Goal: Information Seeking & Learning: Compare options

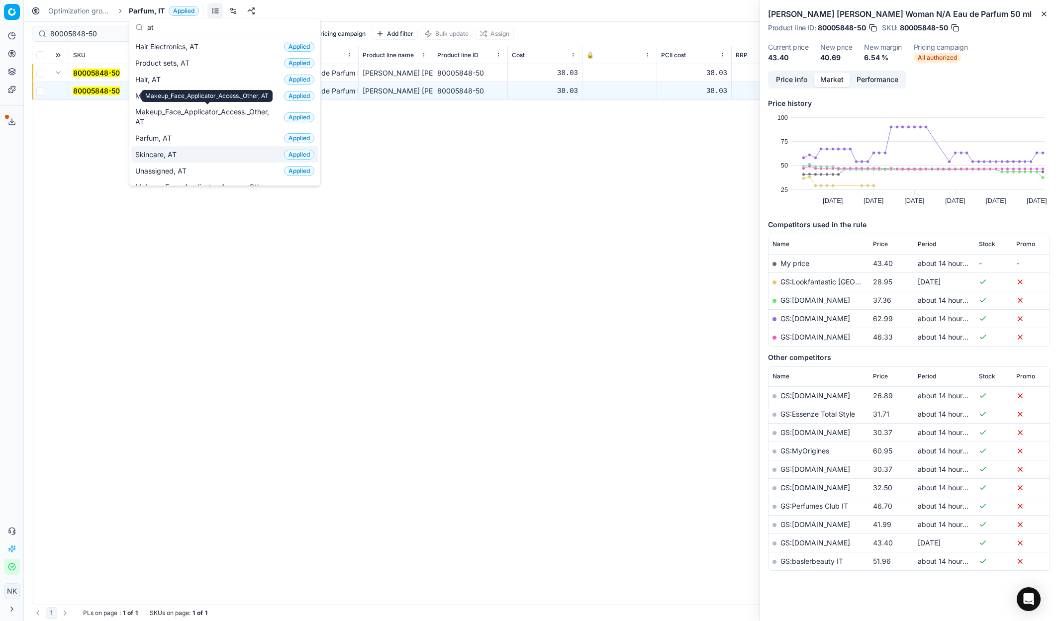
type input "at"
click at [162, 151] on span "Skincare, AT" at bounding box center [157, 155] width 45 height 10
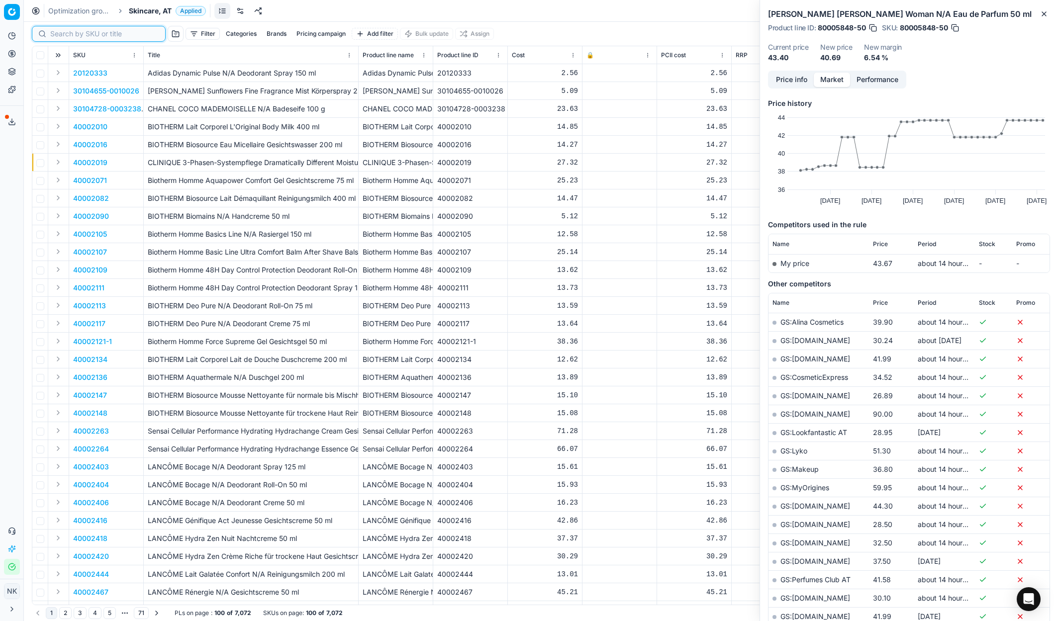
click at [63, 38] on input at bounding box center [104, 34] width 109 height 10
paste input "80012313-150"
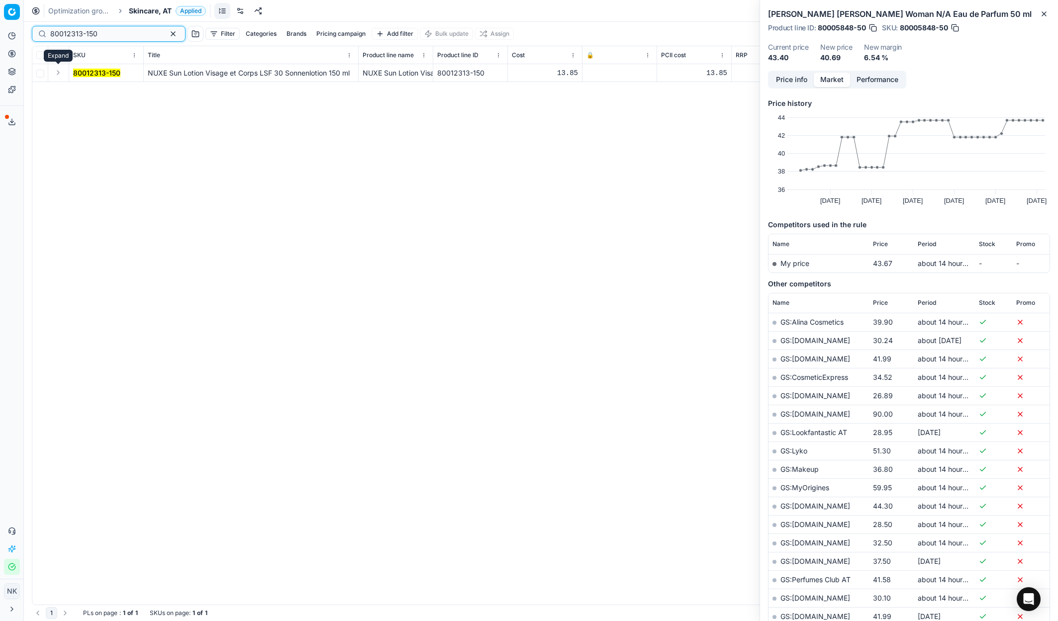
type input "80012313-150"
click at [55, 71] on button "Expand" at bounding box center [58, 73] width 12 height 12
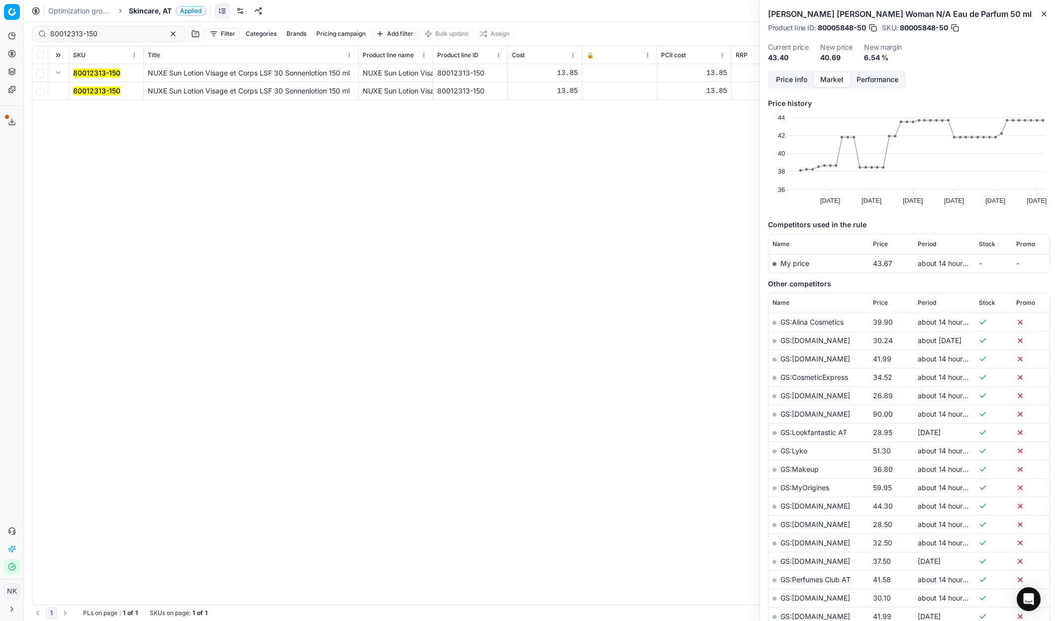
click at [95, 92] on mark "80012313-150" at bounding box center [96, 91] width 47 height 8
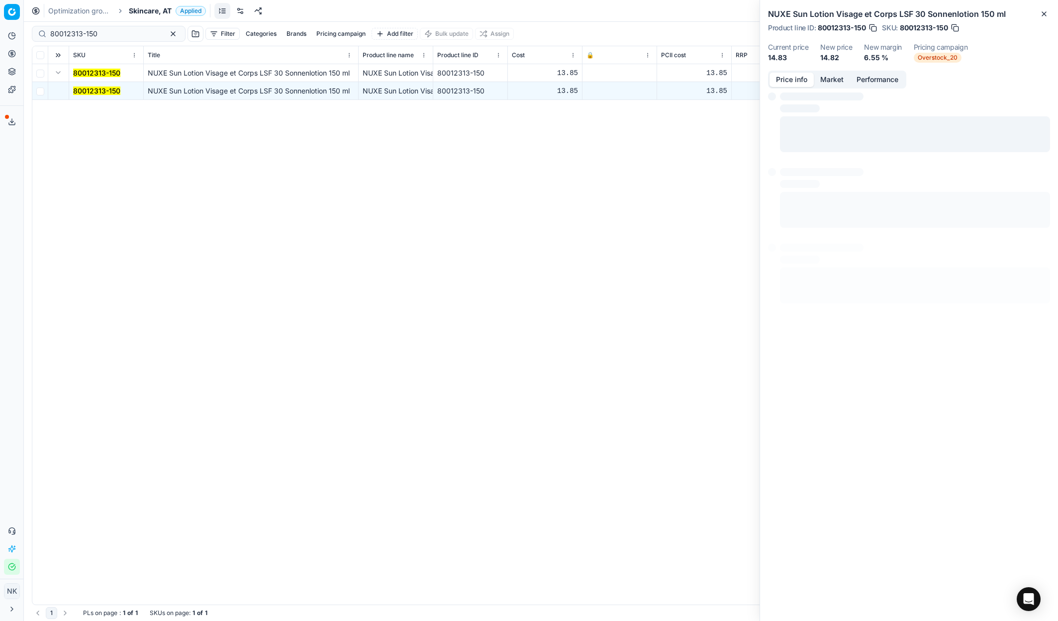
click at [789, 77] on button "Price info" at bounding box center [791, 80] width 44 height 14
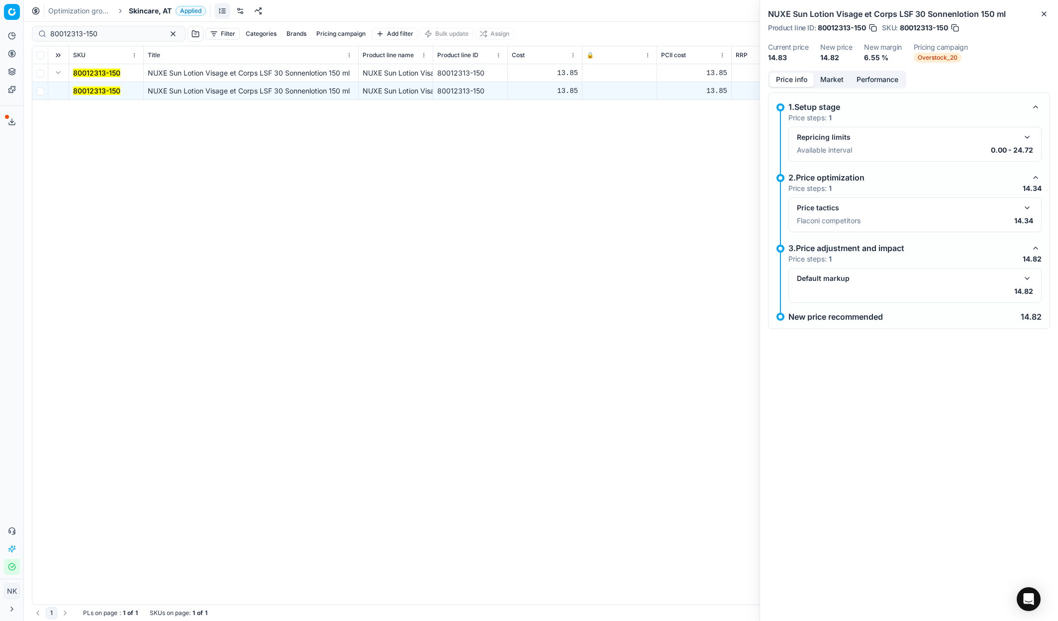
click at [1027, 207] on button "button" at bounding box center [1027, 208] width 12 height 12
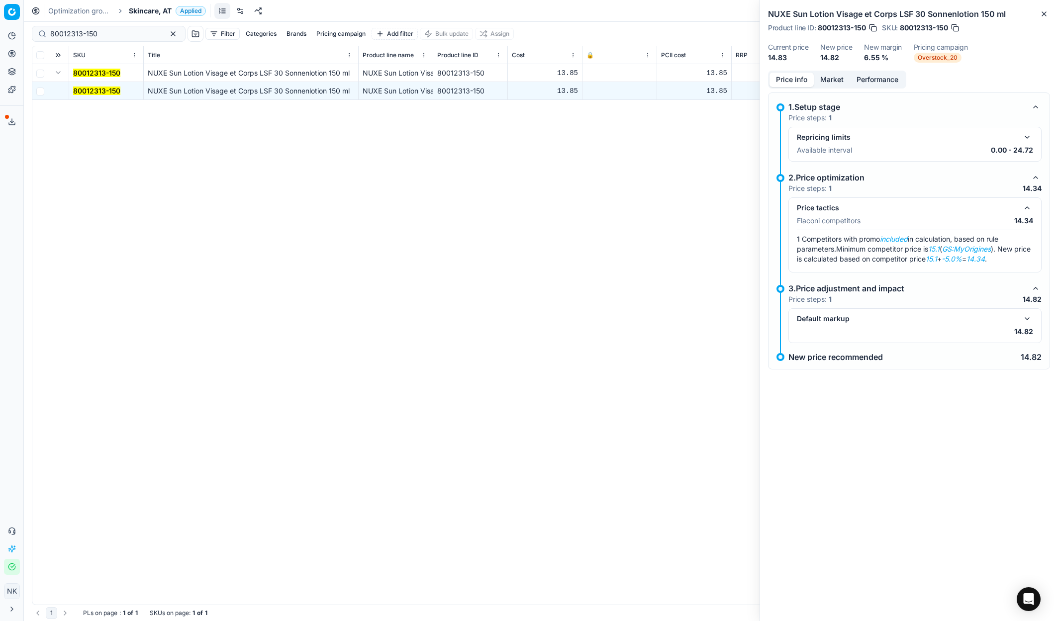
click at [829, 80] on button "Market" at bounding box center [832, 80] width 36 height 14
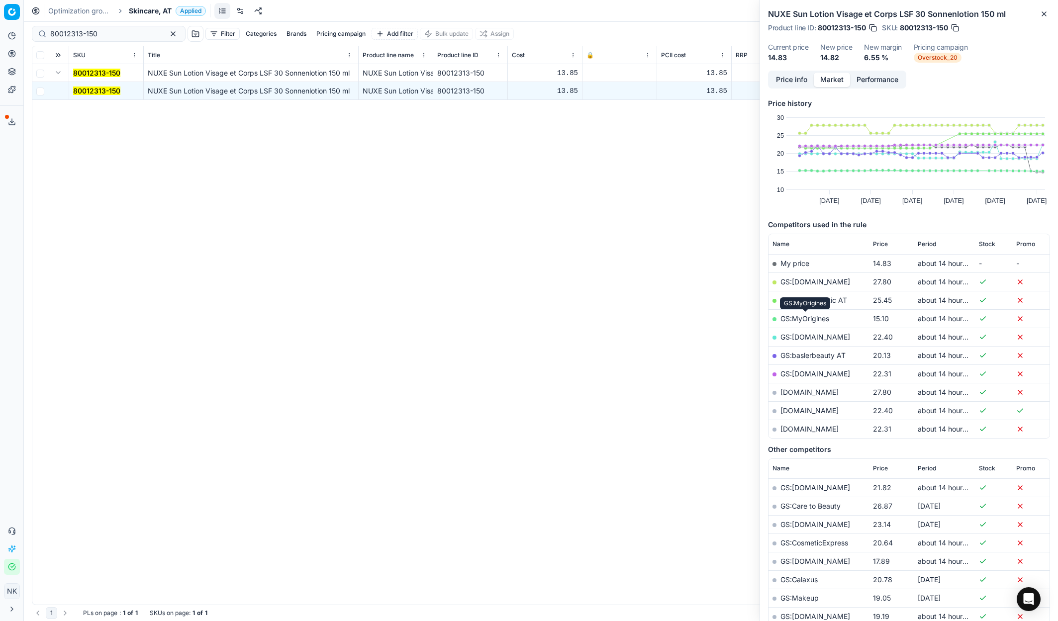
click at [803, 318] on link "GS:MyOrigines" at bounding box center [804, 318] width 49 height 8
click at [143, 8] on span "Skincare, AT" at bounding box center [150, 11] width 43 height 10
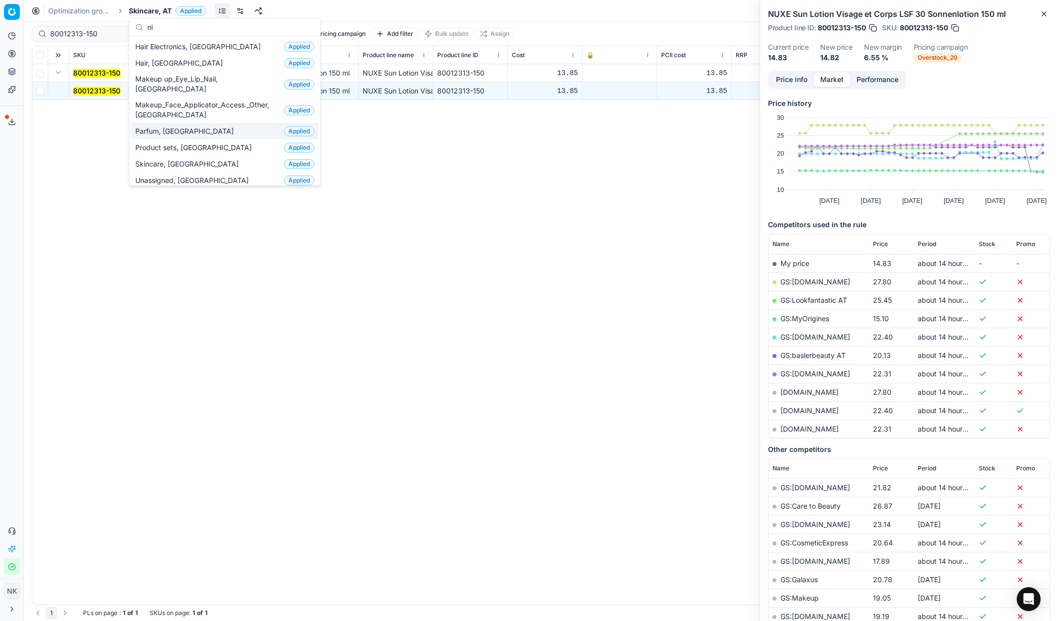
type input "nl"
click at [166, 126] on span "Parfum, [GEOGRAPHIC_DATA]" at bounding box center [186, 131] width 102 height 10
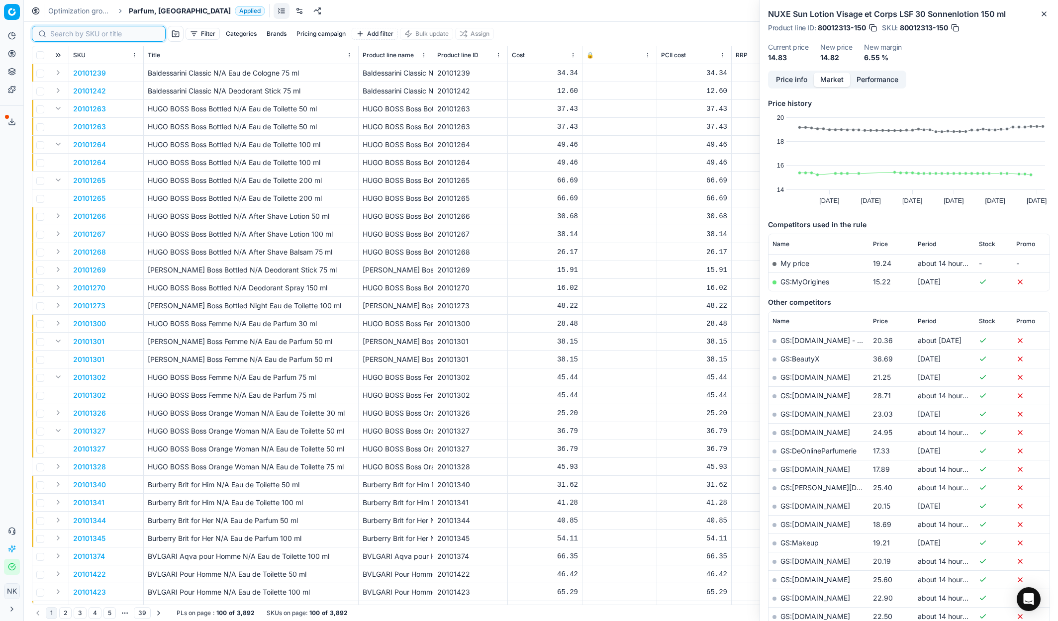
click at [66, 36] on input at bounding box center [104, 34] width 109 height 10
paste input "90012239-0019321"
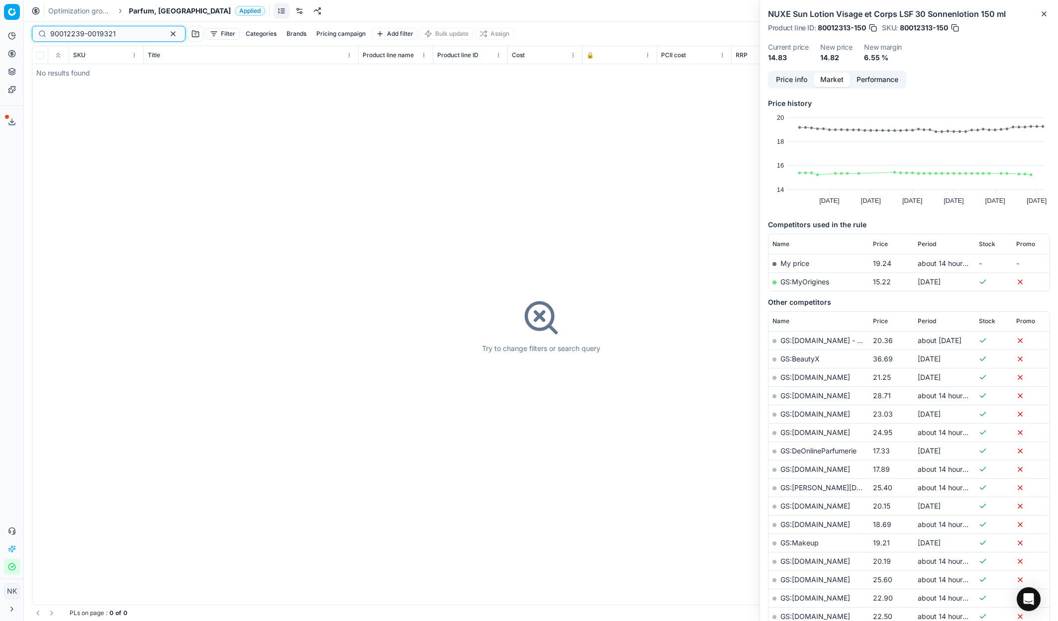
type input "90012239-0019321"
click at [147, 11] on span "Parfum, [GEOGRAPHIC_DATA]" at bounding box center [180, 11] width 102 height 10
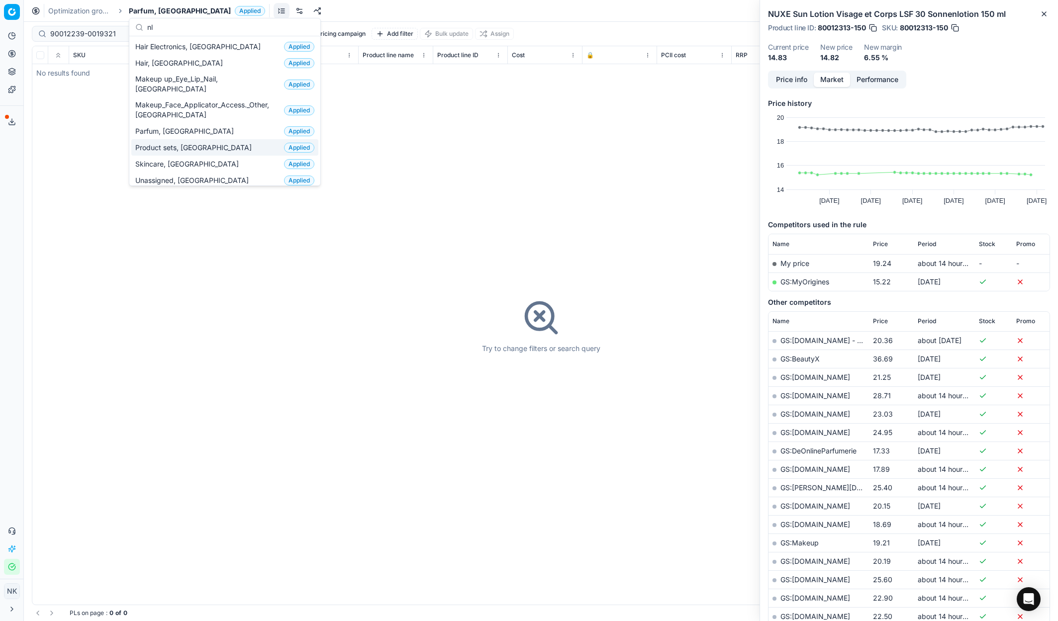
type input "nl"
click at [168, 143] on span "Product sets, [GEOGRAPHIC_DATA]" at bounding box center [195, 148] width 120 height 10
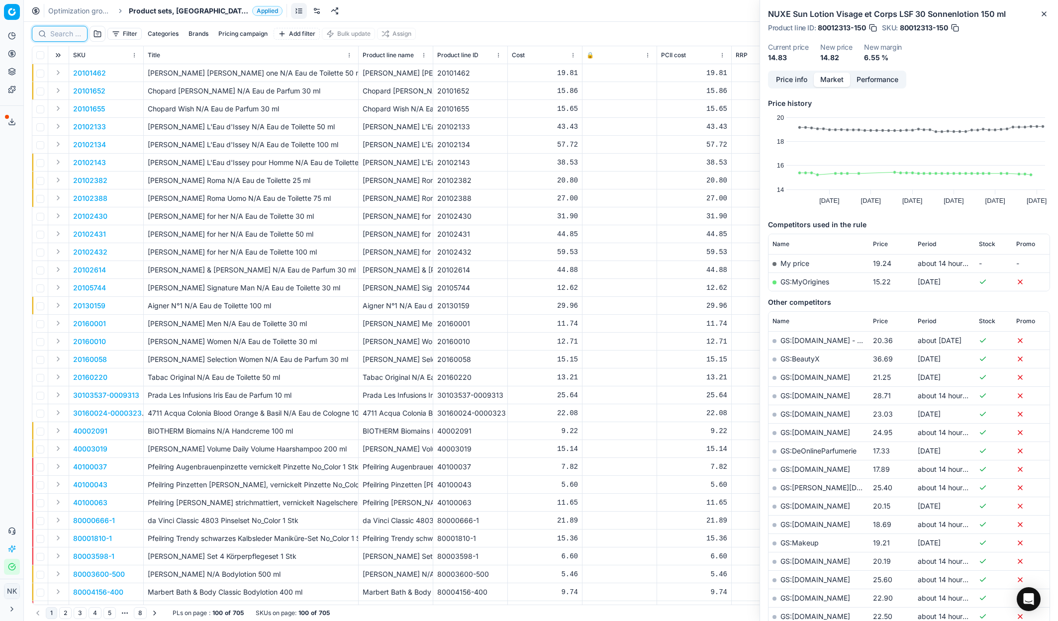
click at [64, 34] on input at bounding box center [65, 34] width 31 height 10
paste input "90012239-0019321"
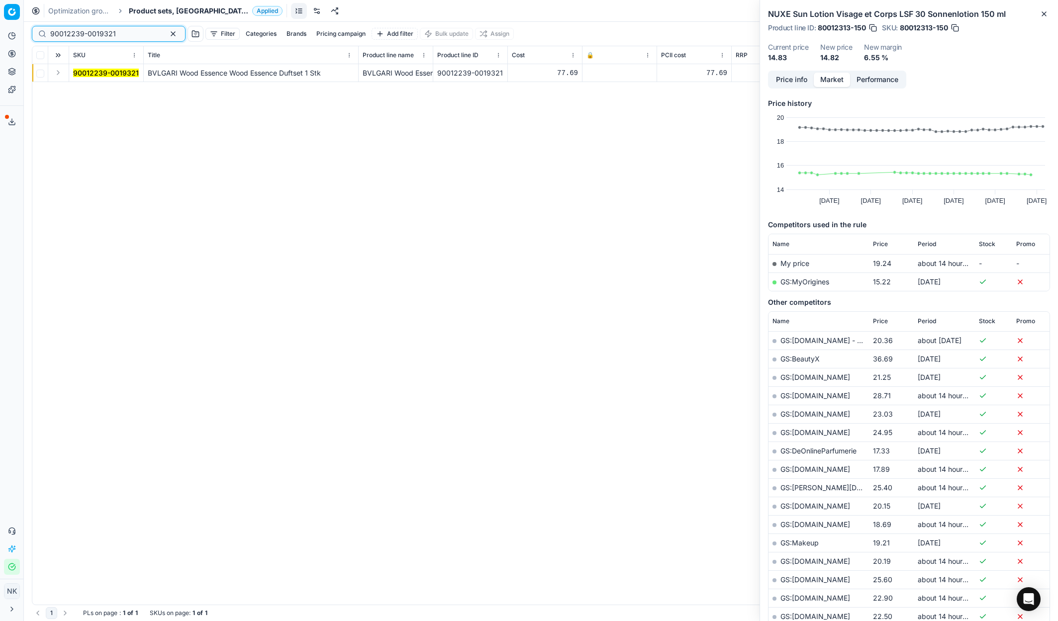
type input "90012239-0019321"
click at [55, 75] on button "Expand" at bounding box center [58, 73] width 12 height 12
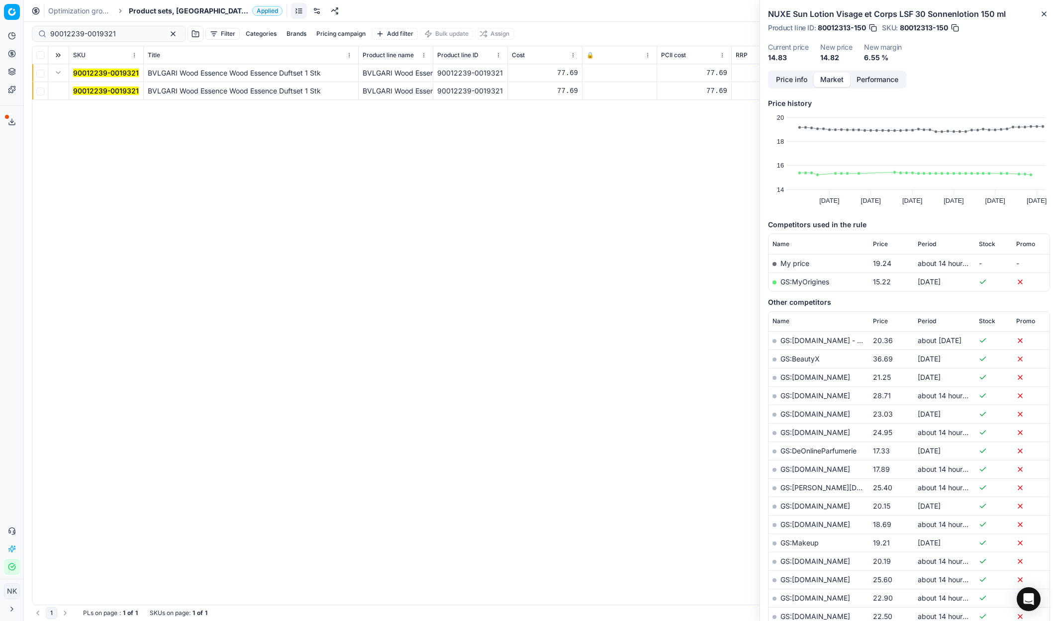
click at [88, 88] on mark "90012239-0019321" at bounding box center [106, 91] width 66 height 8
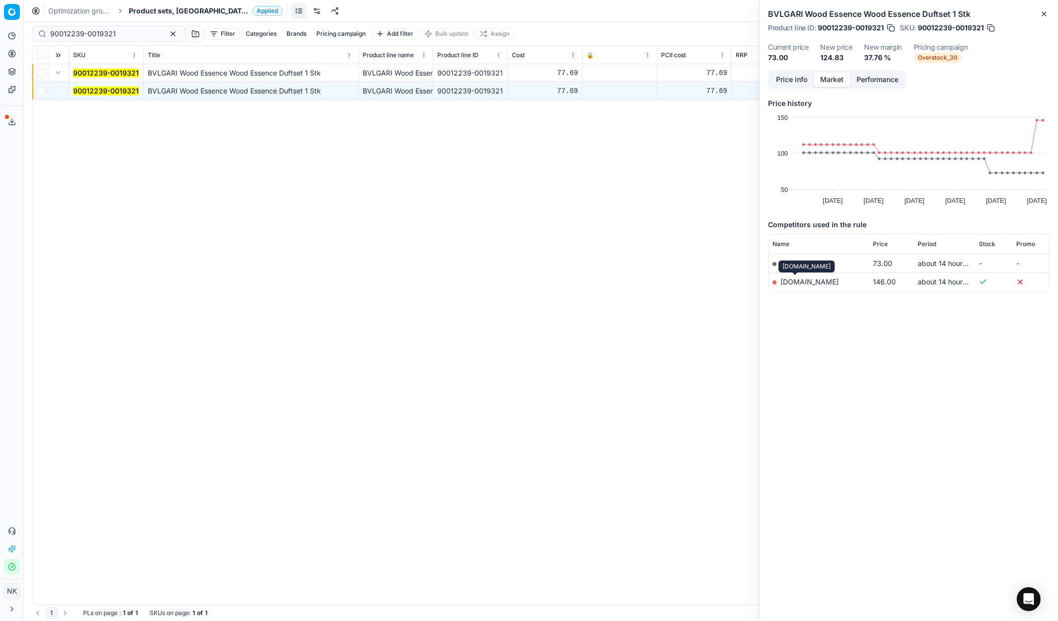
click at [792, 284] on link "[DOMAIN_NAME]" at bounding box center [809, 282] width 58 height 8
click at [785, 79] on button "Price info" at bounding box center [791, 80] width 44 height 14
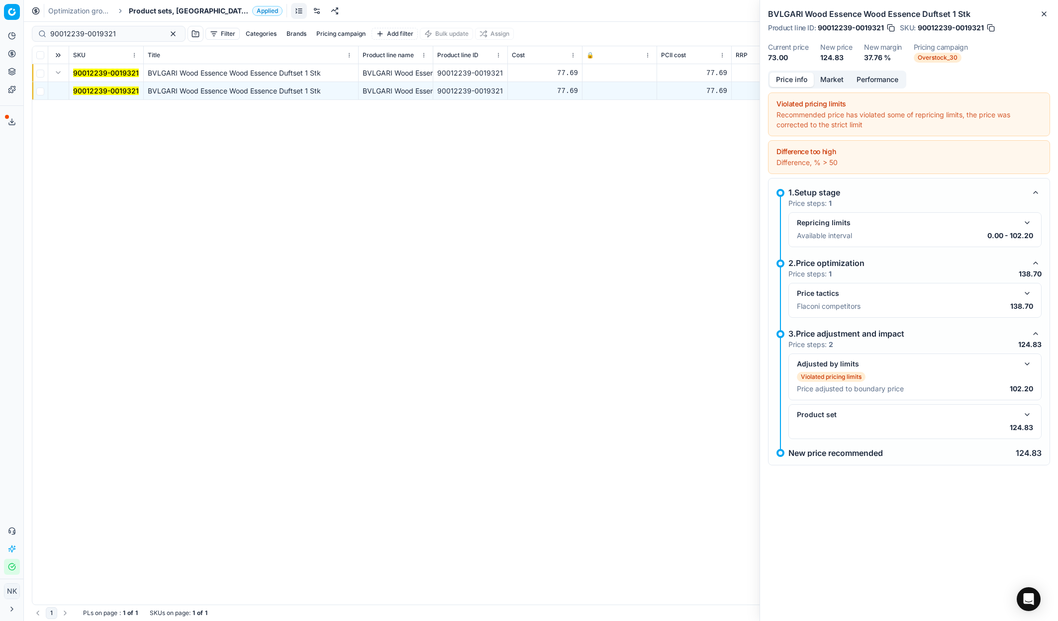
click at [1027, 414] on button "button" at bounding box center [1027, 415] width 12 height 12
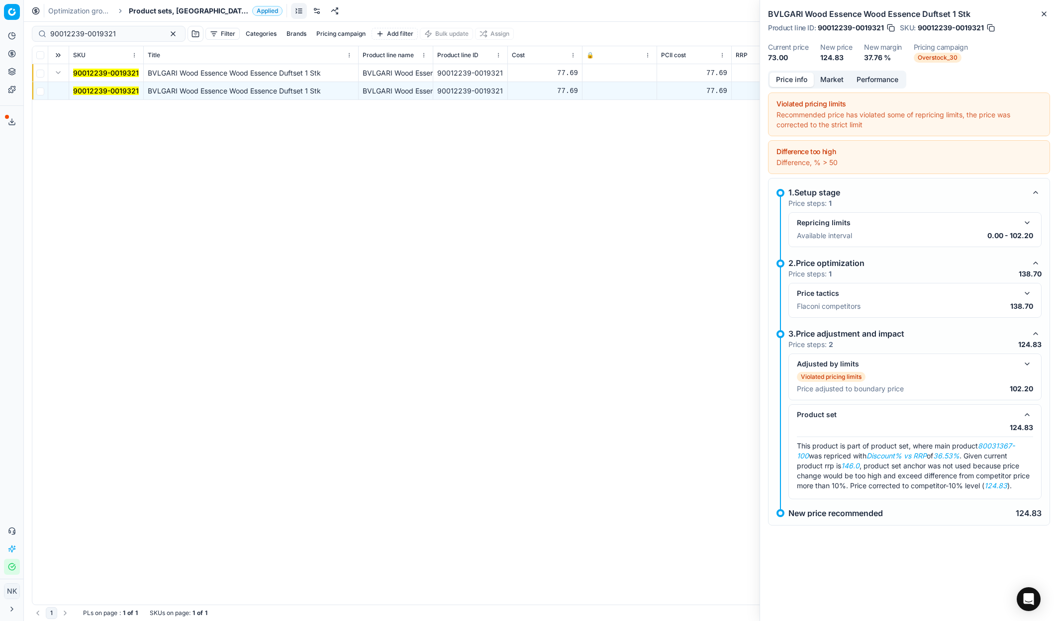
click at [151, 6] on span "Product sets, [GEOGRAPHIC_DATA]" at bounding box center [188, 11] width 119 height 10
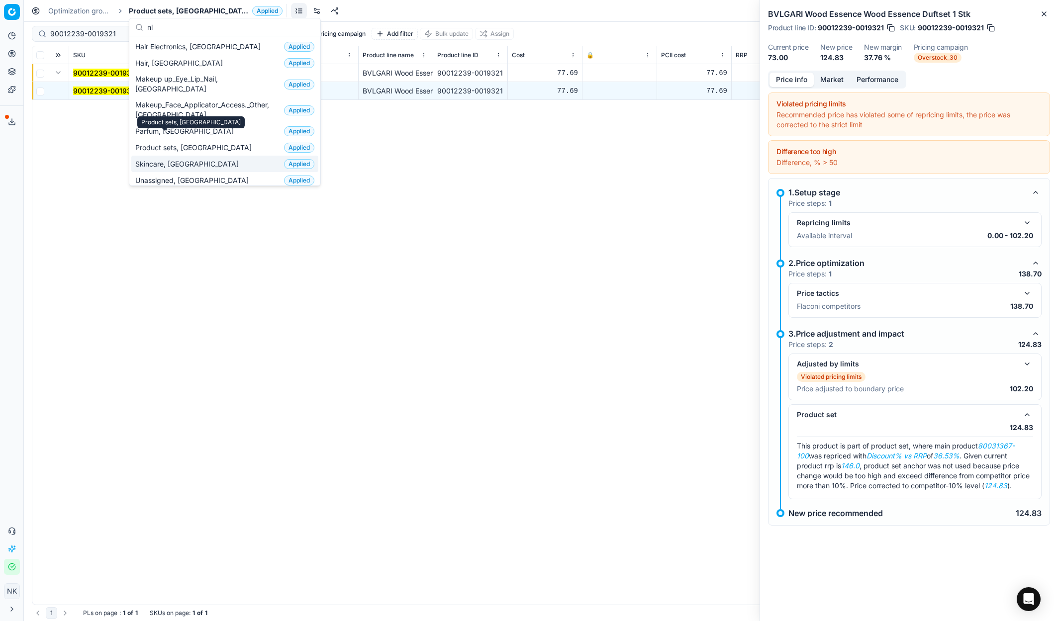
type input "nl"
click at [167, 159] on span "Skincare, [GEOGRAPHIC_DATA]" at bounding box center [188, 164] width 107 height 10
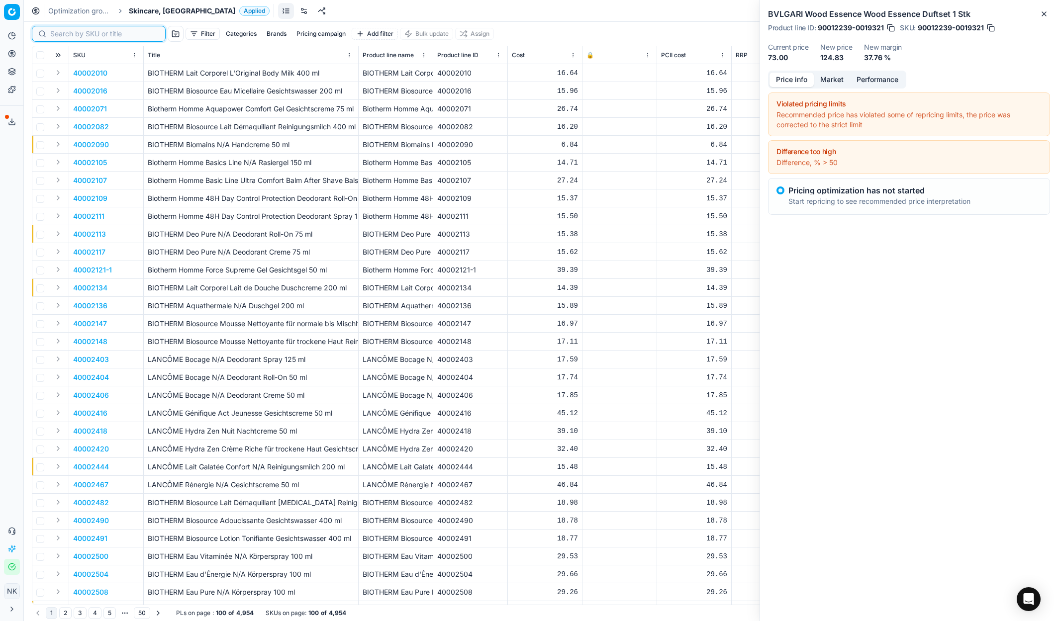
click at [63, 36] on input at bounding box center [104, 34] width 109 height 10
paste input "80004535-75"
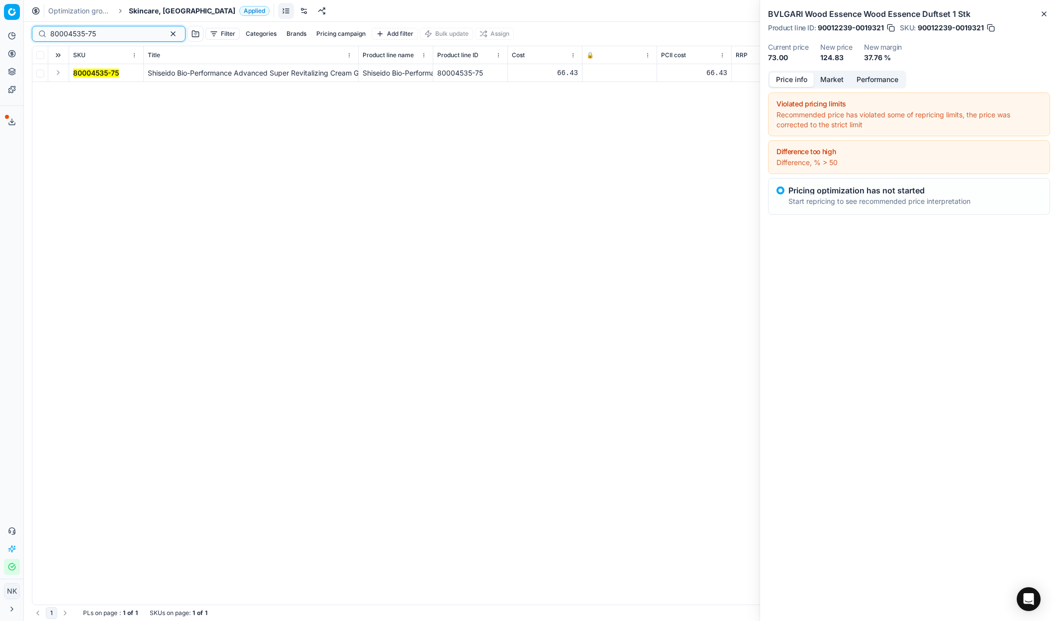
type input "80004535-75"
click at [57, 71] on button "Expand" at bounding box center [58, 73] width 12 height 12
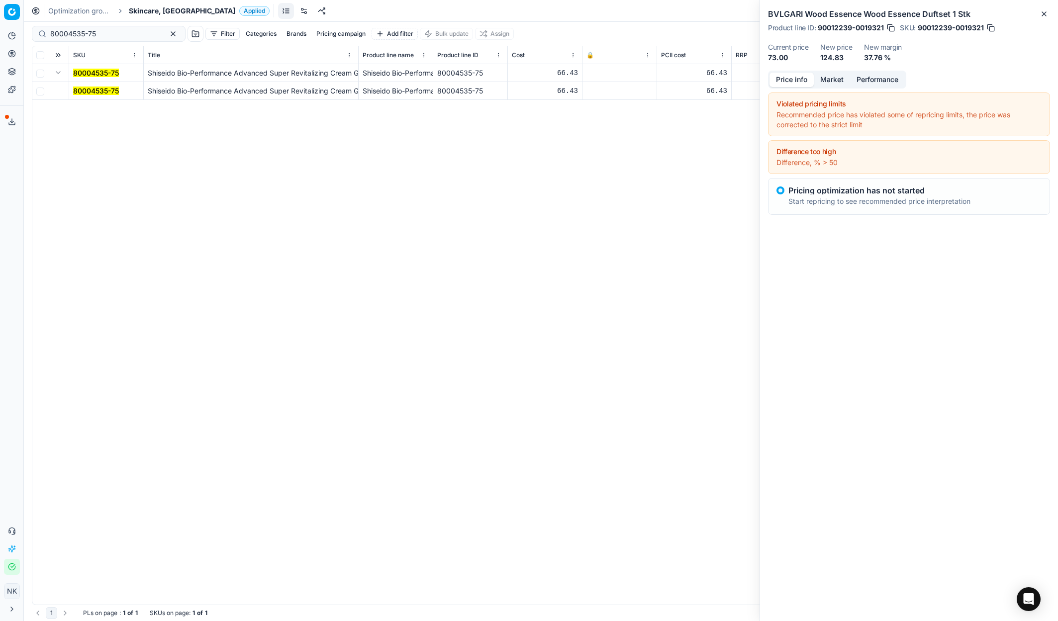
click at [92, 90] on mark "80004535-75" at bounding box center [96, 91] width 46 height 8
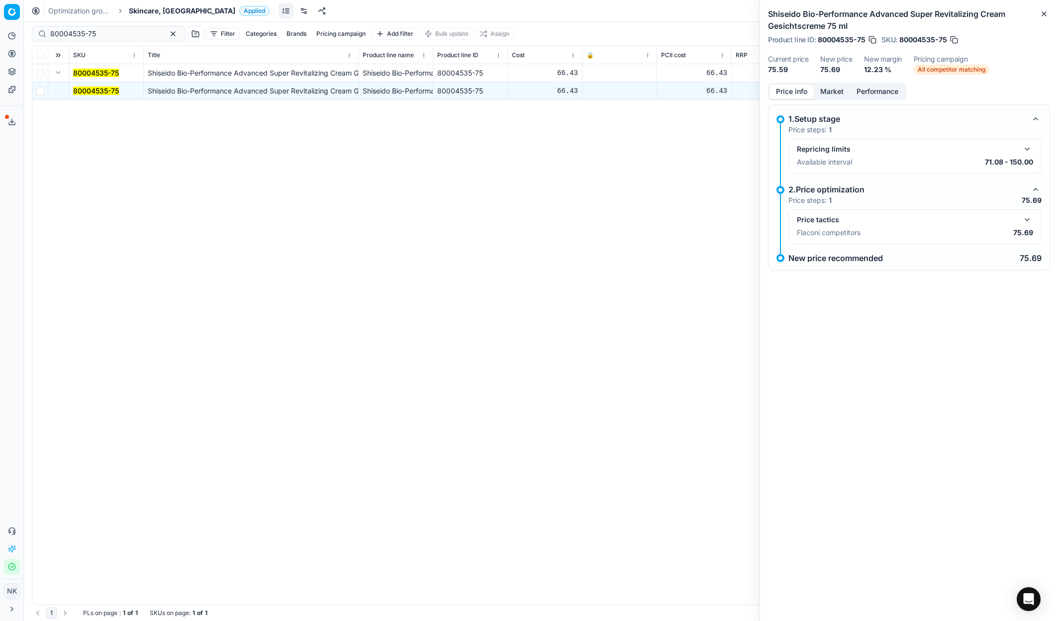
click at [1028, 225] on button "button" at bounding box center [1027, 220] width 12 height 12
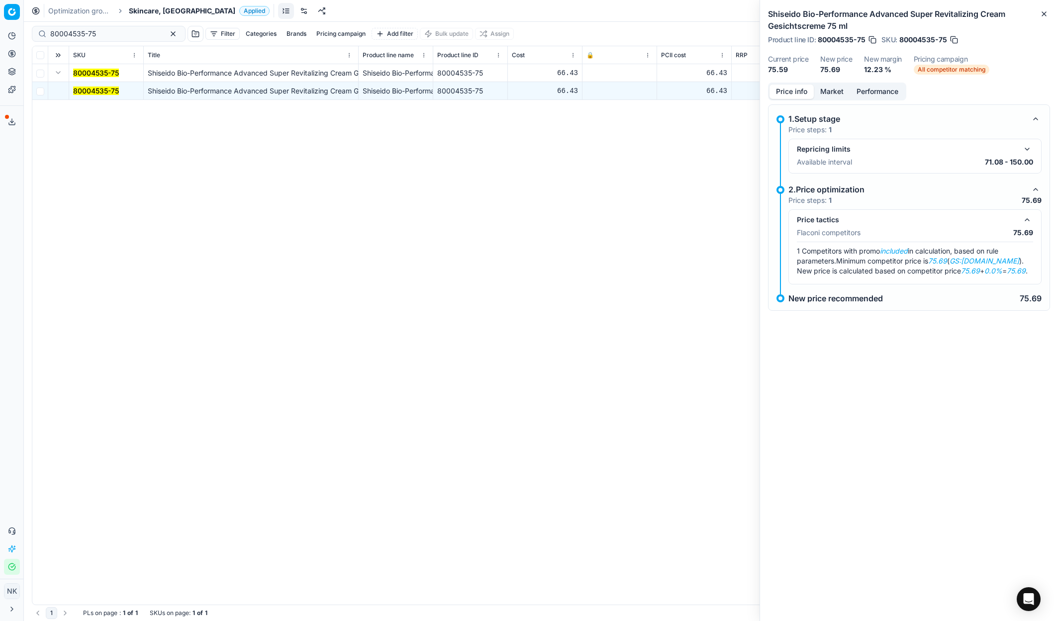
click at [835, 90] on button "Market" at bounding box center [832, 92] width 36 height 14
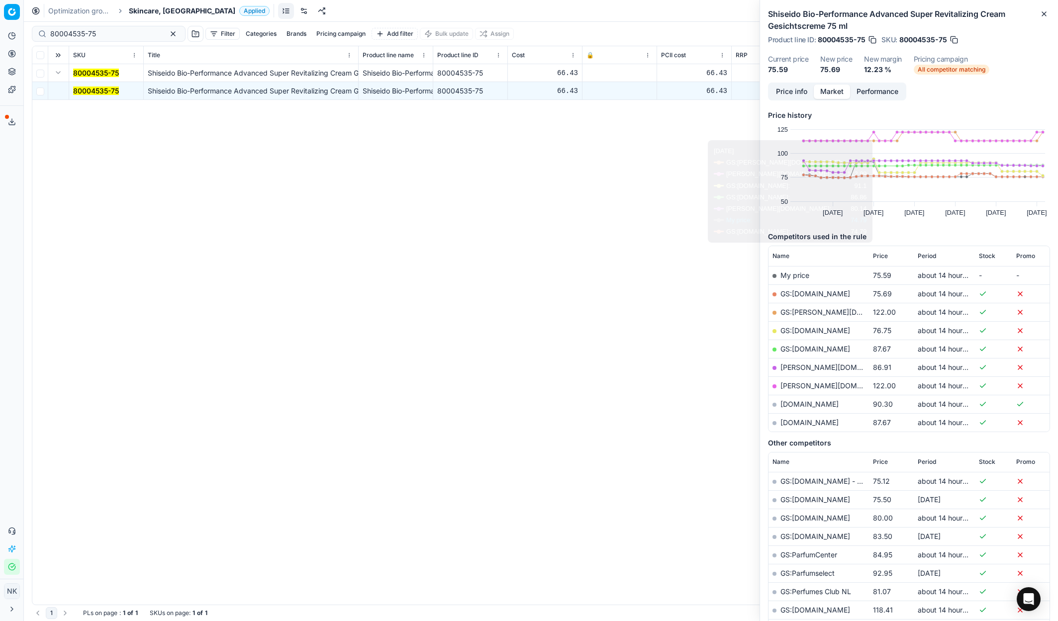
click at [796, 293] on link "GS:[DOMAIN_NAME]" at bounding box center [815, 293] width 70 height 8
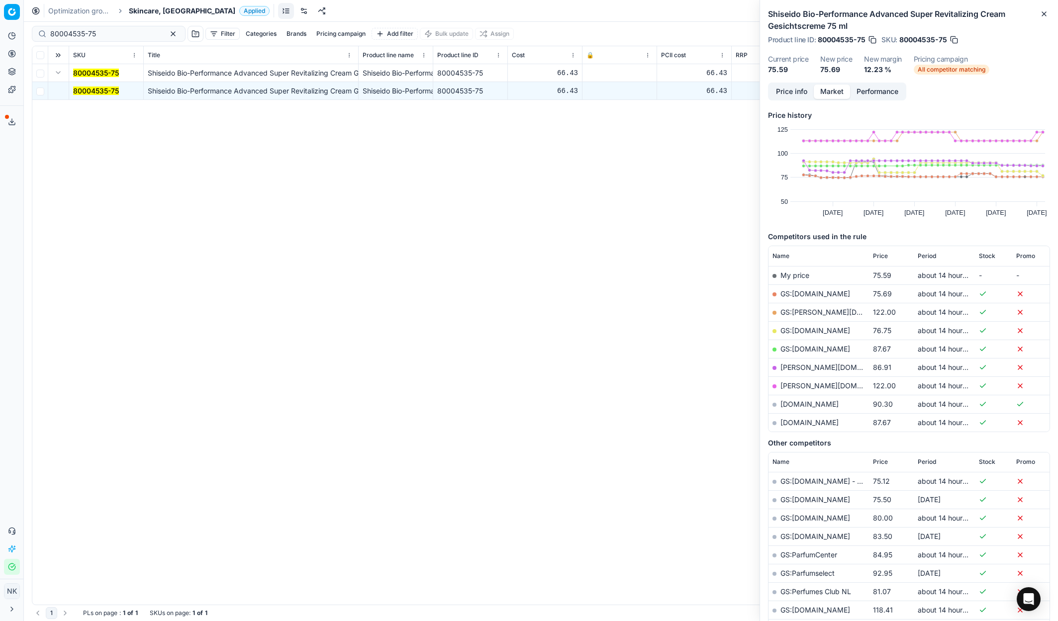
click at [141, 10] on span "Skincare, [GEOGRAPHIC_DATA]" at bounding box center [182, 11] width 106 height 10
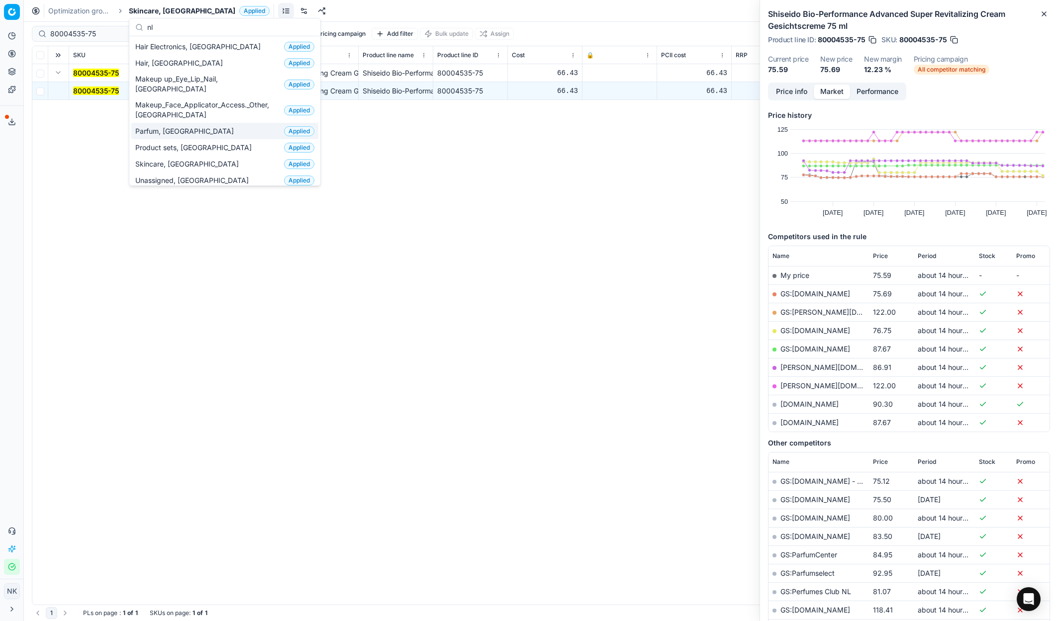
type input "nl"
click at [168, 126] on span "Parfum, [GEOGRAPHIC_DATA]" at bounding box center [186, 131] width 102 height 10
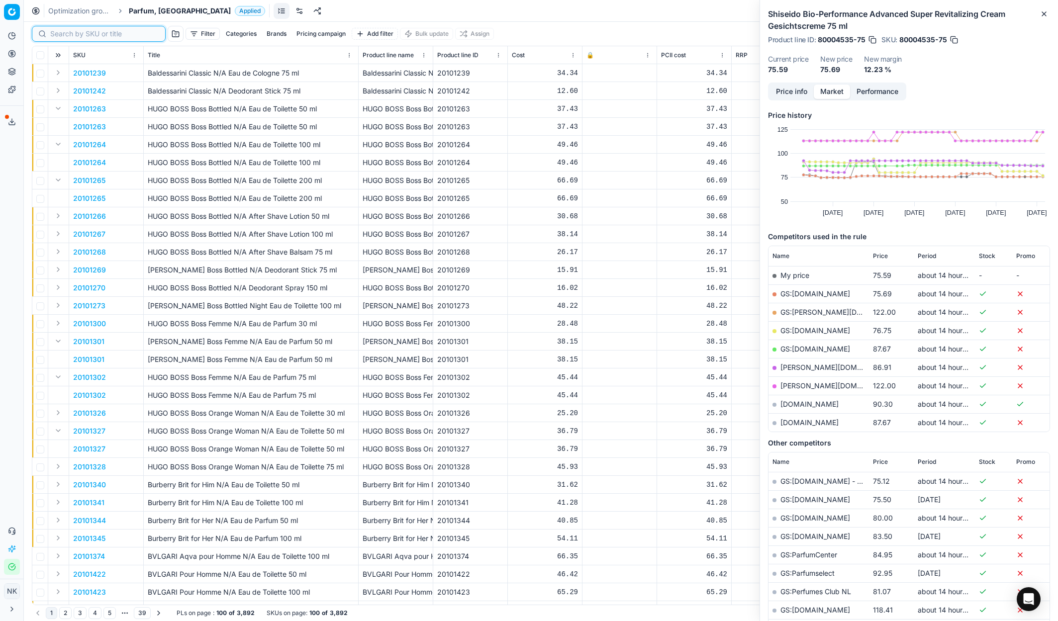
click at [73, 32] on input at bounding box center [104, 34] width 109 height 10
paste input "80007033-150"
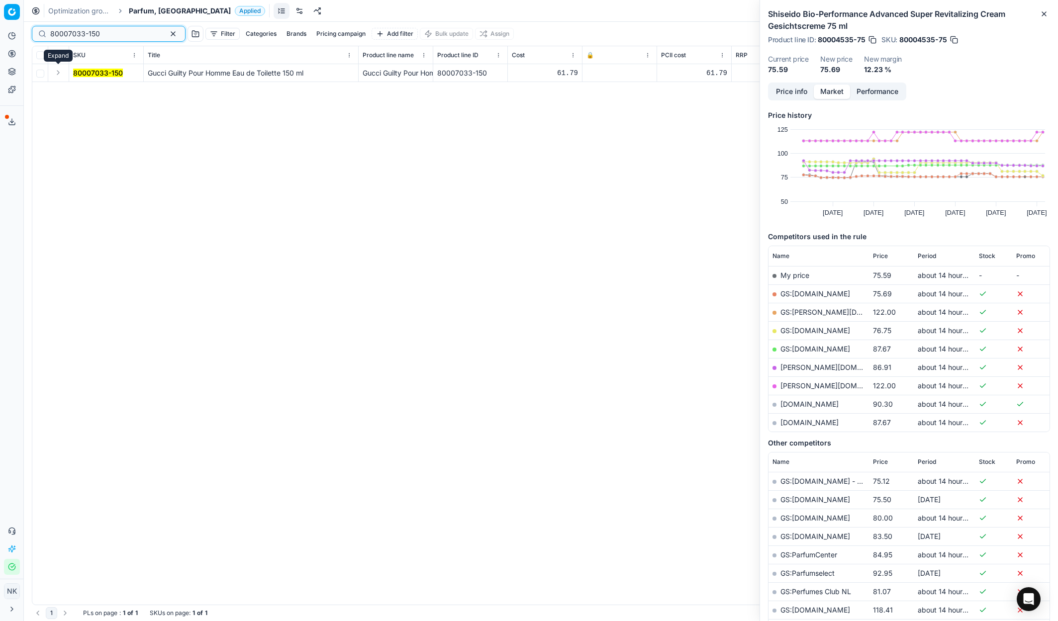
type input "80007033-150"
click at [59, 70] on button "Expand" at bounding box center [58, 73] width 12 height 12
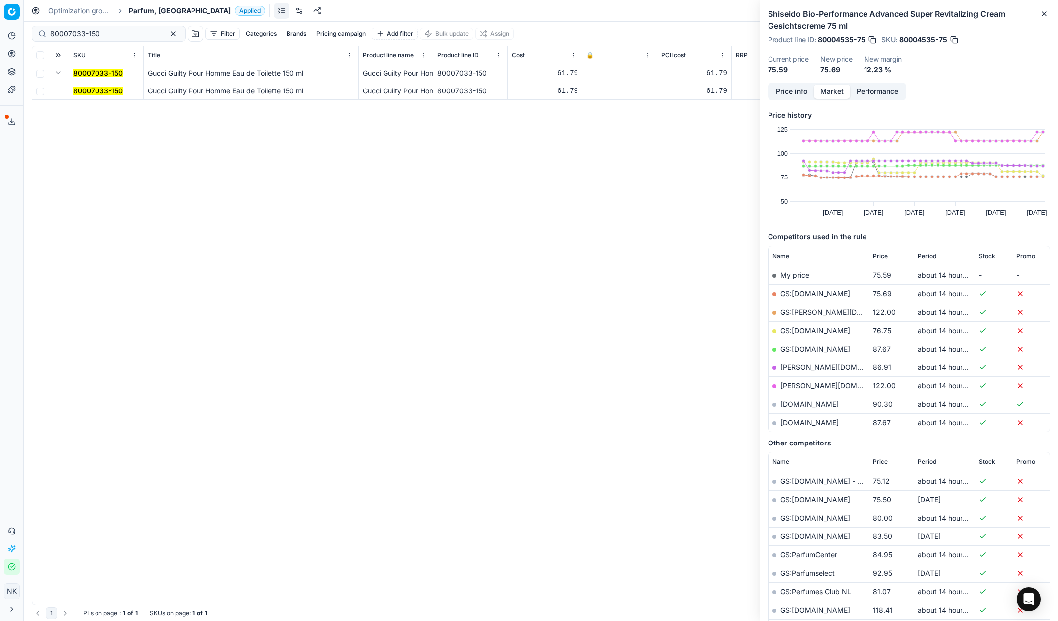
click at [99, 88] on mark "80007033-150" at bounding box center [98, 91] width 50 height 8
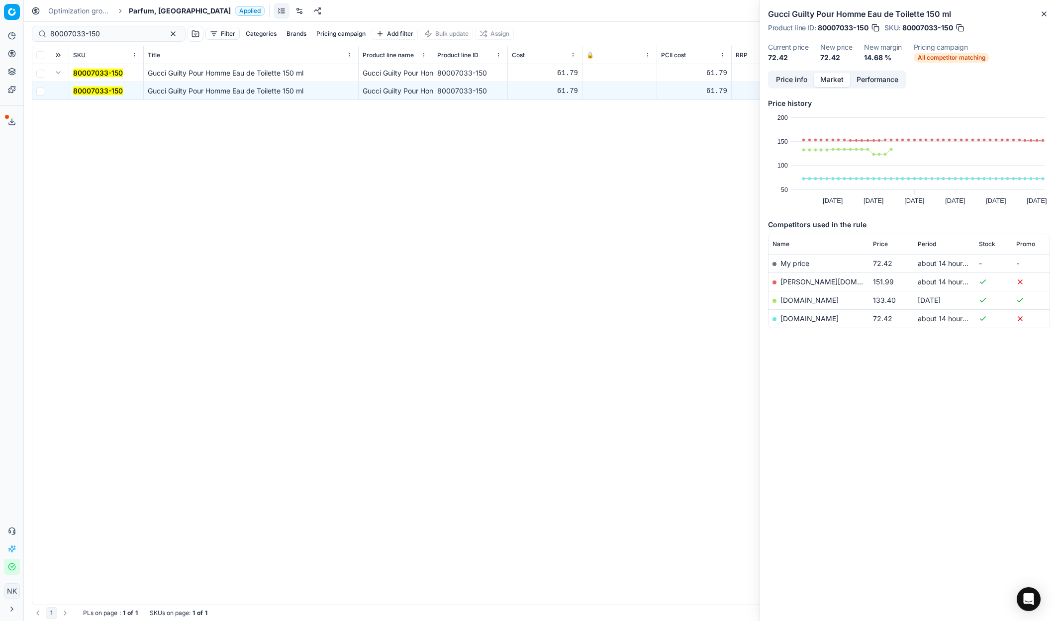
click at [810, 320] on link "[DOMAIN_NAME]" at bounding box center [809, 318] width 58 height 8
click at [134, 8] on span "Parfum, [GEOGRAPHIC_DATA]" at bounding box center [180, 11] width 102 height 10
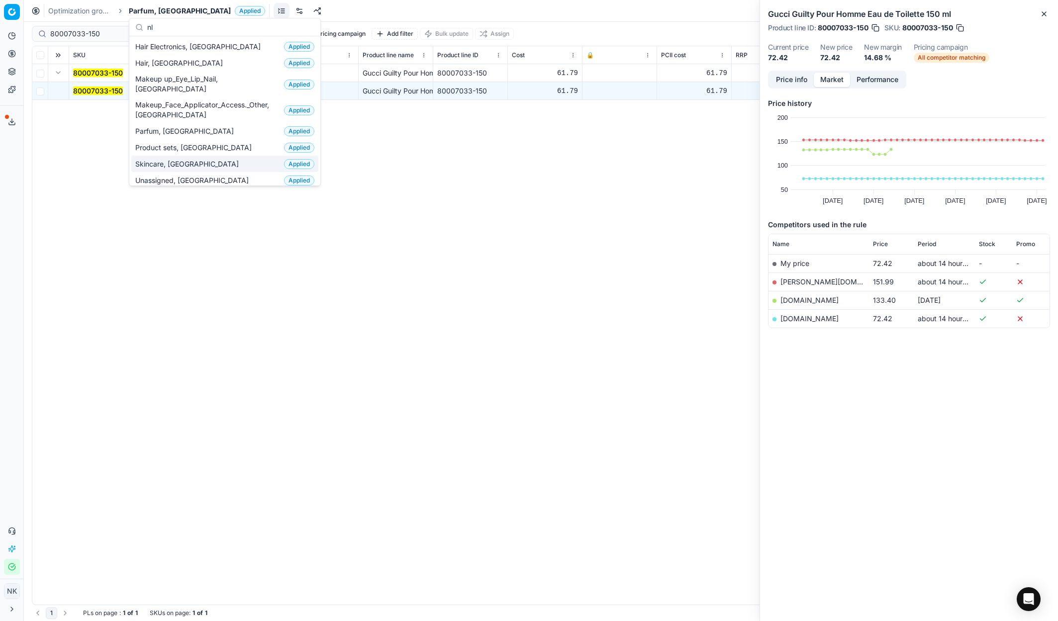
type input "nl"
click at [186, 156] on div "Skincare, NL Applied" at bounding box center [224, 164] width 187 height 16
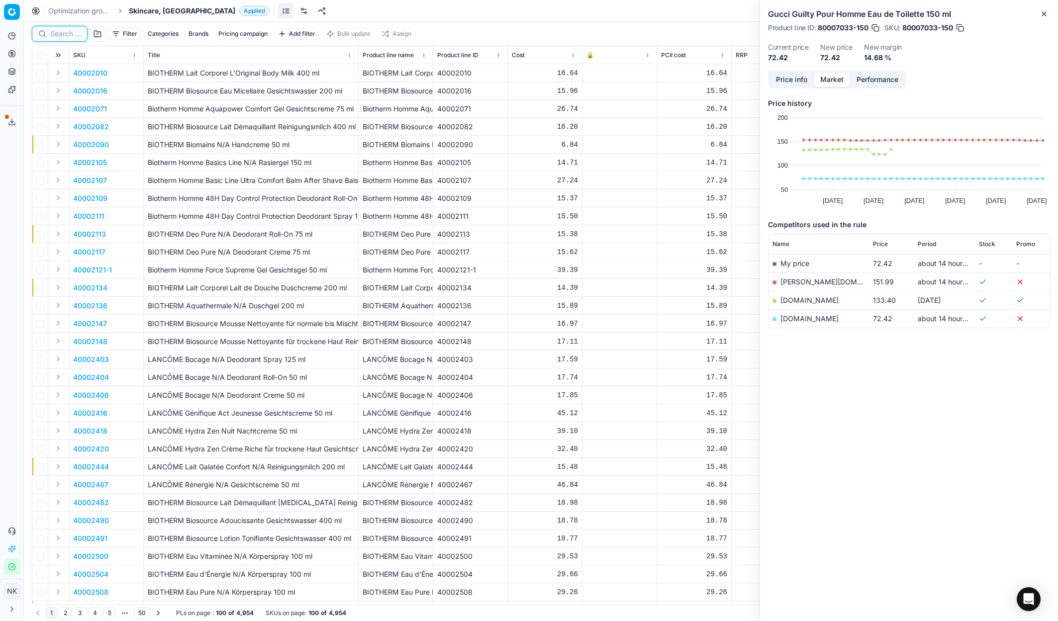
click at [67, 33] on input at bounding box center [65, 34] width 31 height 10
paste input "80063118-100"
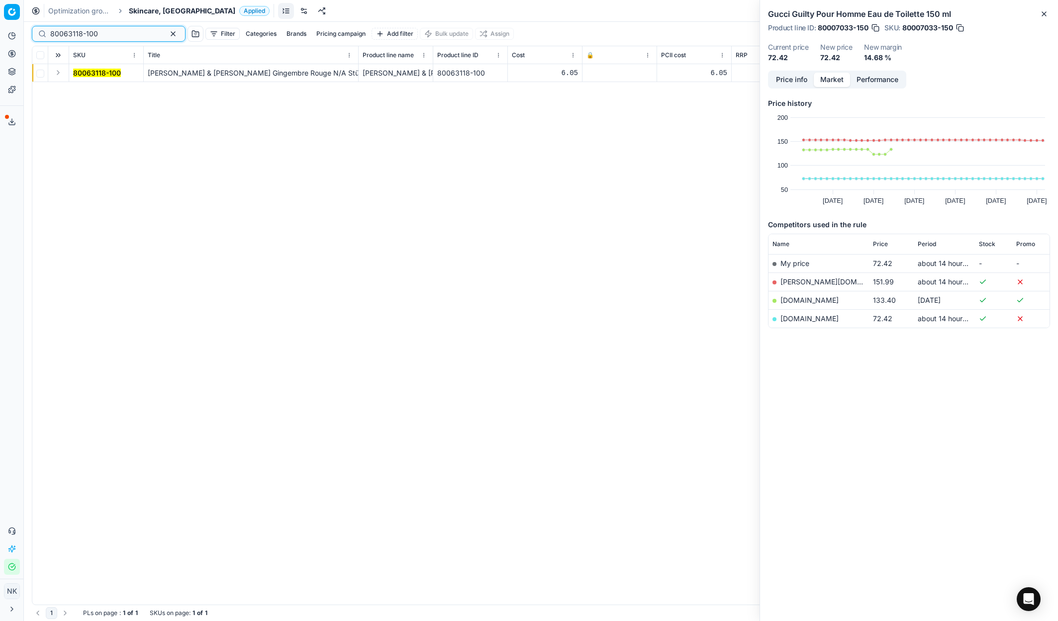
type input "80063118-100"
click at [56, 74] on button "Expand" at bounding box center [58, 73] width 12 height 12
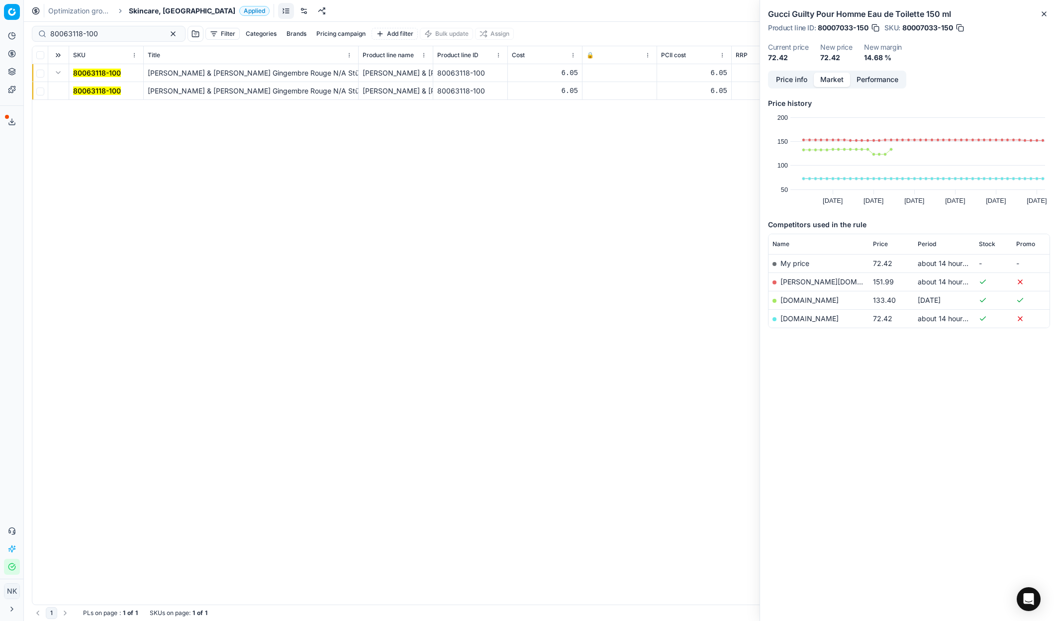
click at [85, 91] on mark "80063118-100" at bounding box center [97, 91] width 48 height 8
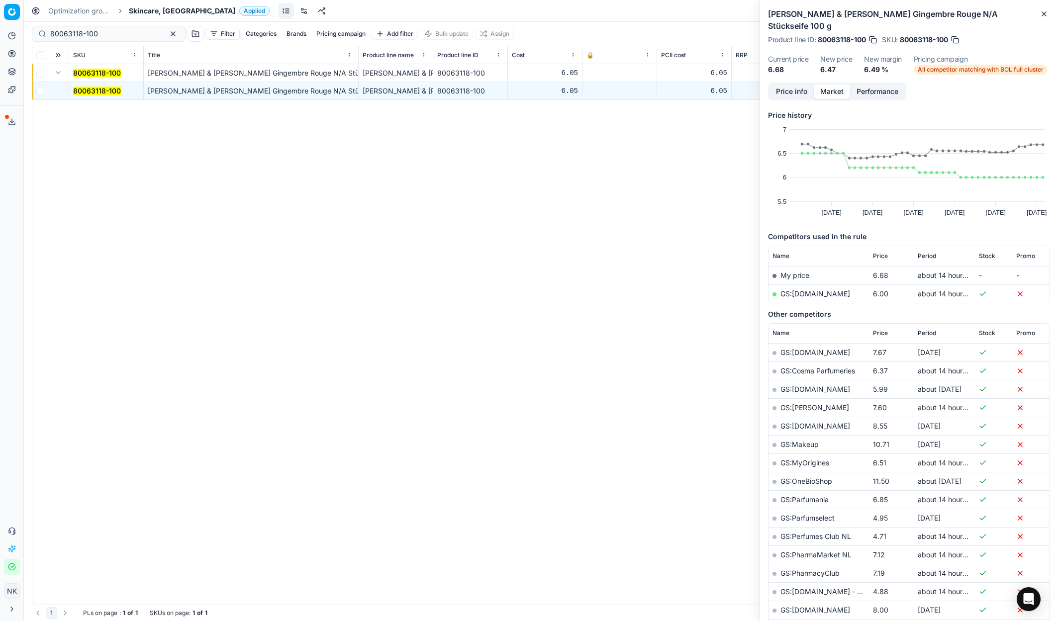
click at [808, 289] on link "GS:[DOMAIN_NAME]" at bounding box center [815, 293] width 70 height 8
click at [142, 7] on span "Skincare, [GEOGRAPHIC_DATA]" at bounding box center [182, 11] width 106 height 10
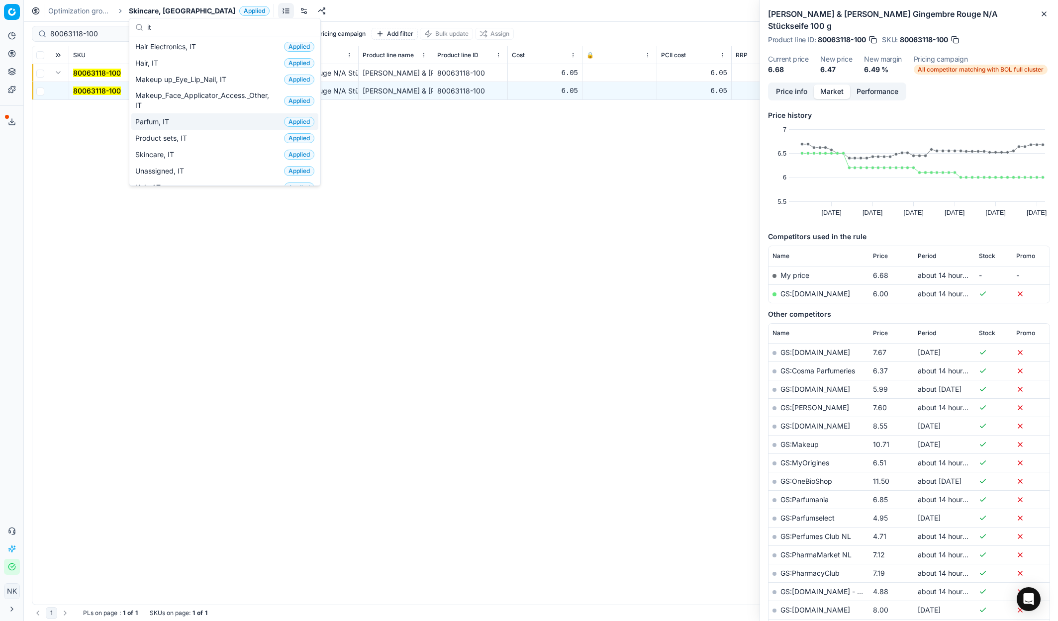
type input "it"
click at [157, 120] on span "Parfum, IT" at bounding box center [154, 122] width 38 height 10
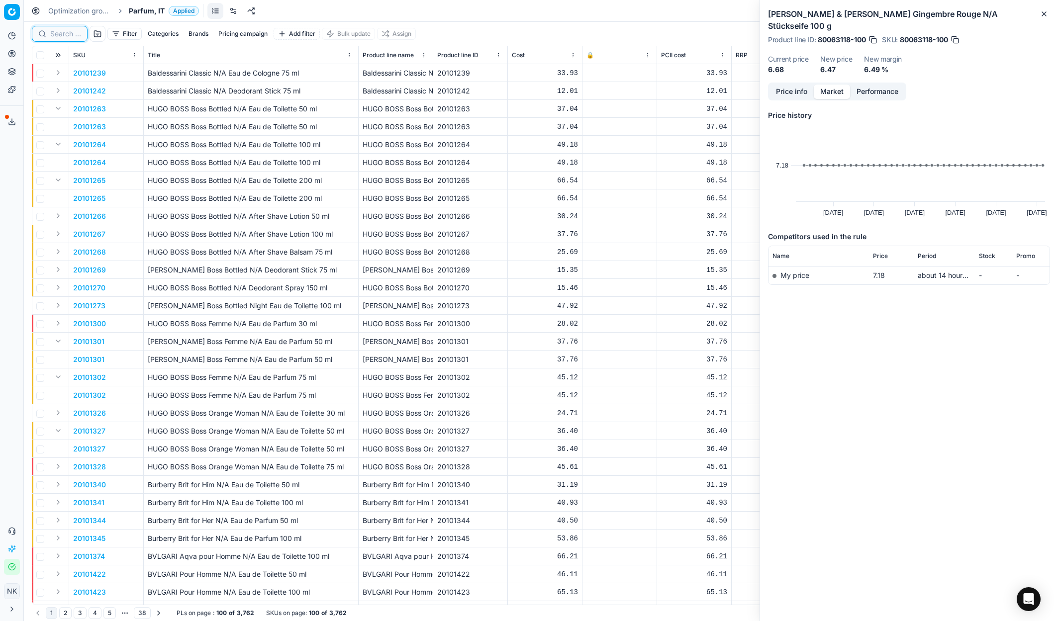
click at [68, 30] on input at bounding box center [65, 34] width 31 height 10
paste input "80010912-90"
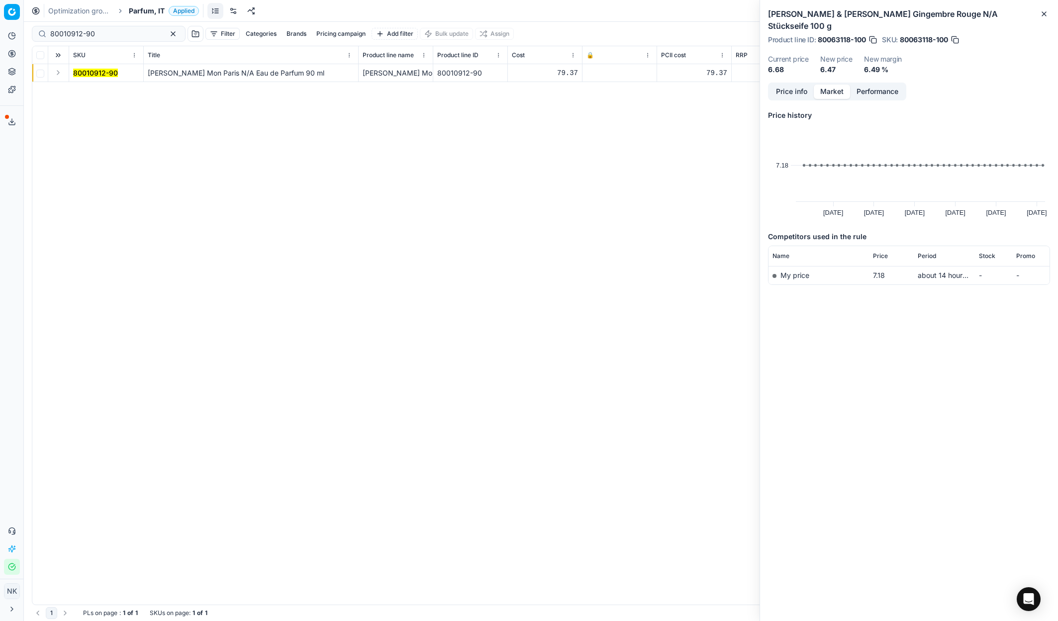
click at [56, 75] on button "Expand" at bounding box center [58, 73] width 12 height 12
click at [100, 87] on mark "80010912-90" at bounding box center [95, 91] width 45 height 8
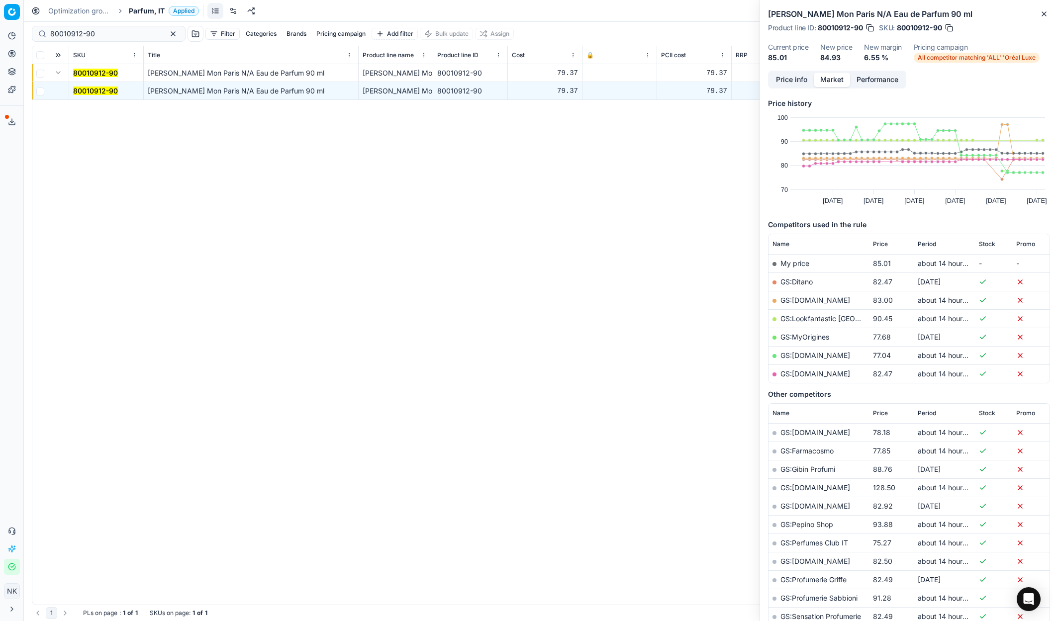
click at [807, 356] on link "GS:[DOMAIN_NAME]" at bounding box center [815, 355] width 70 height 8
click at [798, 301] on link "GS:[DOMAIN_NAME]" at bounding box center [815, 300] width 70 height 8
click at [817, 319] on link "GS:Lookfantastic [GEOGRAPHIC_DATA]" at bounding box center [844, 318] width 129 height 8
click at [822, 374] on link "GS:[DOMAIN_NAME]" at bounding box center [815, 374] width 70 height 8
click at [797, 281] on link "GS:Ditano" at bounding box center [796, 282] width 32 height 8
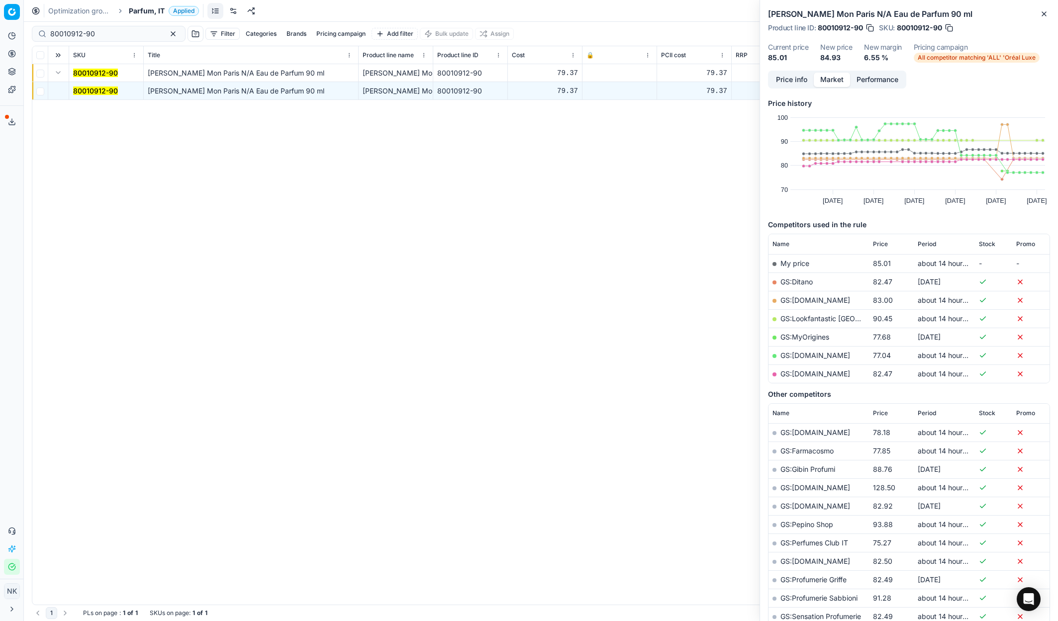
click at [830, 374] on link "GS:[DOMAIN_NAME]" at bounding box center [815, 374] width 70 height 8
click at [799, 356] on link "GS:[DOMAIN_NAME]" at bounding box center [815, 355] width 70 height 8
click at [837, 375] on link "GS:[DOMAIN_NAME]" at bounding box center [815, 374] width 70 height 8
click at [113, 31] on input "80010912-90" at bounding box center [104, 34] width 109 height 10
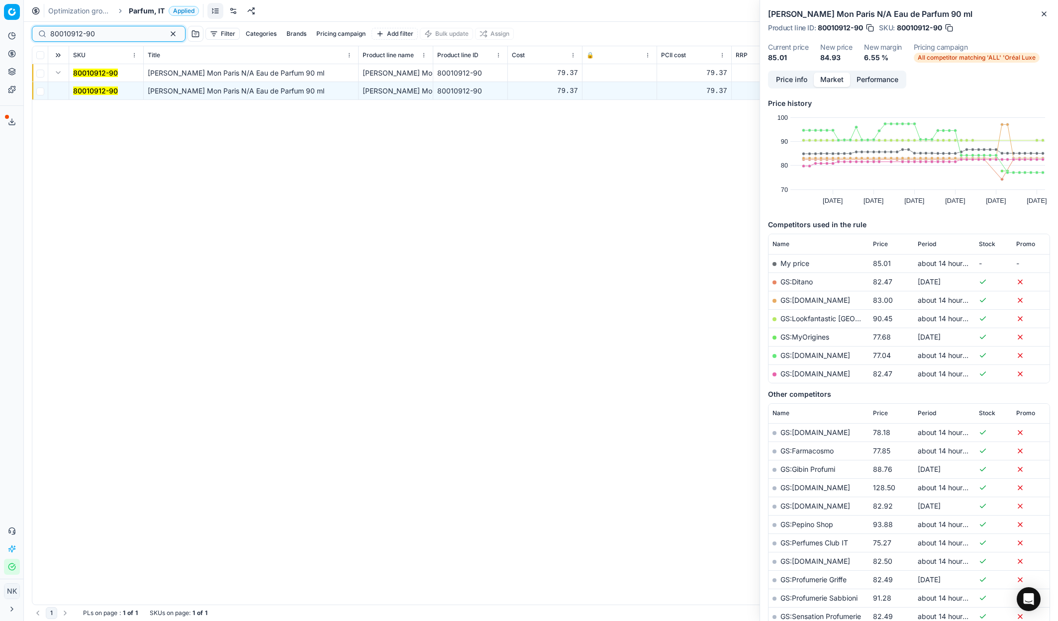
click at [113, 31] on input "80010912-90" at bounding box center [104, 34] width 109 height 10
click at [926, 245] on span "Period" at bounding box center [927, 244] width 18 height 8
click at [798, 284] on link "GS:[DOMAIN_NAME]" at bounding box center [815, 282] width 70 height 8
click at [806, 298] on link "GS:Lookfantastic [GEOGRAPHIC_DATA]" at bounding box center [844, 300] width 129 height 8
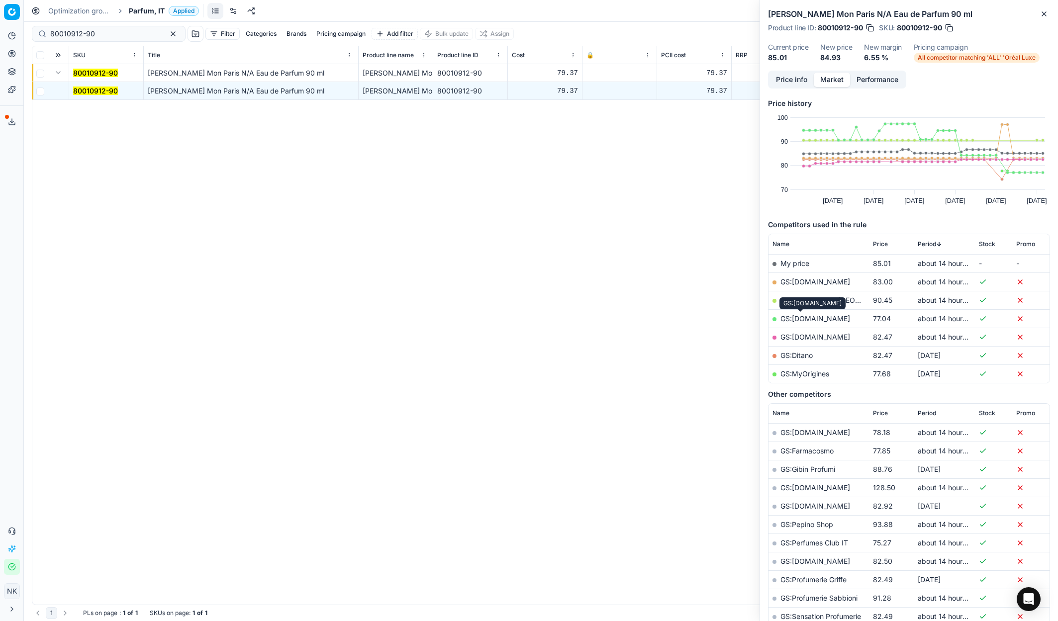
click at [799, 317] on link "GS:[DOMAIN_NAME]" at bounding box center [815, 318] width 70 height 8
click at [799, 337] on link "GS:[DOMAIN_NAME]" at bounding box center [815, 337] width 70 height 8
click at [109, 40] on div "80010912-90" at bounding box center [109, 34] width 154 height 16
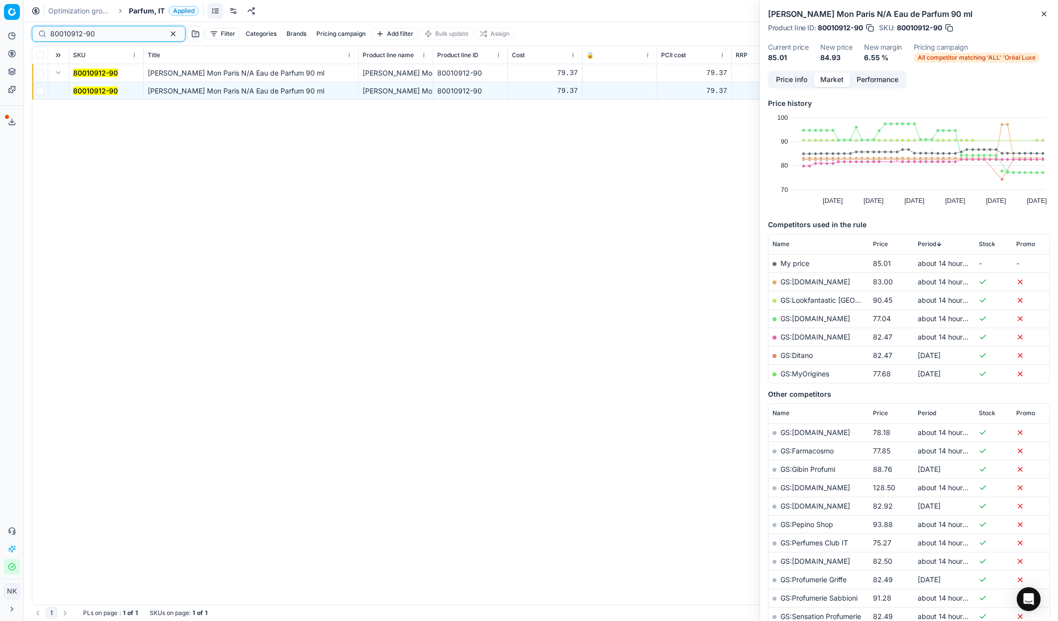
paste input "27120-7"
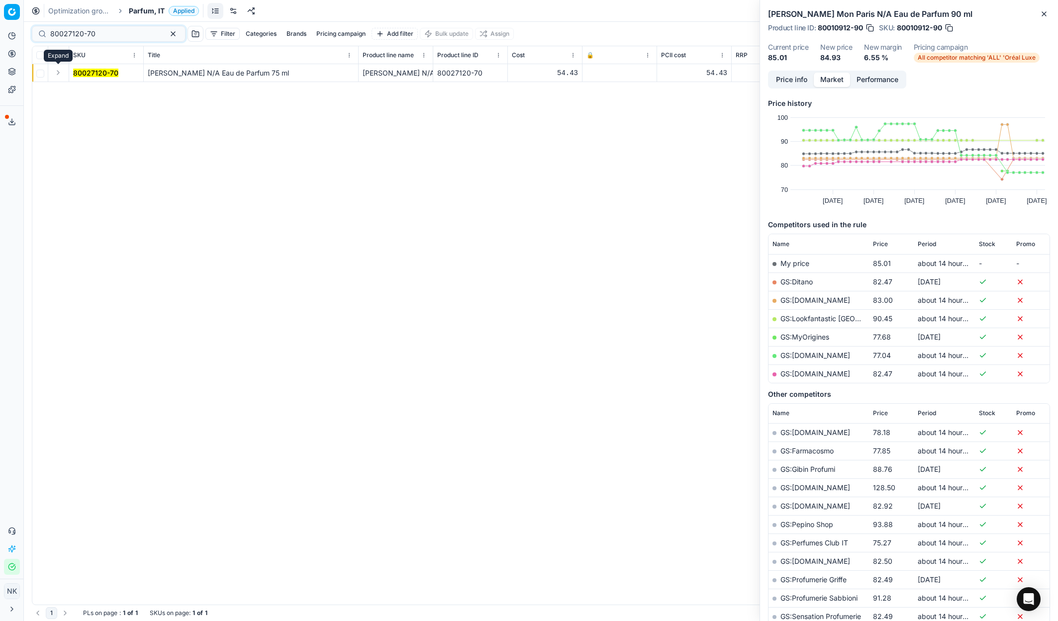
click at [60, 74] on button "Expand" at bounding box center [58, 73] width 12 height 12
click at [86, 93] on mark "80027120-70" at bounding box center [95, 91] width 45 height 8
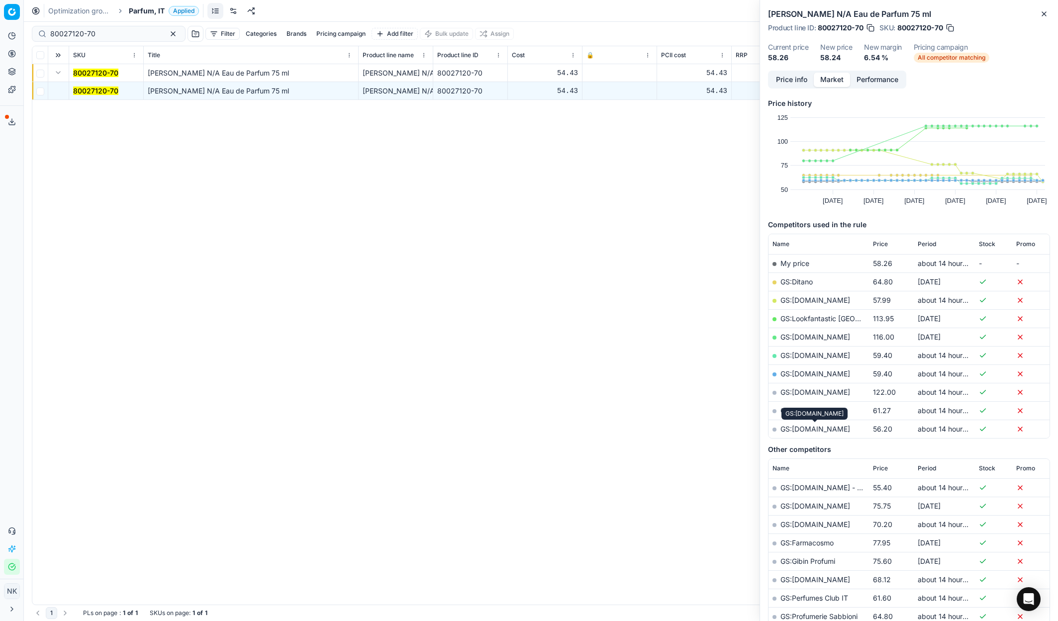
click at [801, 428] on link "GS:[DOMAIN_NAME]" at bounding box center [815, 429] width 70 height 8
click at [810, 411] on link "GS:baslerbeauty IT" at bounding box center [811, 410] width 63 height 8
click at [808, 428] on link "GS:[DOMAIN_NAME]" at bounding box center [815, 429] width 70 height 8
click at [928, 245] on span "Period" at bounding box center [927, 244] width 18 height 8
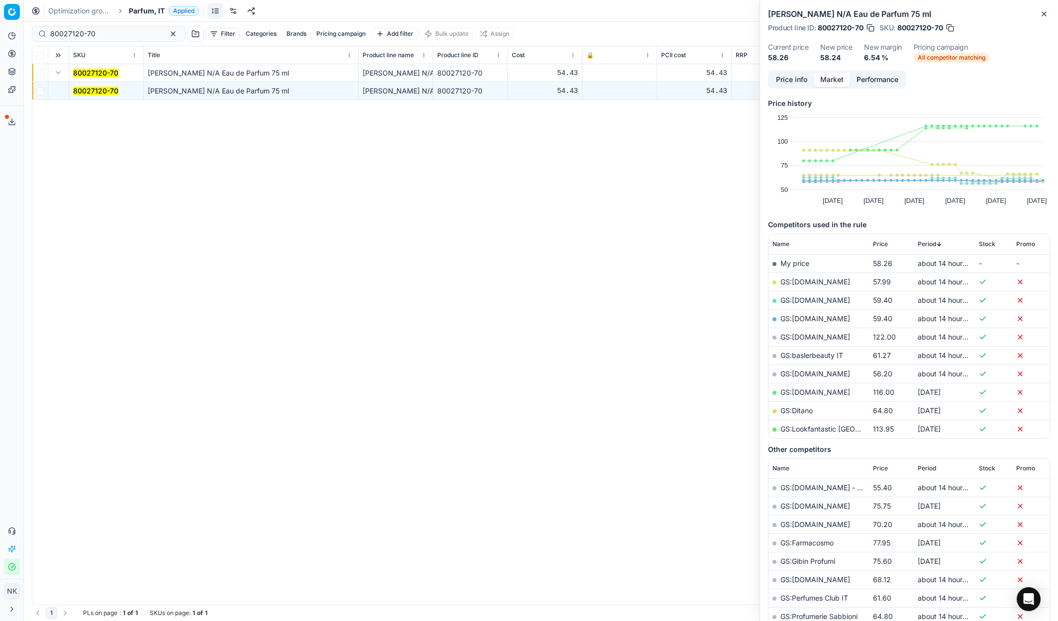
click at [800, 282] on link "GS:[DOMAIN_NAME]" at bounding box center [815, 282] width 70 height 8
click at [799, 301] on link "GS:[DOMAIN_NAME]" at bounding box center [815, 300] width 70 height 8
click at [803, 320] on link "GS:[DOMAIN_NAME]" at bounding box center [815, 318] width 70 height 8
click at [810, 353] on link "GS:baslerbeauty IT" at bounding box center [811, 355] width 63 height 8
click at [808, 299] on link "GS:[DOMAIN_NAME]" at bounding box center [815, 300] width 70 height 8
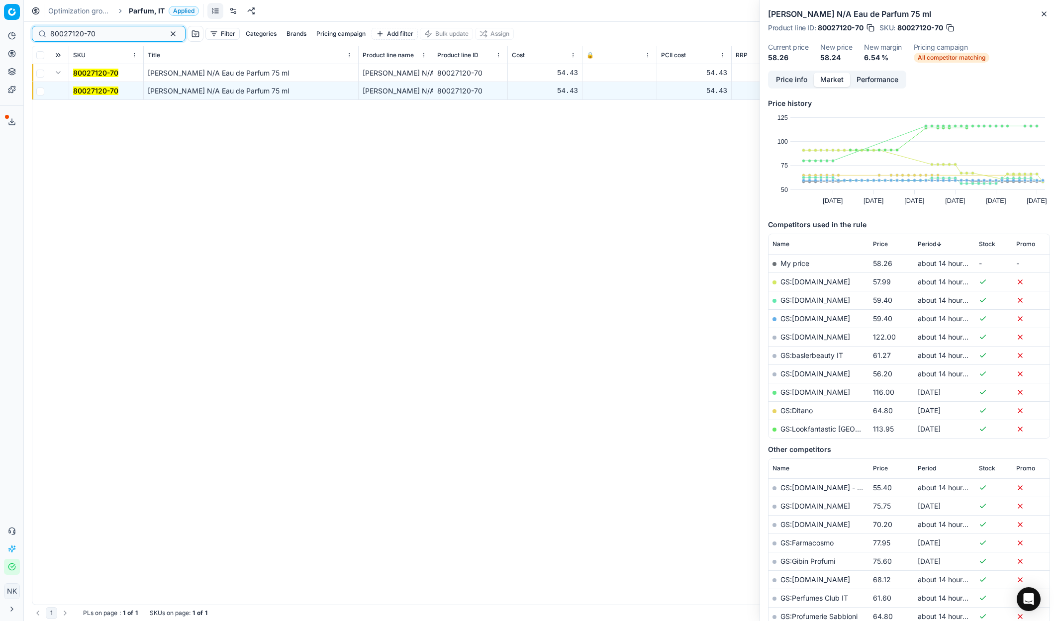
click at [120, 31] on input "80027120-70" at bounding box center [104, 34] width 109 height 10
click at [109, 33] on input "80027120-70" at bounding box center [104, 34] width 109 height 10
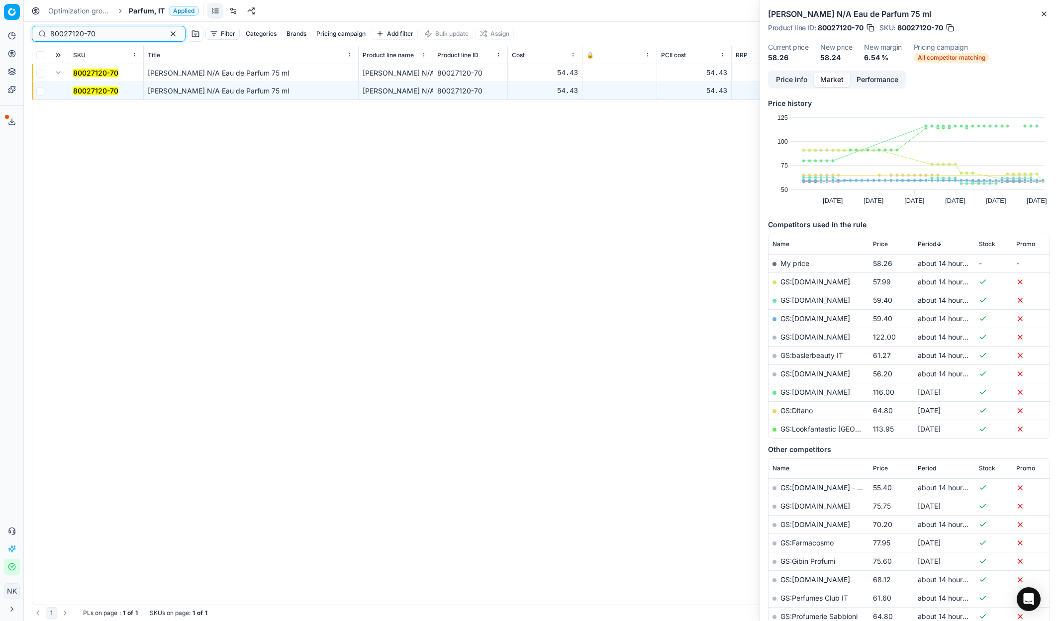
click at [109, 33] on input "80027120-70" at bounding box center [104, 34] width 109 height 10
click at [118, 29] on input "80027120-70" at bounding box center [104, 34] width 109 height 10
paste input "20102643"
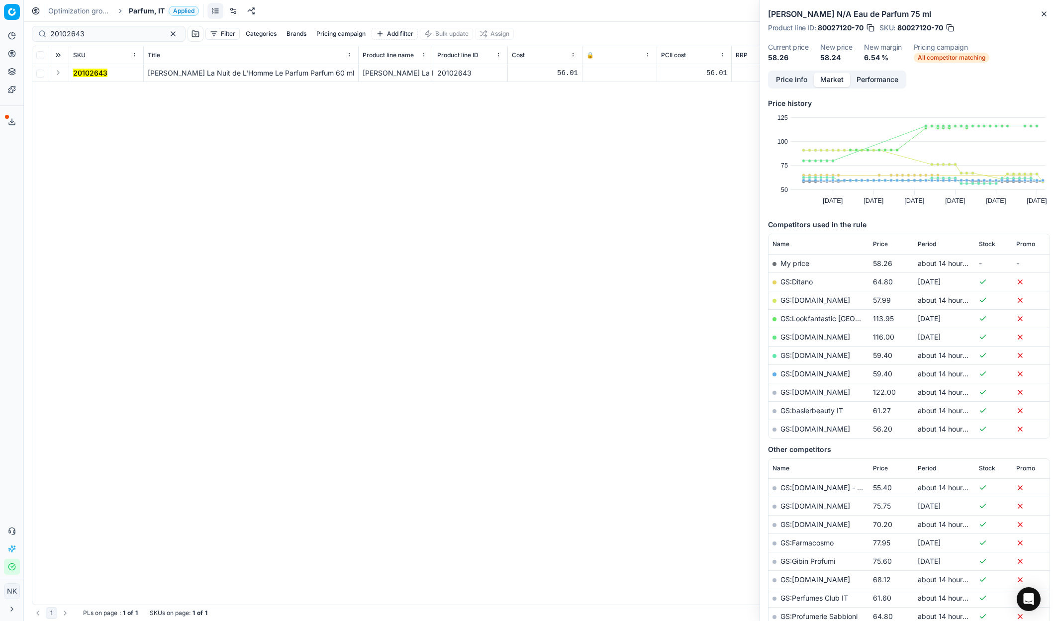
click at [59, 75] on button "Expand" at bounding box center [58, 73] width 12 height 12
click at [93, 89] on mark "20102643" at bounding box center [90, 91] width 34 height 8
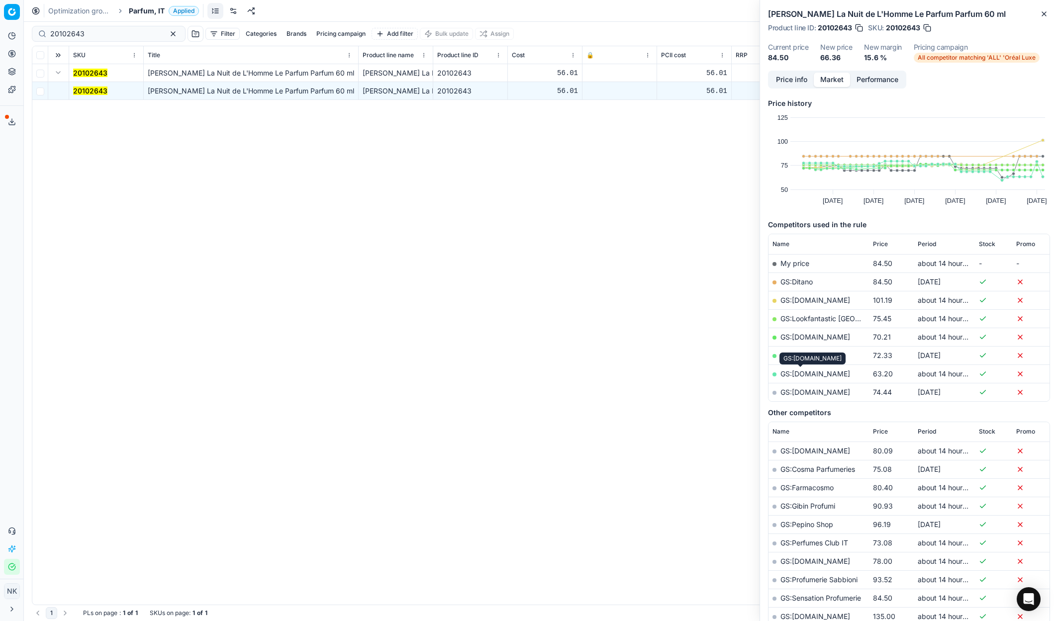
click at [796, 375] on link "GS:[DOMAIN_NAME]" at bounding box center [815, 374] width 70 height 8
click at [805, 335] on link "GS:[DOMAIN_NAME]" at bounding box center [815, 337] width 70 height 8
click at [108, 32] on input "20102643" at bounding box center [104, 34] width 109 height 10
click at [94, 35] on input "20102643" at bounding box center [104, 34] width 109 height 10
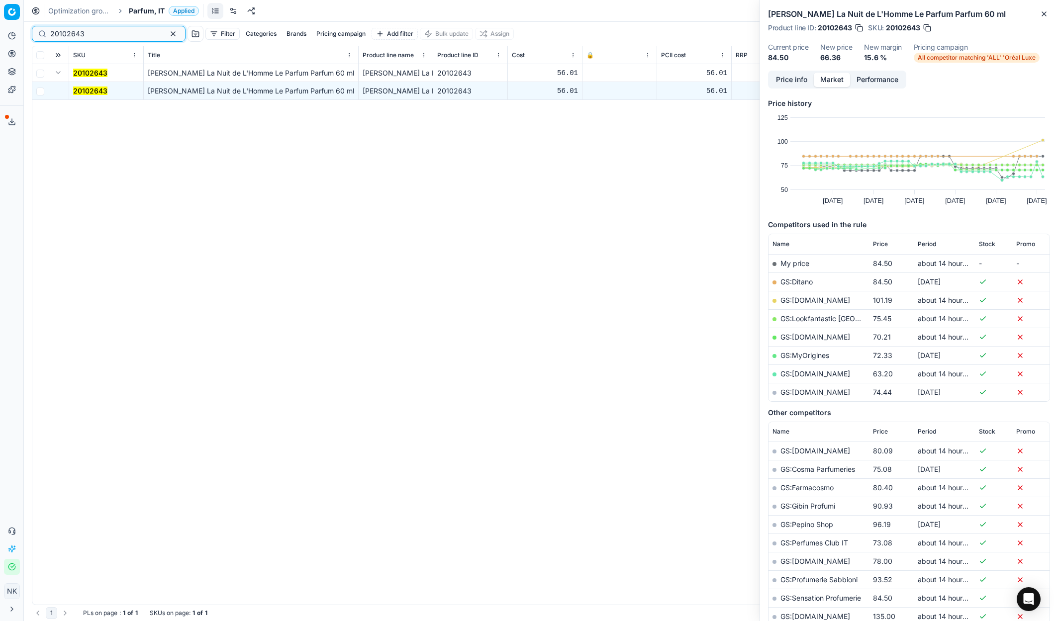
click at [94, 35] on input "20102643" at bounding box center [104, 34] width 109 height 10
click at [99, 32] on input "20102643" at bounding box center [104, 34] width 109 height 10
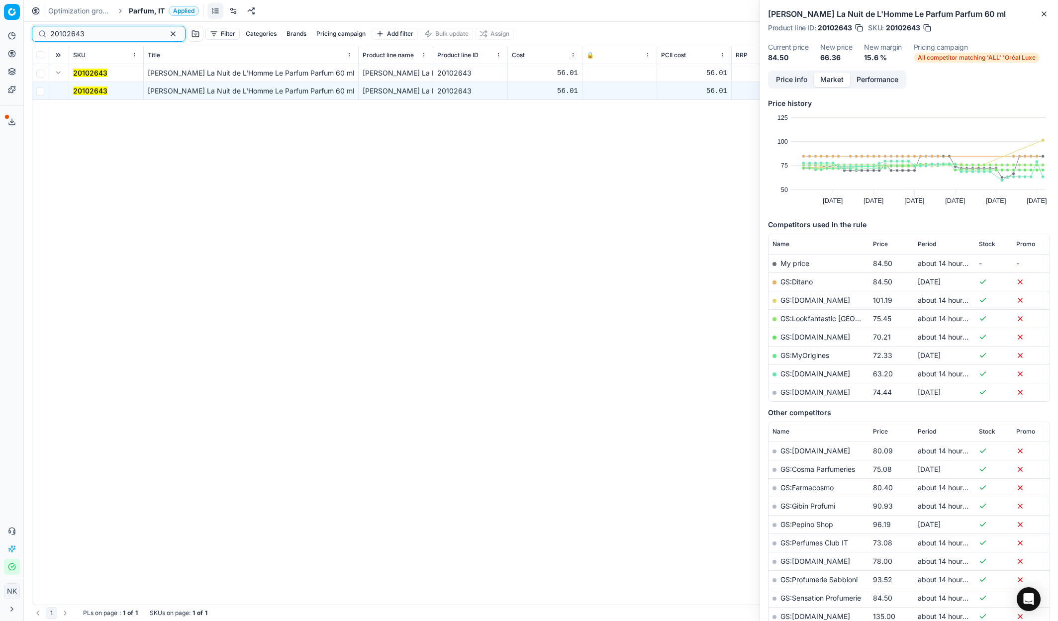
paste input "3396"
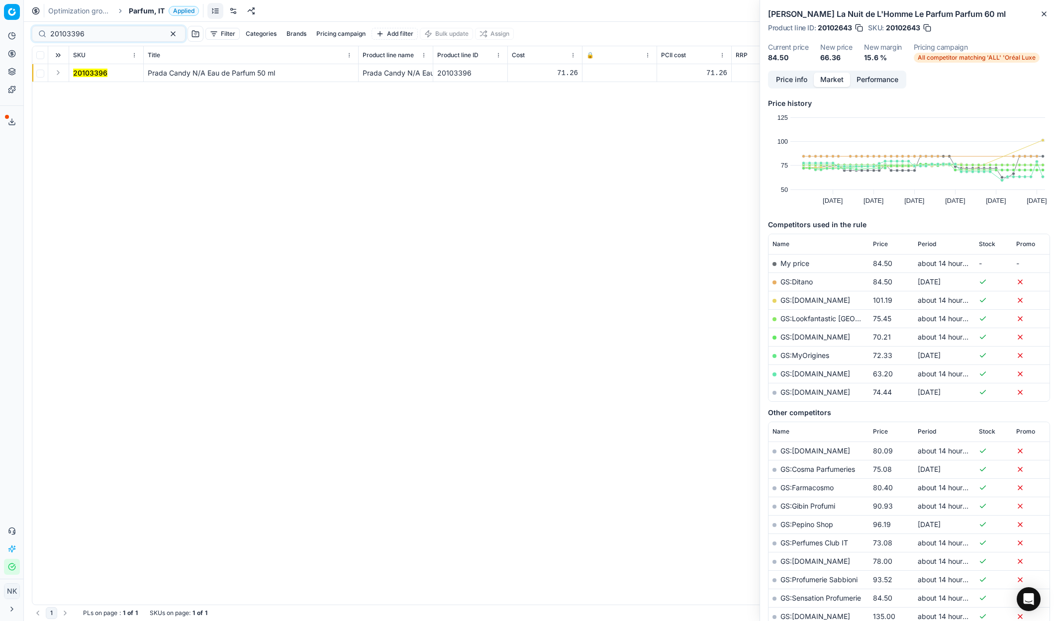
click at [55, 71] on button "Expand" at bounding box center [58, 73] width 12 height 12
click at [84, 89] on mark "20103396" at bounding box center [90, 91] width 34 height 8
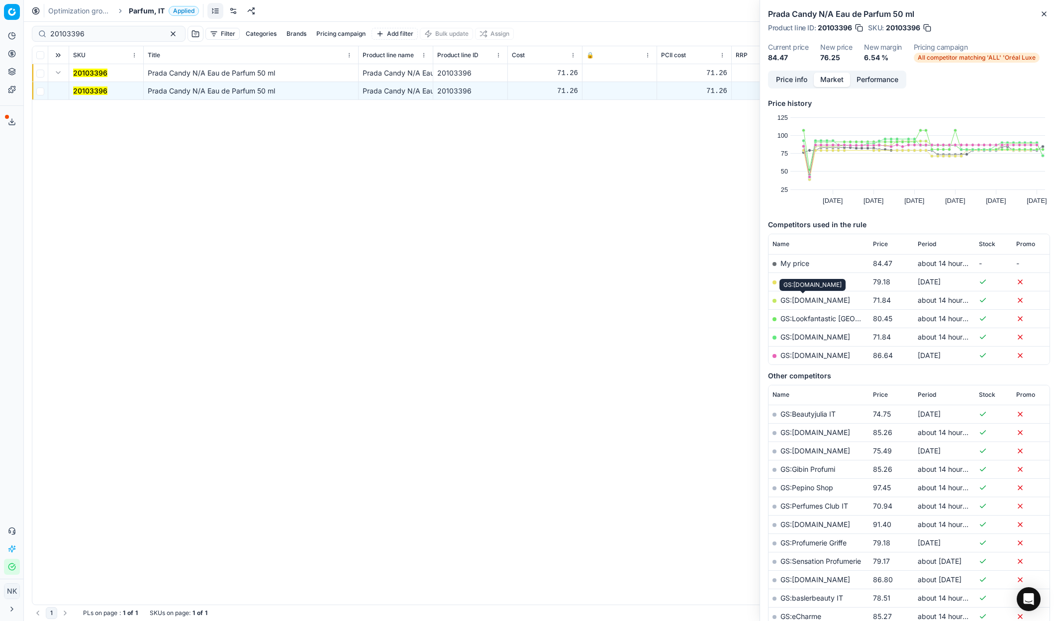
click at [805, 299] on link "GS:[DOMAIN_NAME]" at bounding box center [815, 300] width 70 height 8
click at [95, 33] on input "20103396" at bounding box center [104, 34] width 109 height 10
paste input "80060853-90"
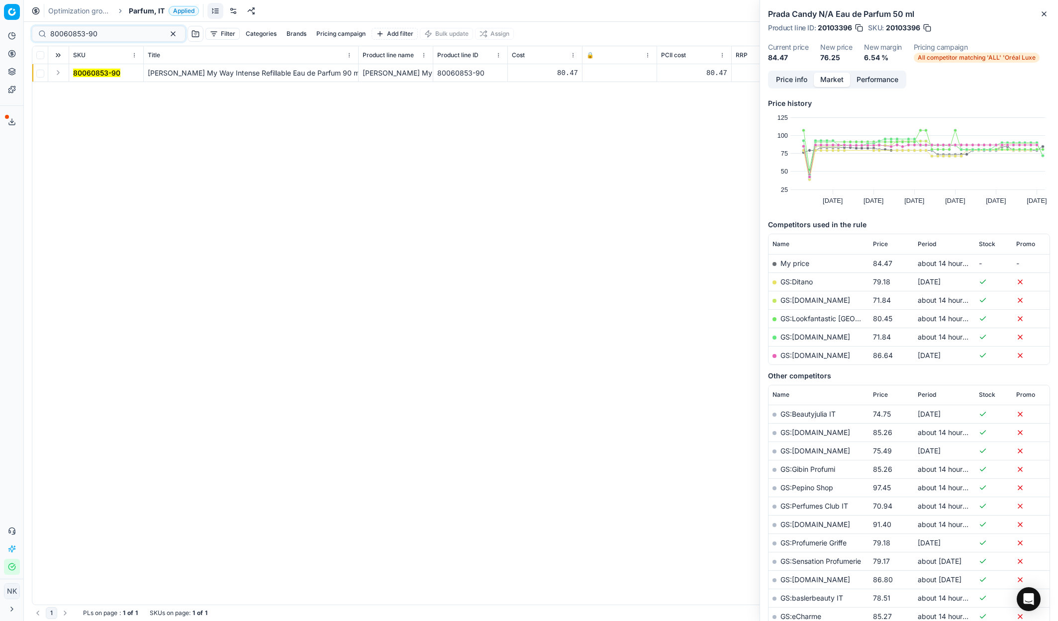
click at [56, 74] on button "Expand" at bounding box center [58, 73] width 12 height 12
click at [89, 90] on mark "80060853-90" at bounding box center [96, 91] width 47 height 8
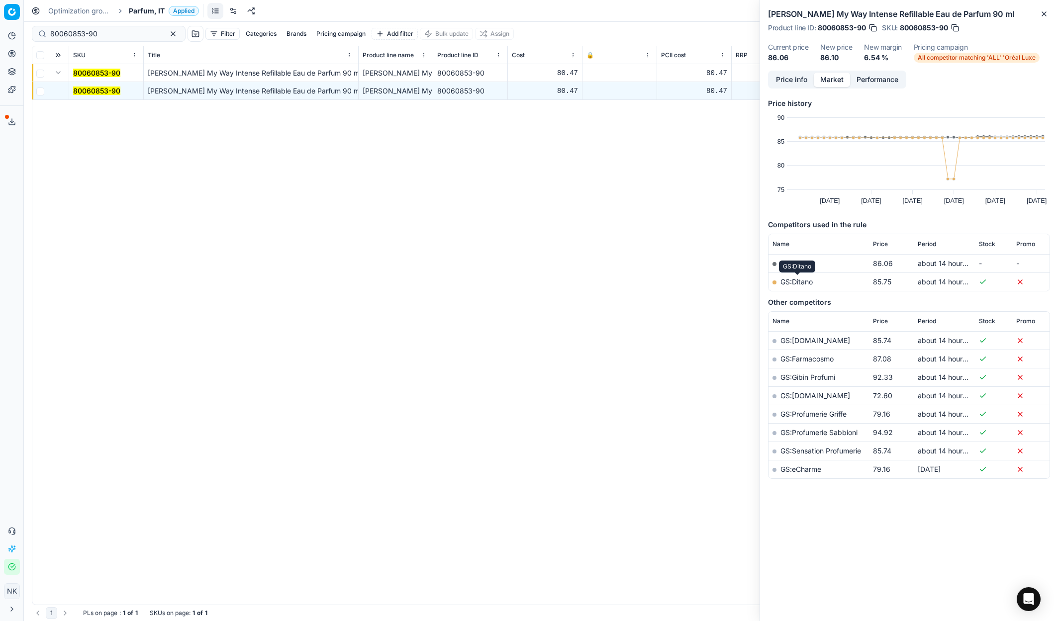
click at [797, 282] on link "GS:Ditano" at bounding box center [796, 282] width 32 height 8
click at [113, 31] on input "80060853-90" at bounding box center [104, 34] width 109 height 10
click at [102, 32] on input "80060853-90" at bounding box center [104, 34] width 109 height 10
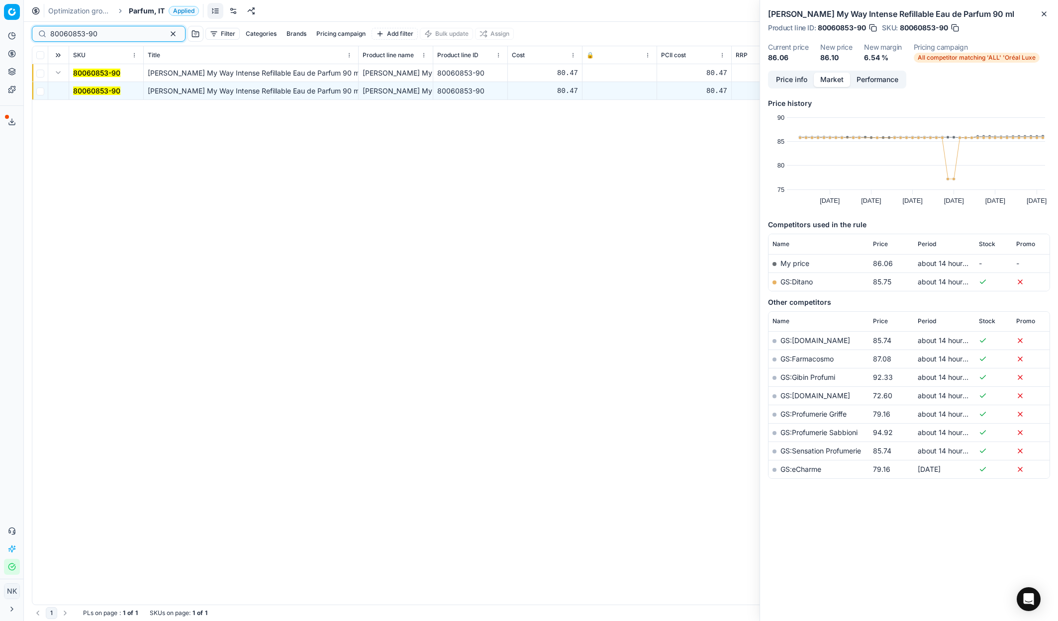
click at [102, 32] on input "80060853-90" at bounding box center [104, 34] width 109 height 10
click at [108, 34] on input "80060853-90" at bounding box center [104, 34] width 109 height 10
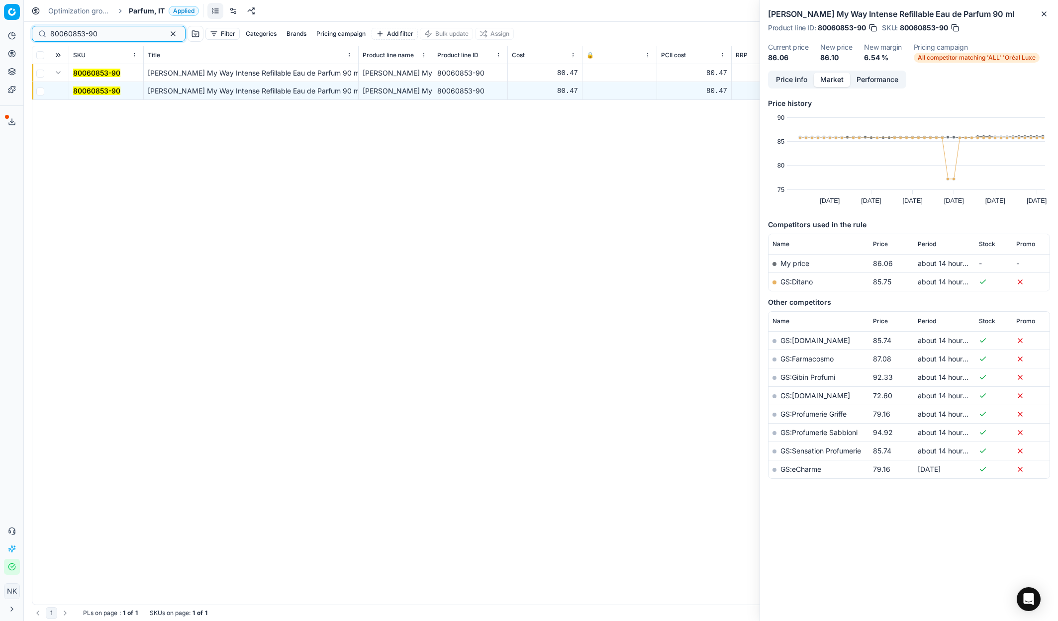
paste input "44062"
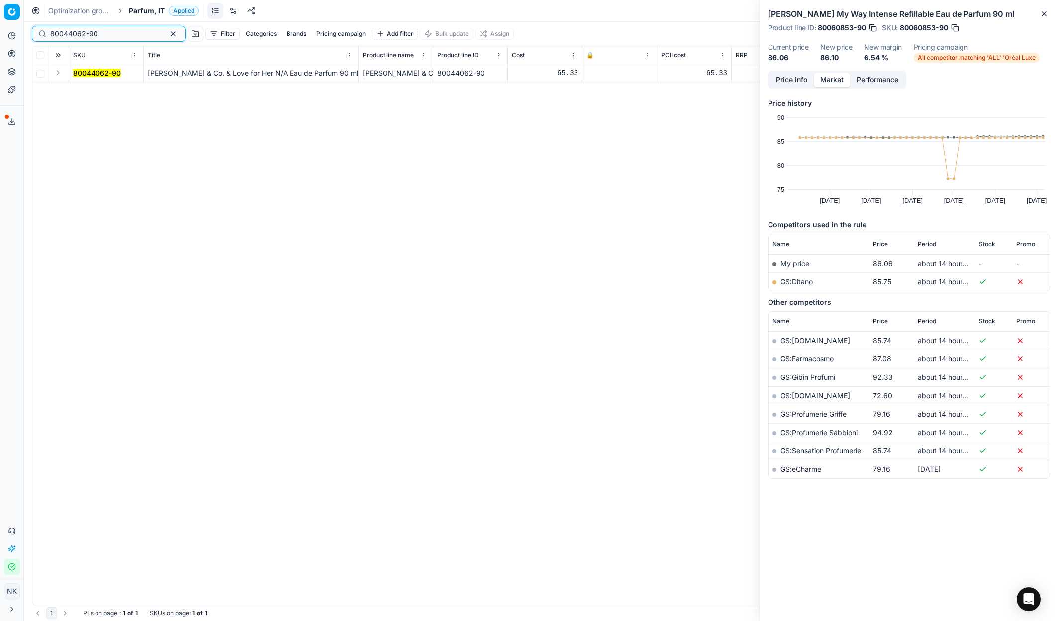
type input "80044062-90"
click at [55, 74] on button "Expand" at bounding box center [58, 73] width 12 height 12
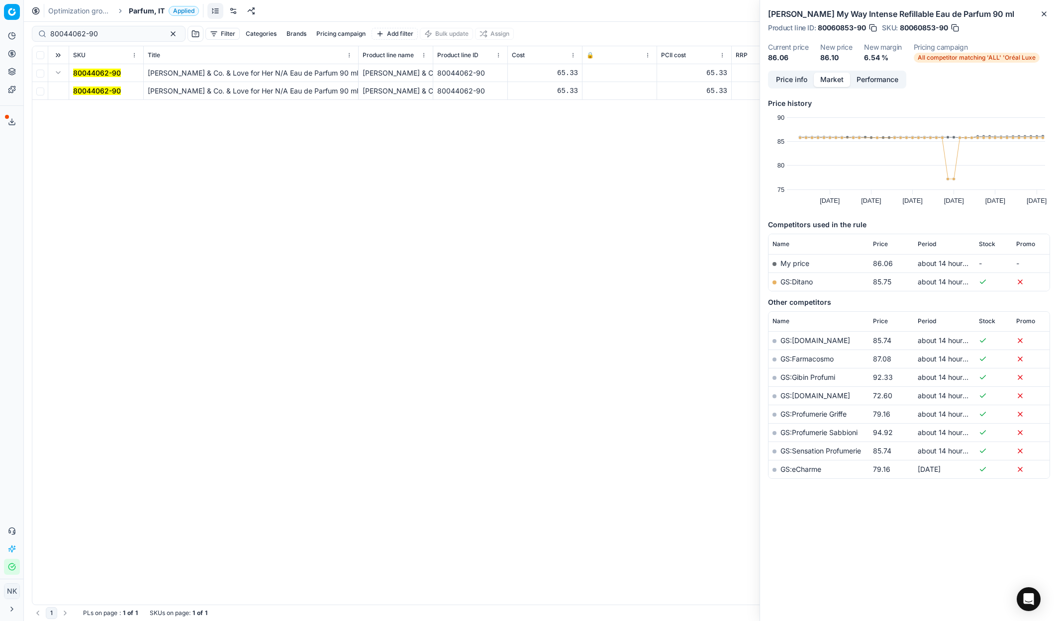
click at [85, 92] on mark "80044062-90" at bounding box center [97, 91] width 48 height 8
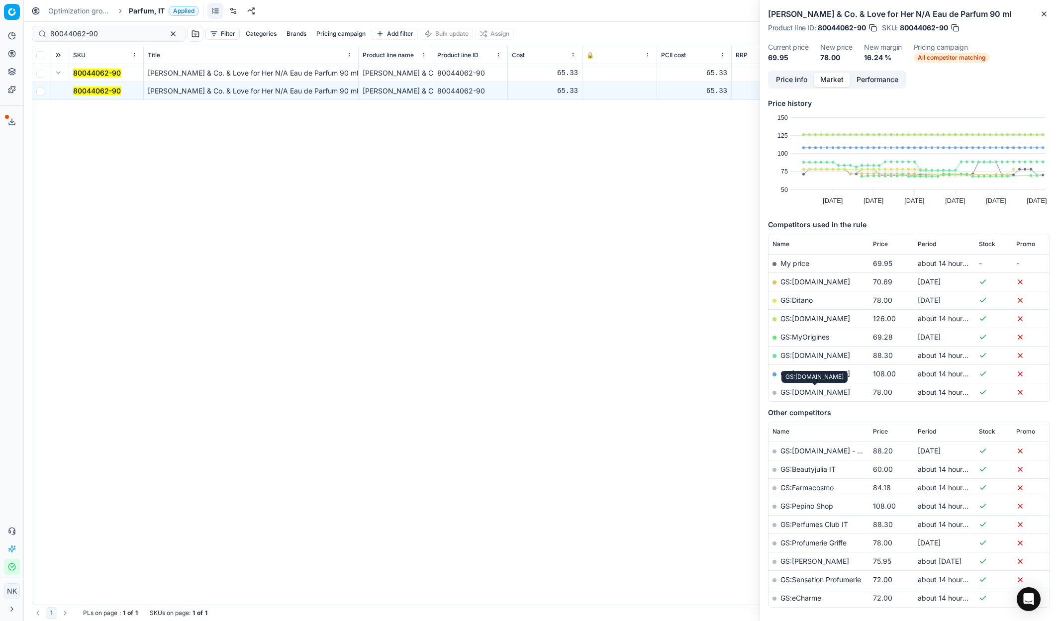
click at [802, 391] on link "GS:[DOMAIN_NAME]" at bounding box center [815, 392] width 70 height 8
click at [802, 355] on link "GS:[DOMAIN_NAME]" at bounding box center [815, 355] width 70 height 8
click at [113, 36] on input "80044062-90" at bounding box center [104, 34] width 109 height 10
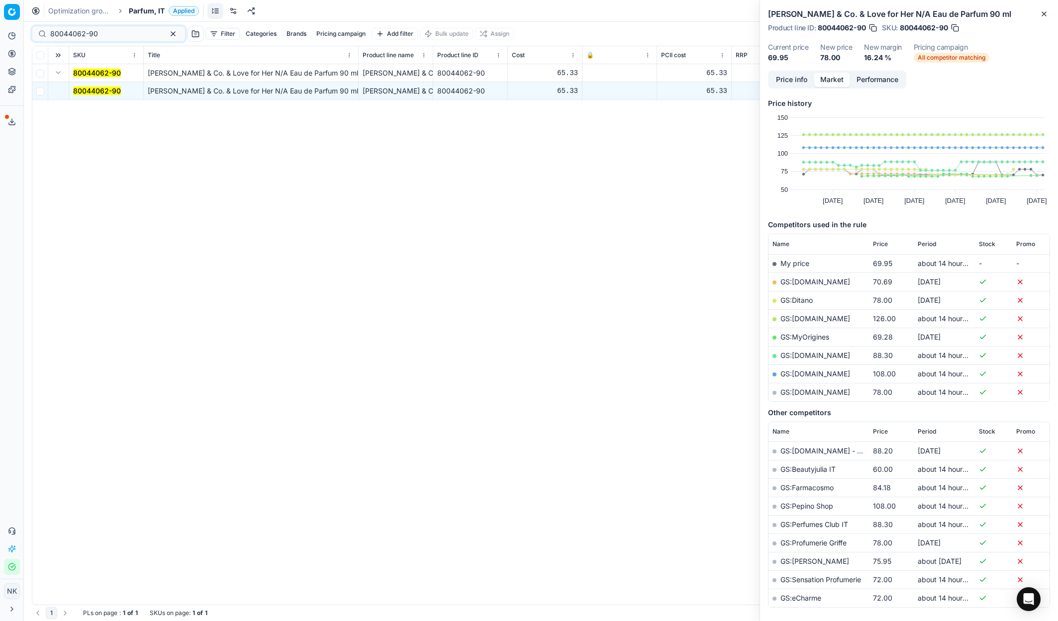
click at [281, 590] on div "80044062-90 [PERSON_NAME] & Co. & Love for Her N/A Eau de Parfum 90 ml Tiffany …" at bounding box center [540, 334] width 1017 height 541
click at [102, 31] on input "80044062-90" at bounding box center [104, 34] width 109 height 10
click at [137, 9] on span "Parfum, IT" at bounding box center [147, 11] width 36 height 10
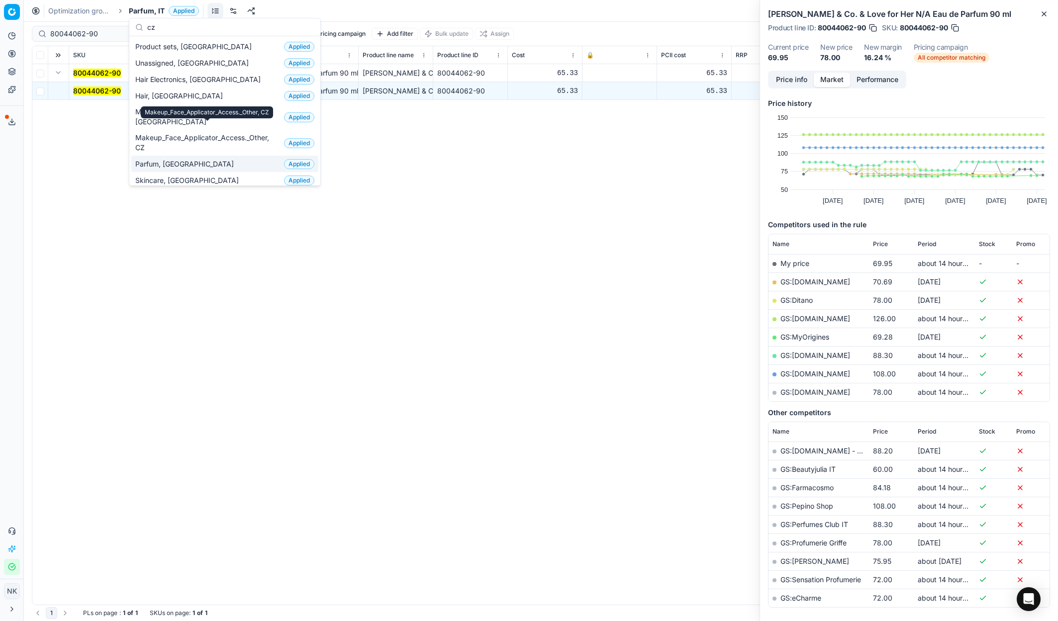
type input "cz"
click at [169, 159] on span "Parfum, [GEOGRAPHIC_DATA]" at bounding box center [186, 164] width 102 height 10
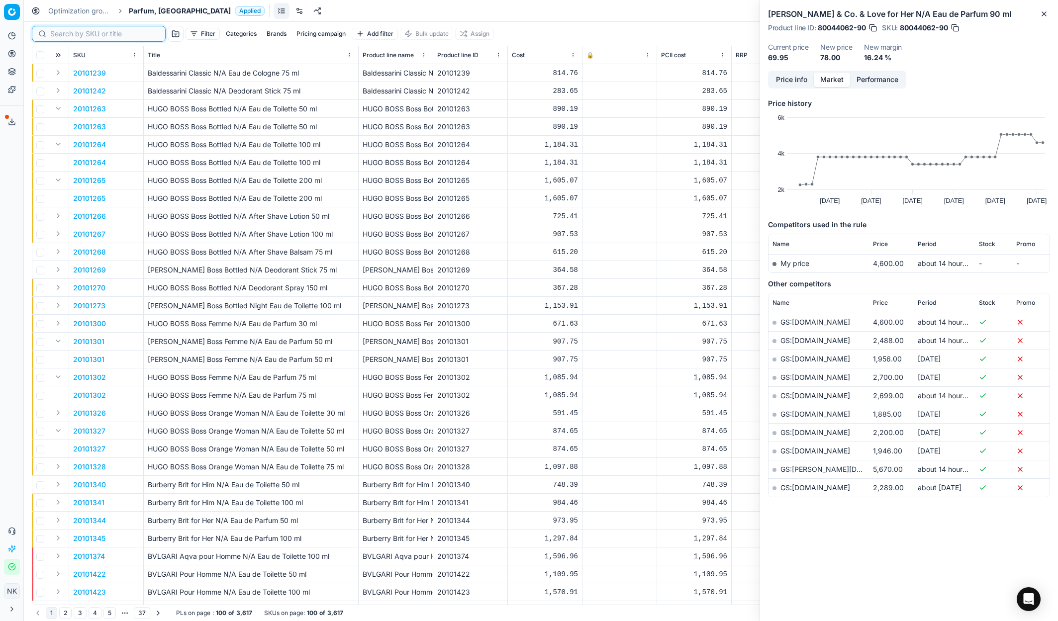
click at [67, 35] on input at bounding box center [104, 34] width 109 height 10
paste input "30103643"
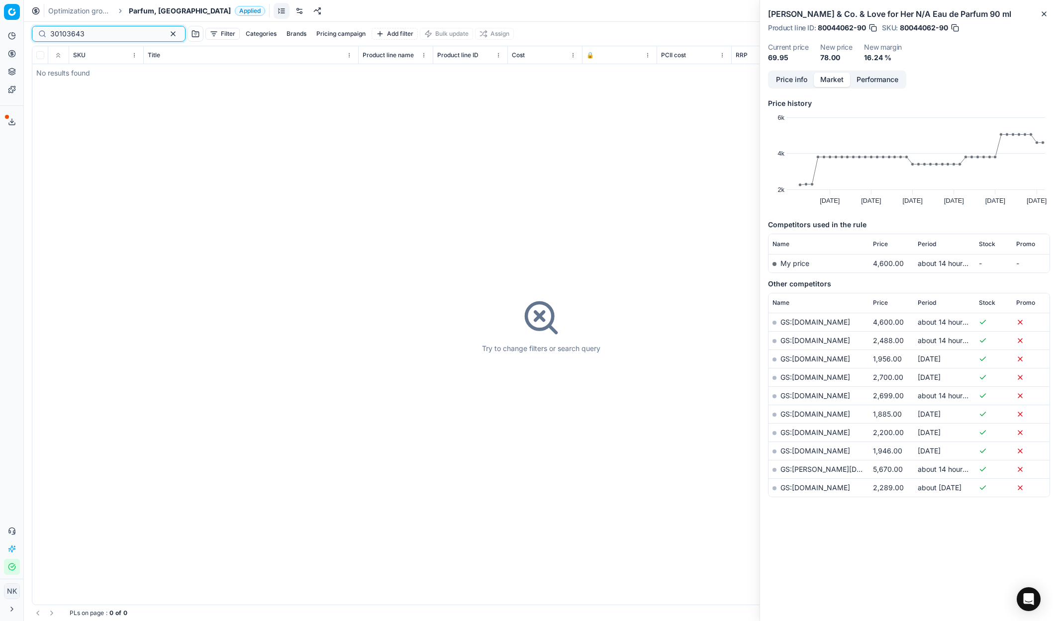
type input "30103643"
click at [153, 7] on span "Parfum, [GEOGRAPHIC_DATA]" at bounding box center [180, 11] width 102 height 10
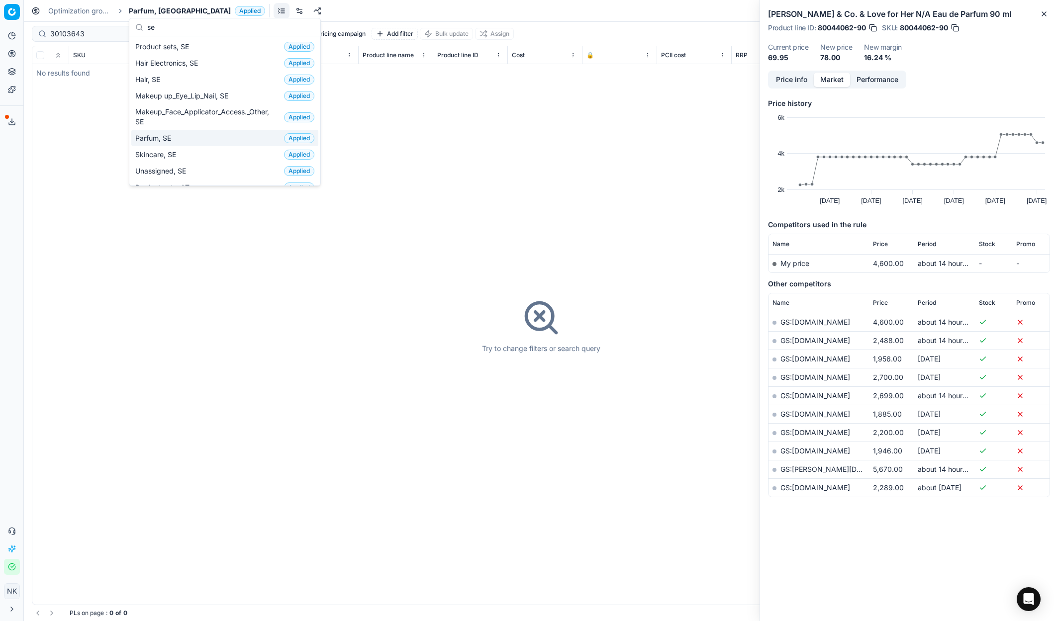
type input "se"
click at [153, 137] on span "Parfum, SE" at bounding box center [155, 138] width 40 height 10
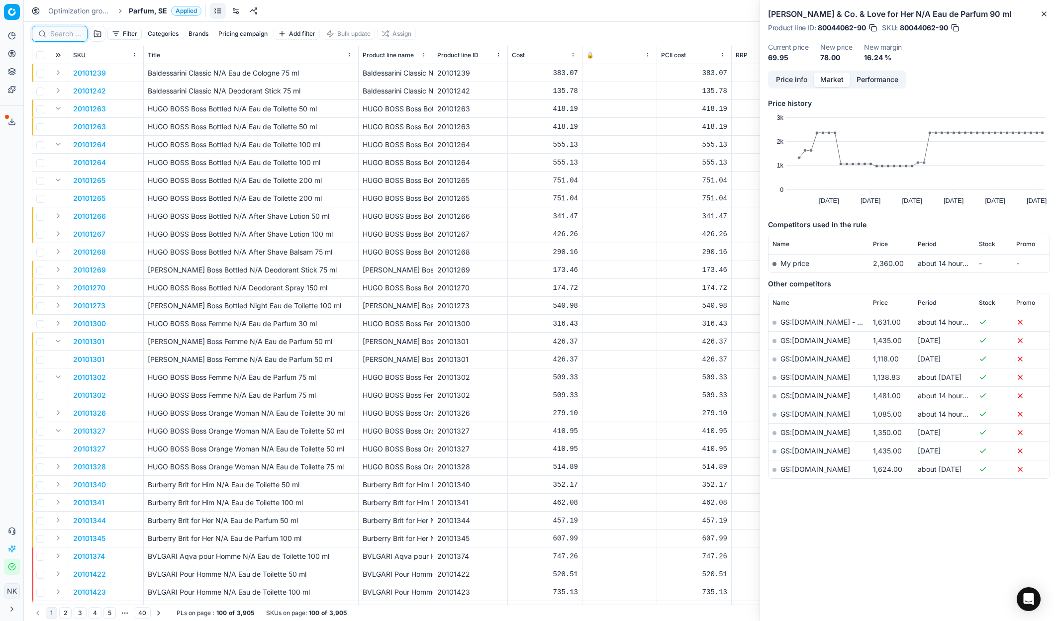
click at [54, 36] on input at bounding box center [65, 34] width 31 height 10
paste input "20102651"
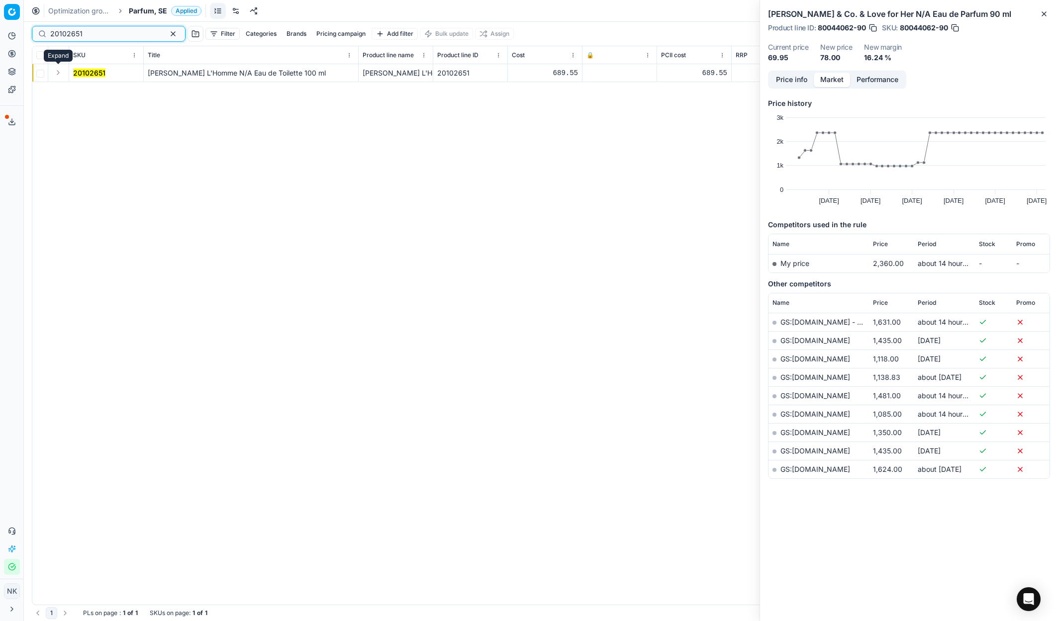
type input "20102651"
click at [55, 70] on button "Expand" at bounding box center [58, 73] width 12 height 12
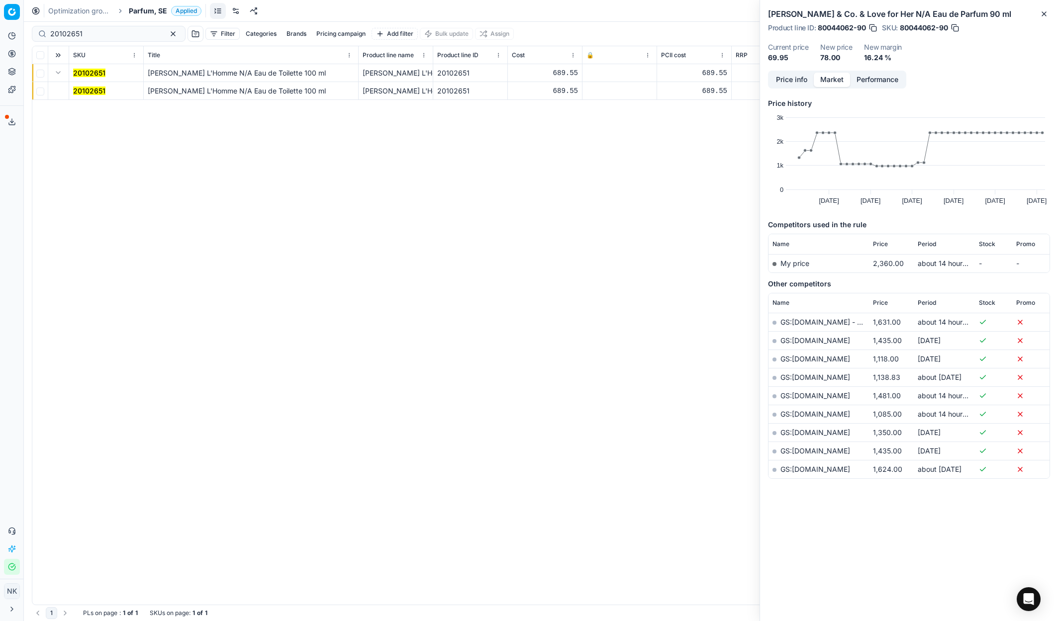
click at [74, 86] on span "20102651" at bounding box center [89, 91] width 32 height 10
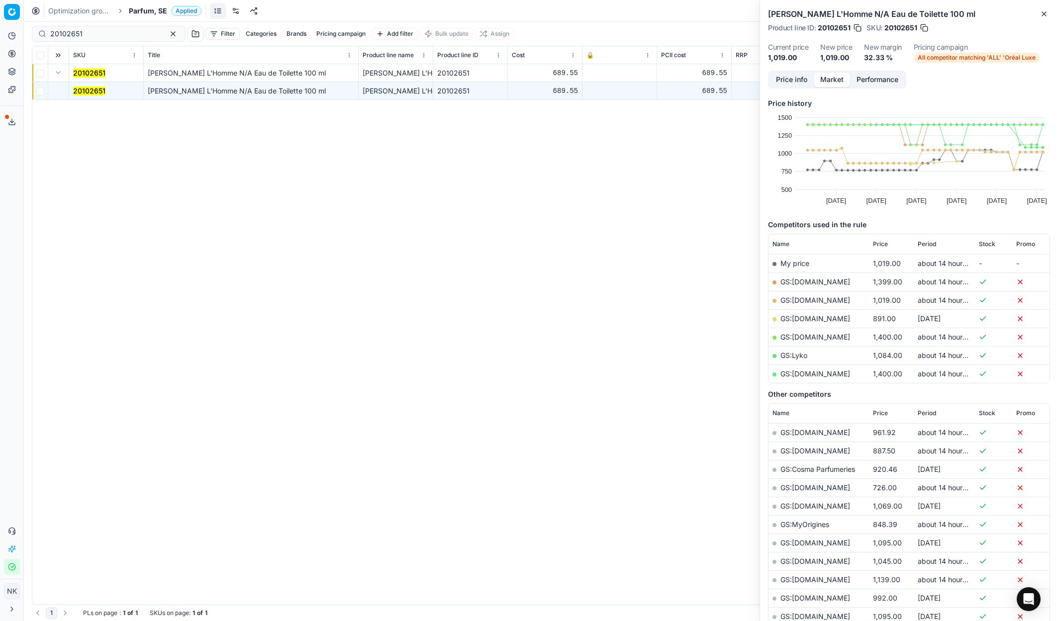
click at [807, 301] on link "GS:[DOMAIN_NAME]" at bounding box center [815, 300] width 70 height 8
click at [149, 8] on span "Parfum, SE" at bounding box center [148, 11] width 38 height 10
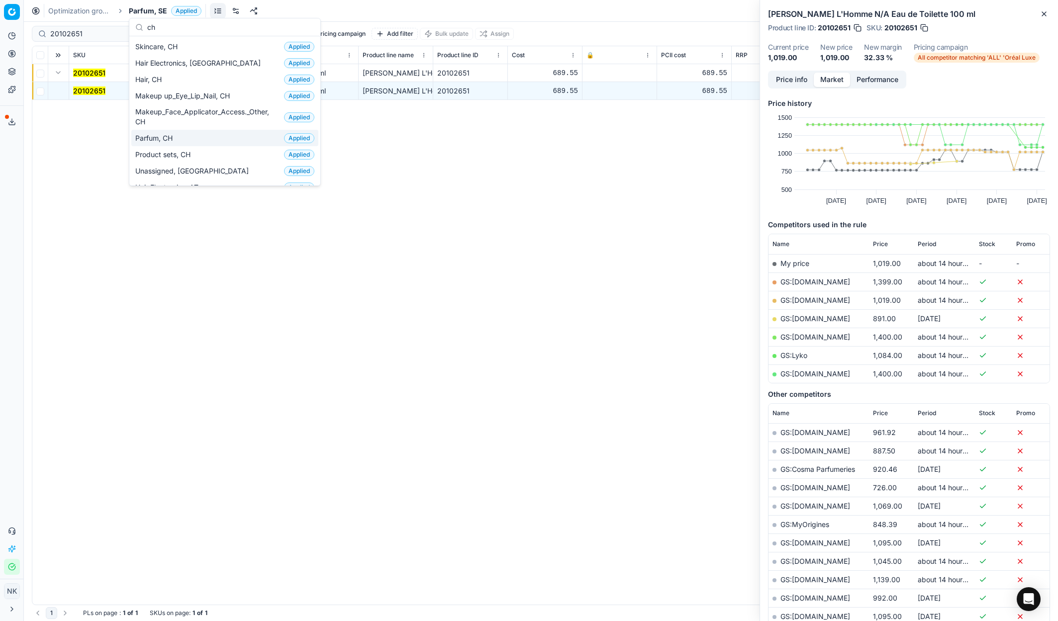
type input "ch"
click at [153, 136] on span "Parfum, CH" at bounding box center [155, 138] width 41 height 10
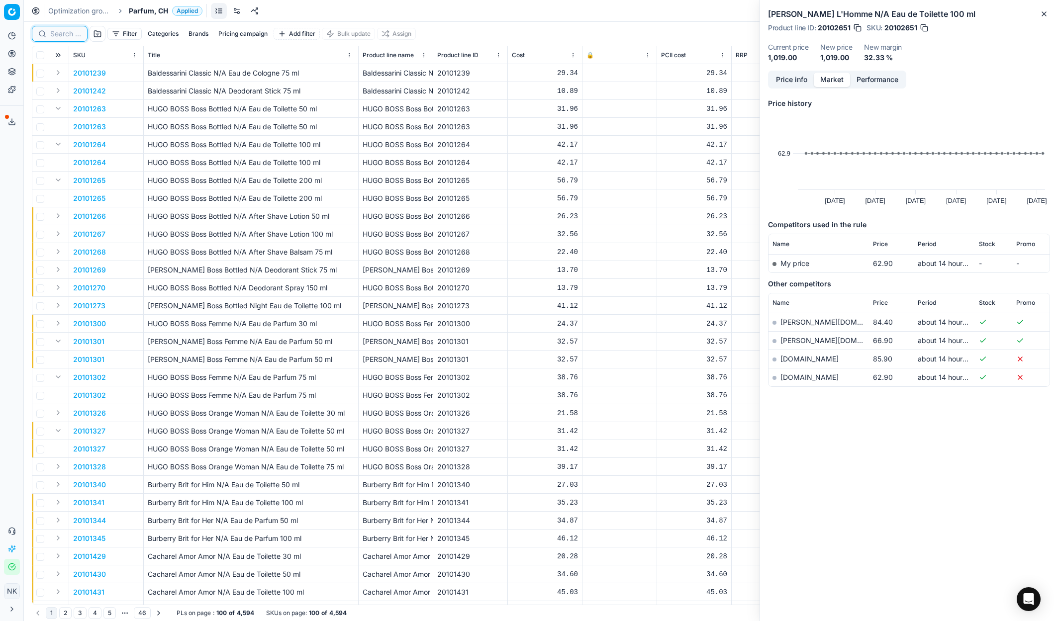
click at [60, 33] on input at bounding box center [65, 34] width 31 height 10
paste input "90005856-0008750"
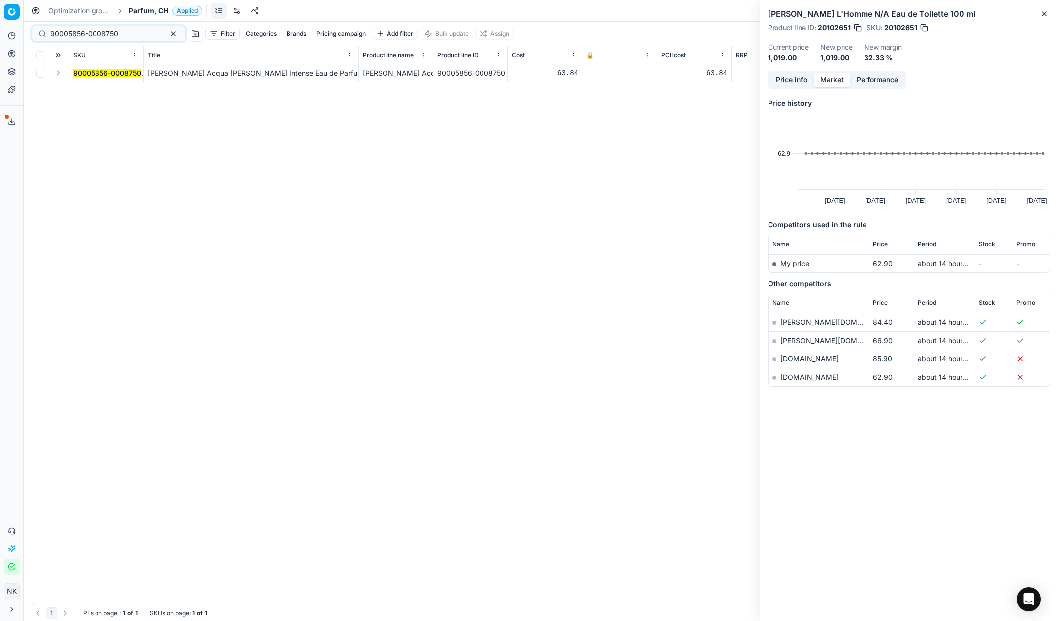
click at [57, 71] on button "Expand" at bounding box center [58, 73] width 12 height 12
click at [89, 91] on mark "90005856-0008750" at bounding box center [107, 91] width 68 height 8
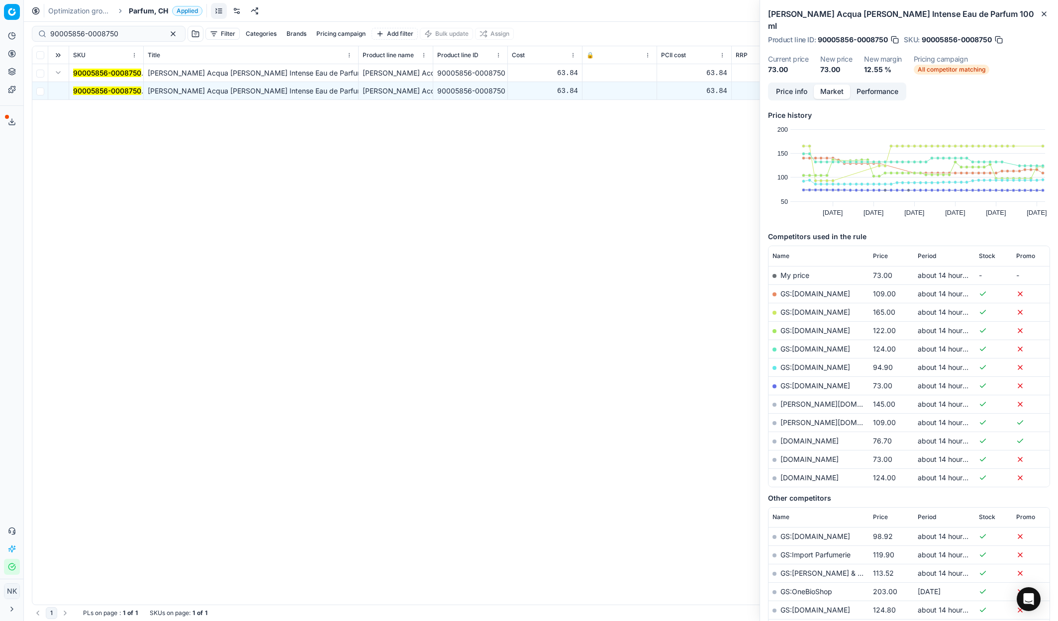
click at [824, 381] on link "GS:[DOMAIN_NAME]" at bounding box center [815, 385] width 70 height 8
click at [104, 32] on input "90005856-0008750" at bounding box center [104, 34] width 109 height 10
paste input "12463-0019604"
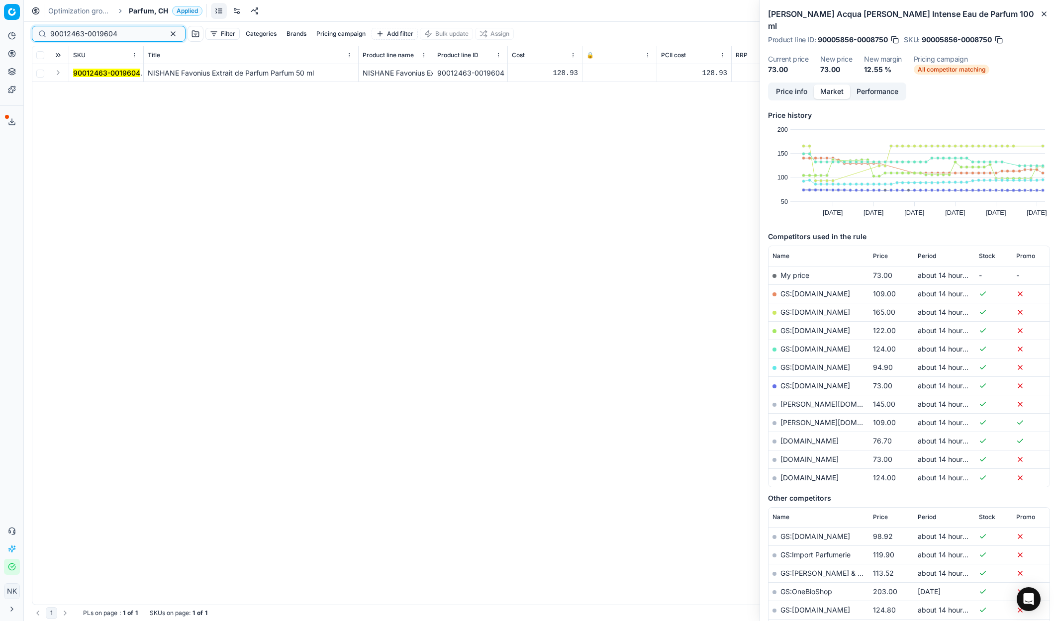
type input "90012463-0019604"
click at [58, 70] on button "Expand" at bounding box center [58, 73] width 12 height 12
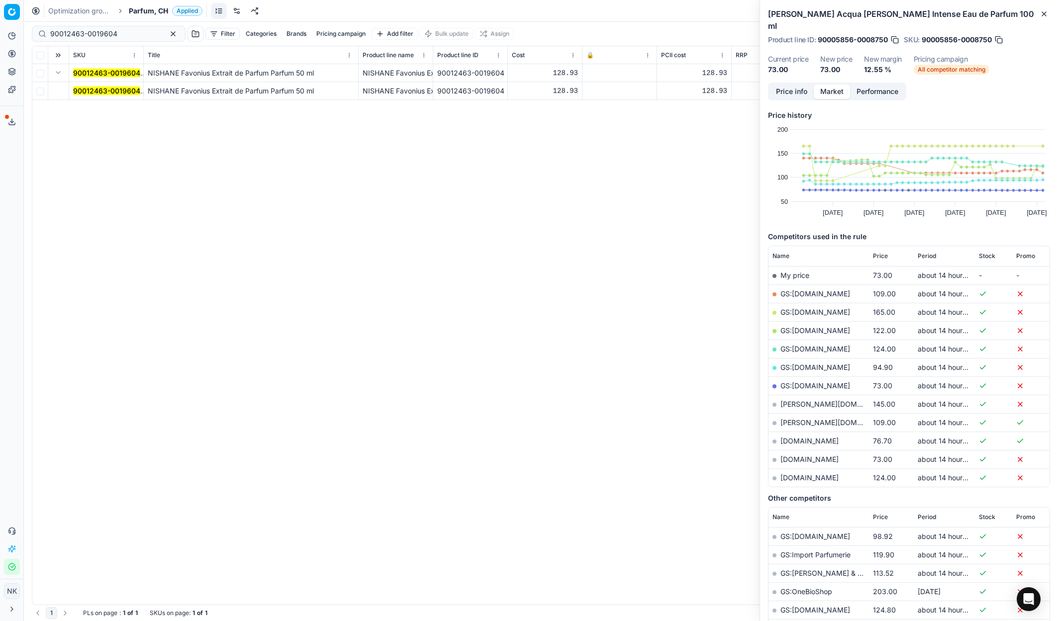
click at [84, 90] on mark "90012463-0019604" at bounding box center [106, 91] width 67 height 8
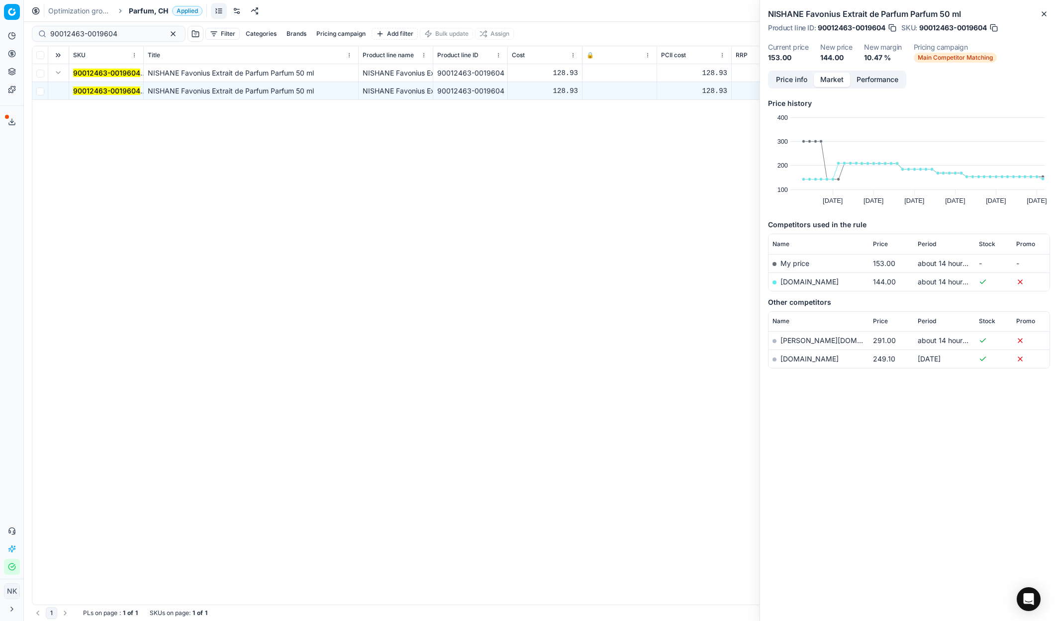
click at [807, 284] on link "[DOMAIN_NAME]" at bounding box center [809, 282] width 58 height 8
click at [139, 10] on span "Parfum, CH" at bounding box center [148, 11] width 39 height 10
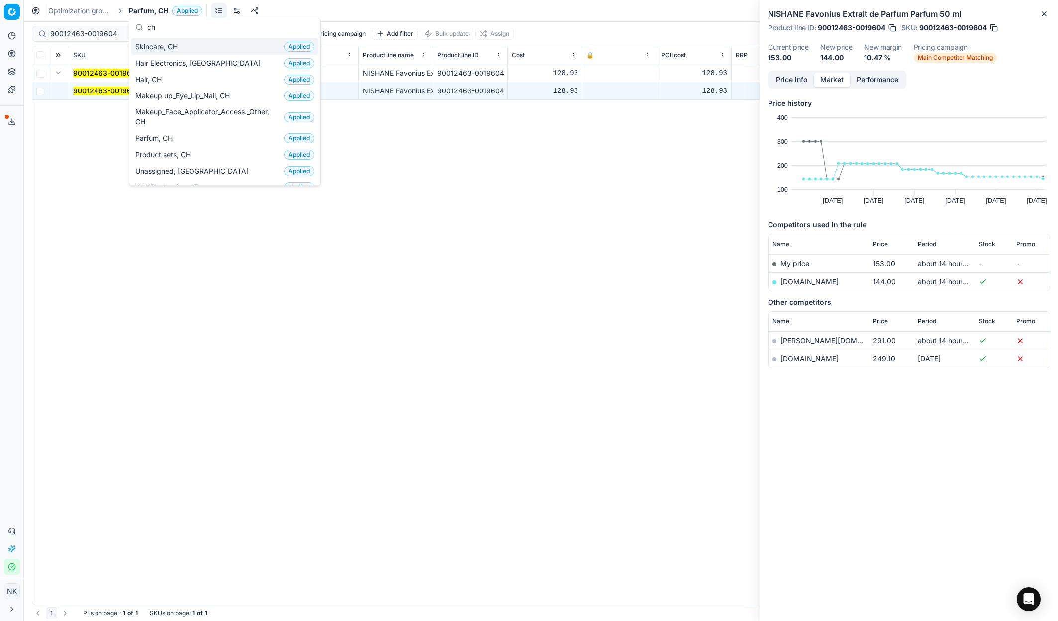
type input "ch"
click at [154, 48] on span "Skincare, CH" at bounding box center [158, 47] width 46 height 10
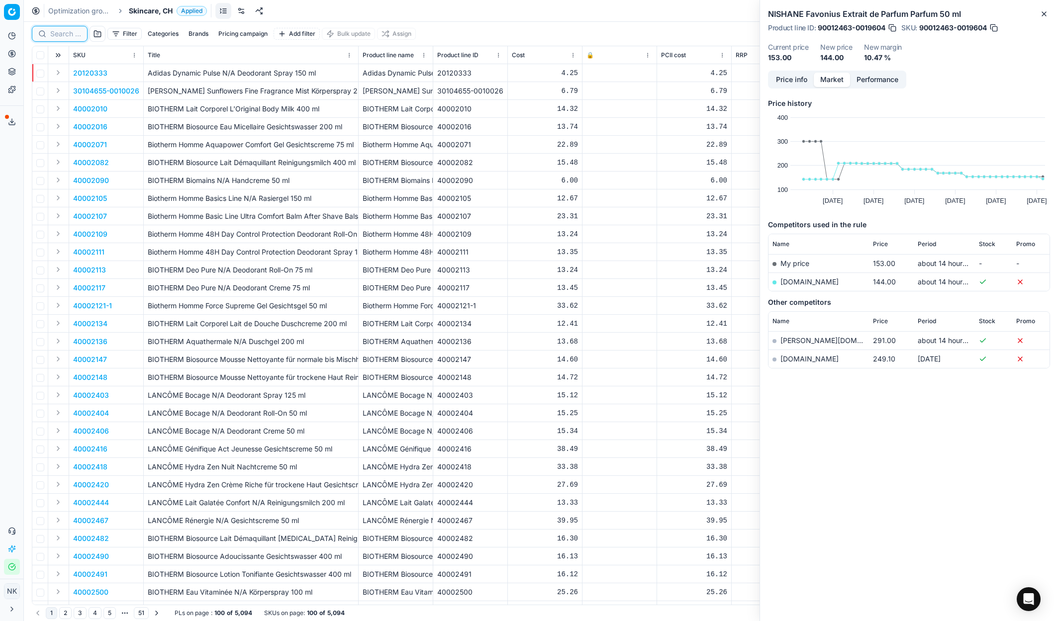
click at [65, 37] on input at bounding box center [65, 34] width 31 height 10
paste input "80075319-30"
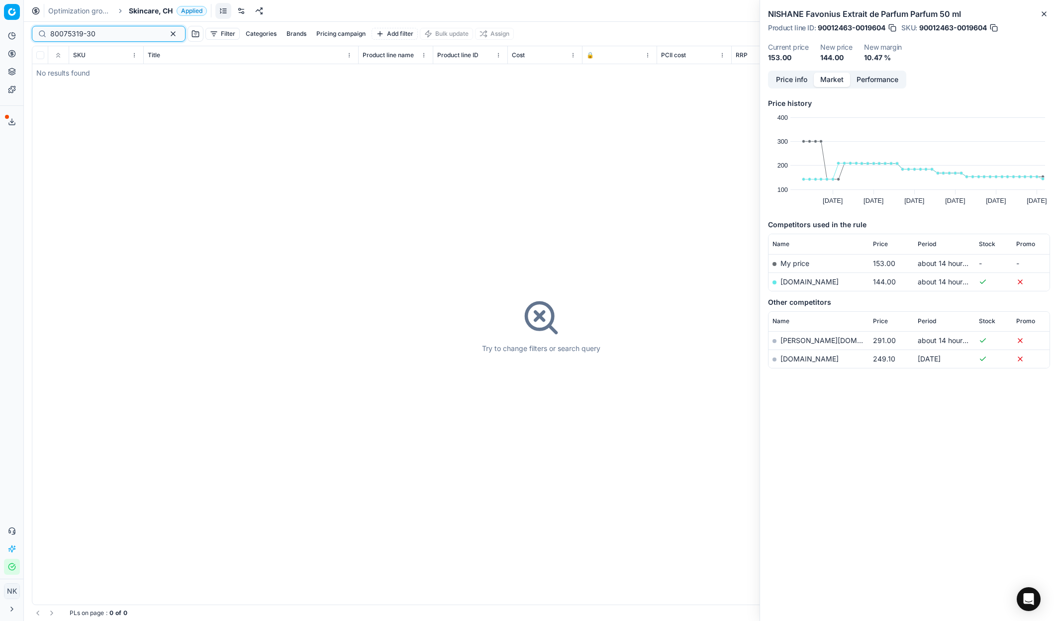
click at [109, 35] on input "80075319-30" at bounding box center [104, 34] width 109 height 10
paste input "90011183-0017703"
click at [86, 35] on input "90011183-0017703" at bounding box center [104, 34] width 109 height 10
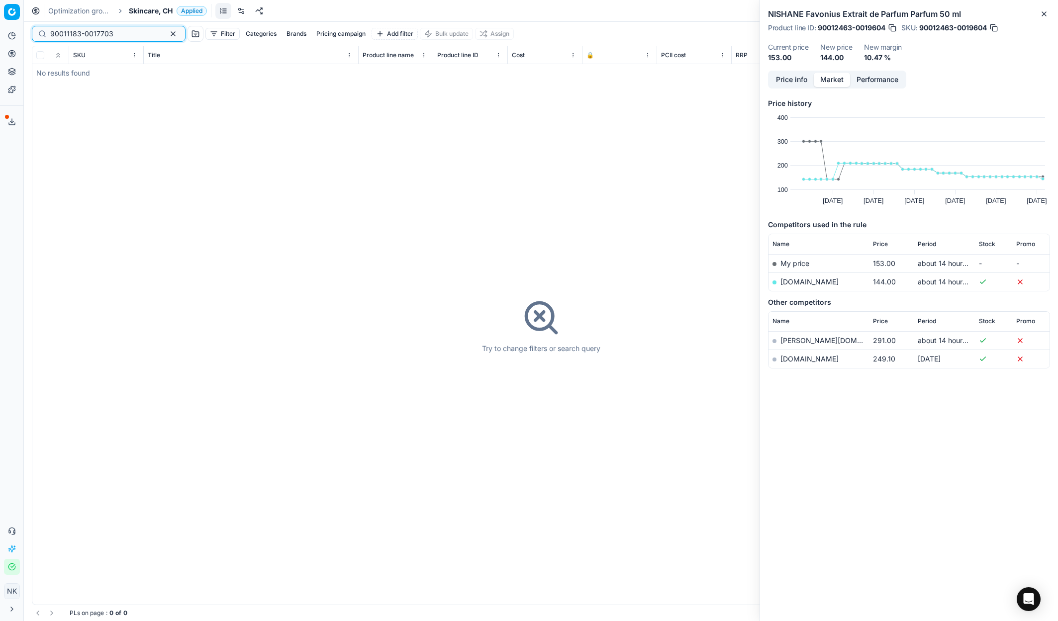
click at [86, 35] on input "90011183-0017703" at bounding box center [104, 34] width 109 height 10
paste input "80073145-50"
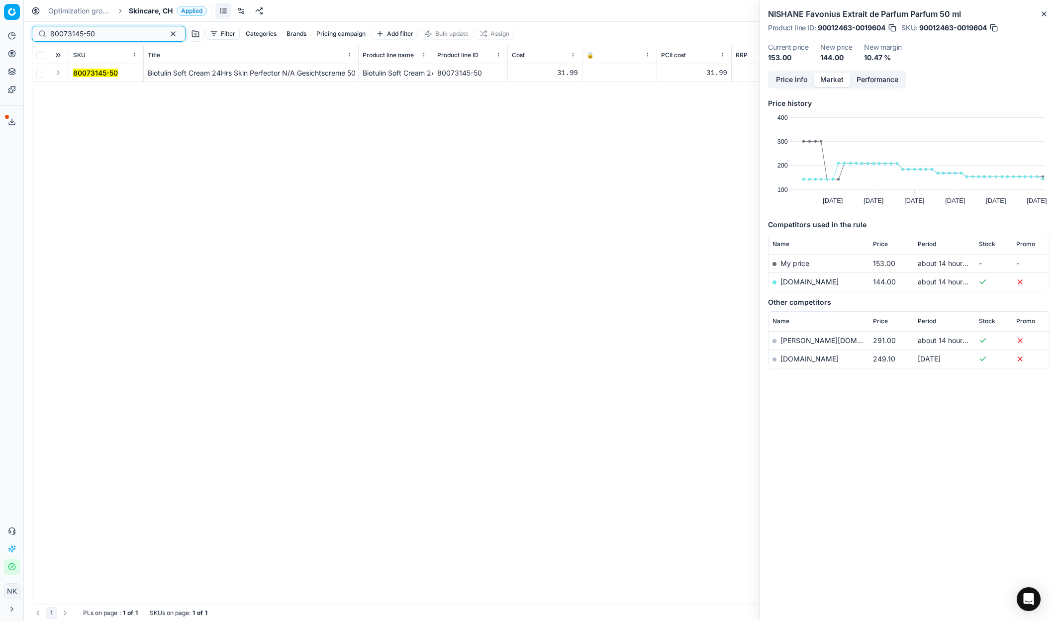
type input "80073145-50"
click at [60, 76] on button "Expand" at bounding box center [58, 73] width 12 height 12
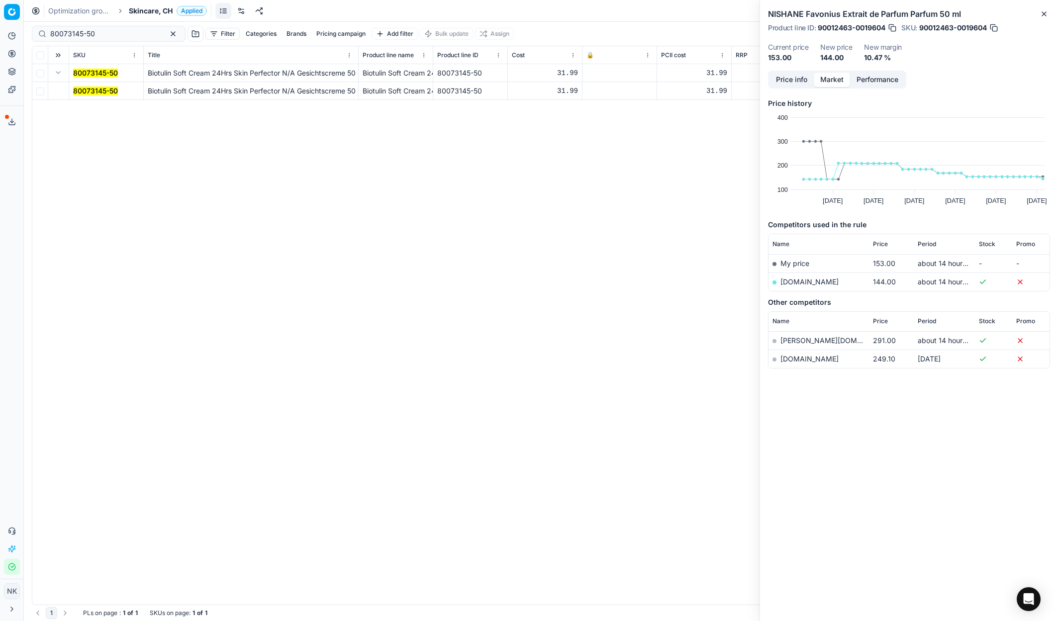
click at [85, 87] on mark "80073145-50" at bounding box center [95, 91] width 45 height 8
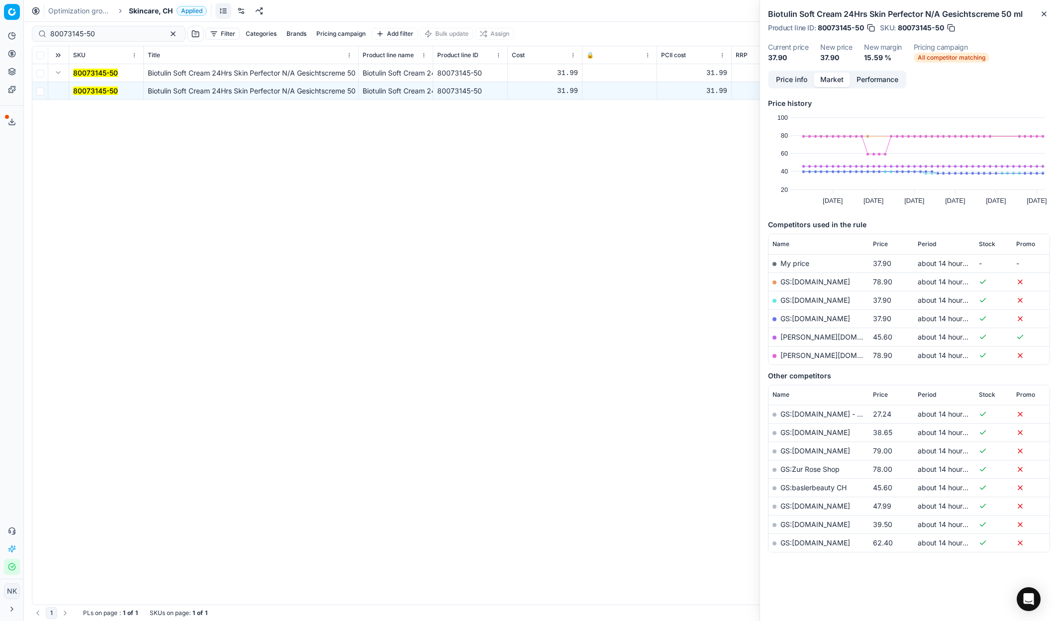
click at [800, 297] on link "GS:[DOMAIN_NAME]" at bounding box center [815, 300] width 70 height 8
click at [145, 13] on span "Skincare, CH" at bounding box center [151, 11] width 44 height 10
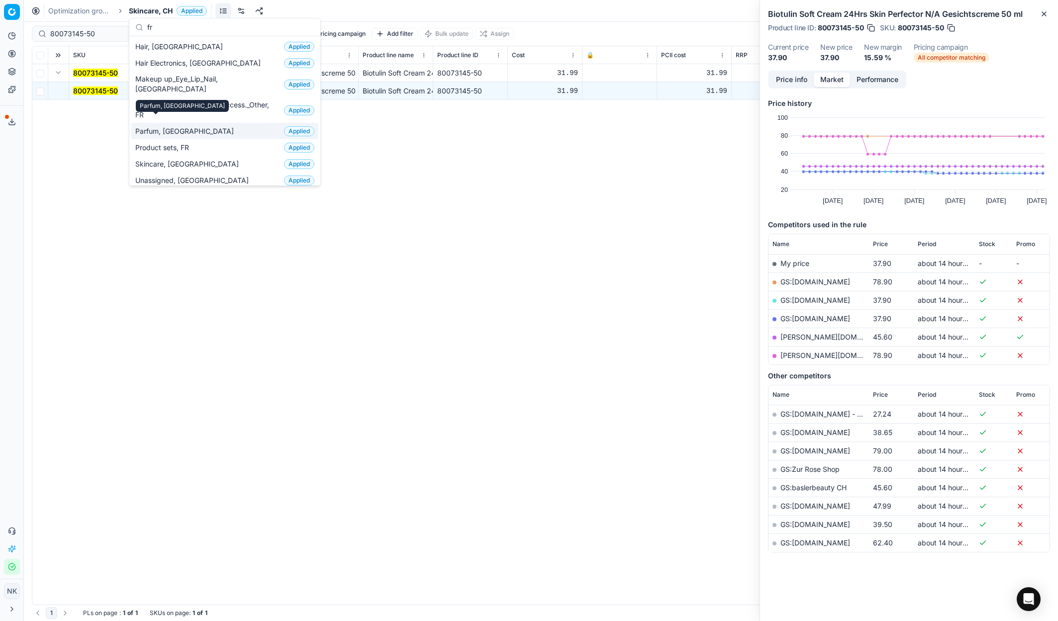
type input "fr"
click at [168, 126] on span "Parfum, [GEOGRAPHIC_DATA]" at bounding box center [186, 131] width 102 height 10
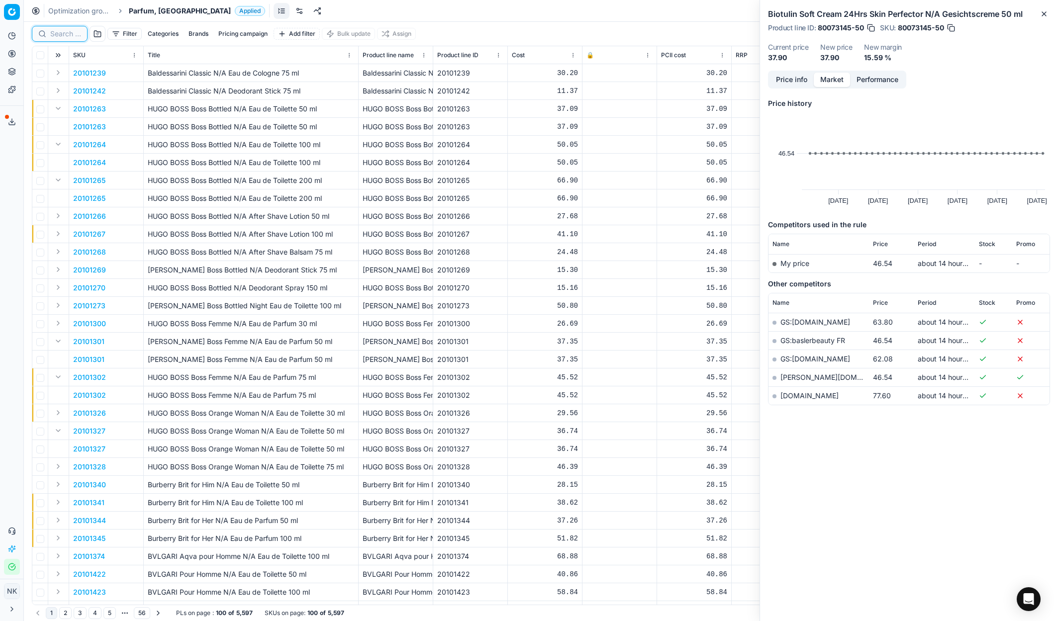
click at [63, 33] on input at bounding box center [65, 34] width 31 height 10
paste input "20102242"
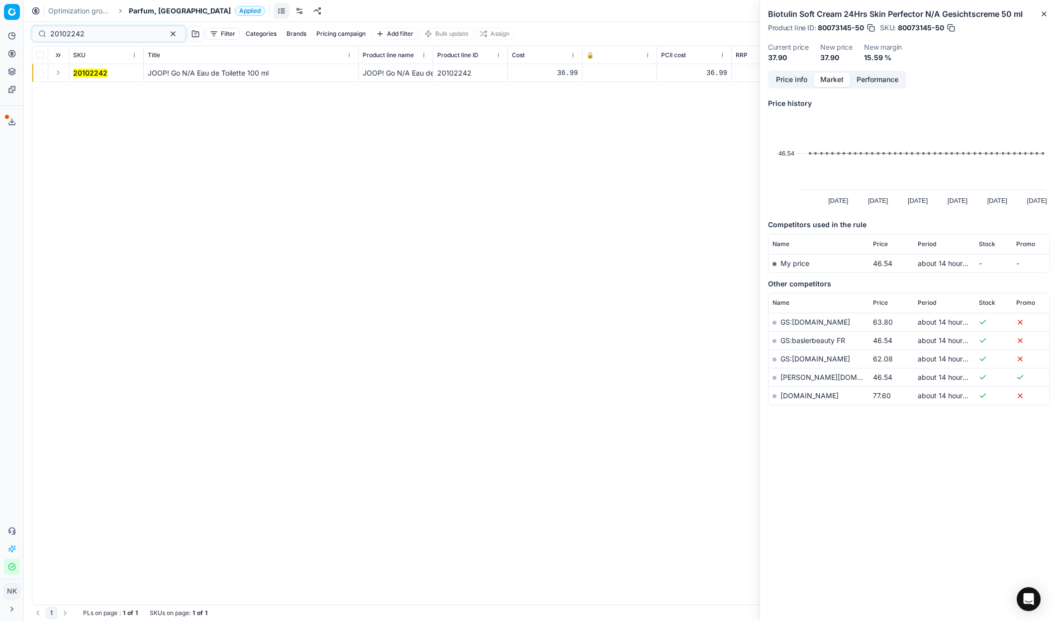
click at [61, 72] on button "Expand" at bounding box center [58, 73] width 12 height 12
click at [85, 89] on mark "20102242" at bounding box center [90, 91] width 34 height 8
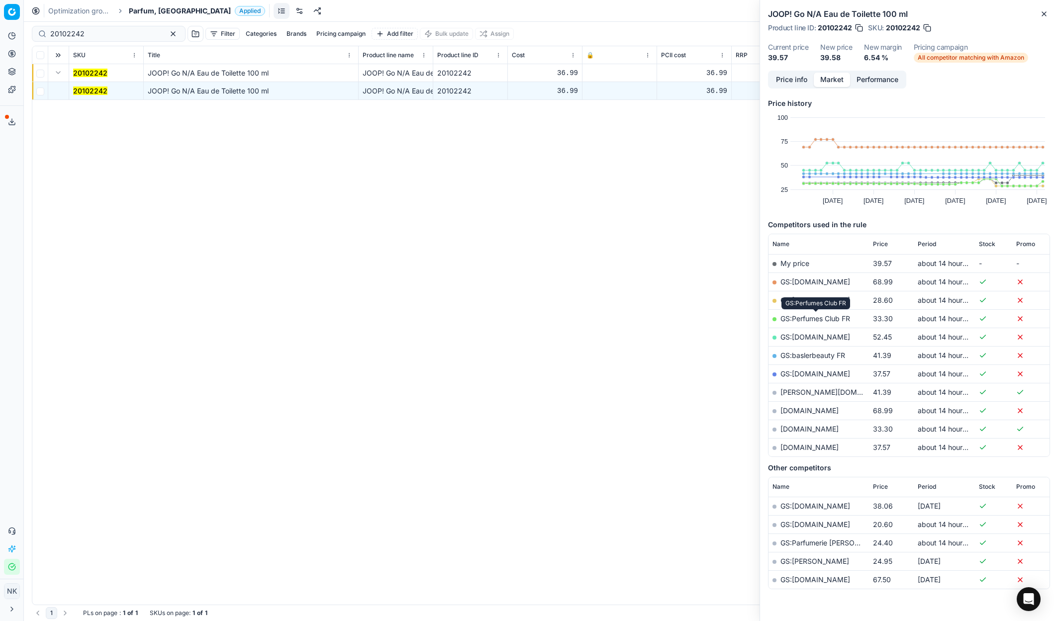
click at [806, 318] on link "GS:Perfumes Club FR" at bounding box center [815, 318] width 70 height 8
click at [119, 34] on input "20102242" at bounding box center [104, 34] width 109 height 10
paste input "953"
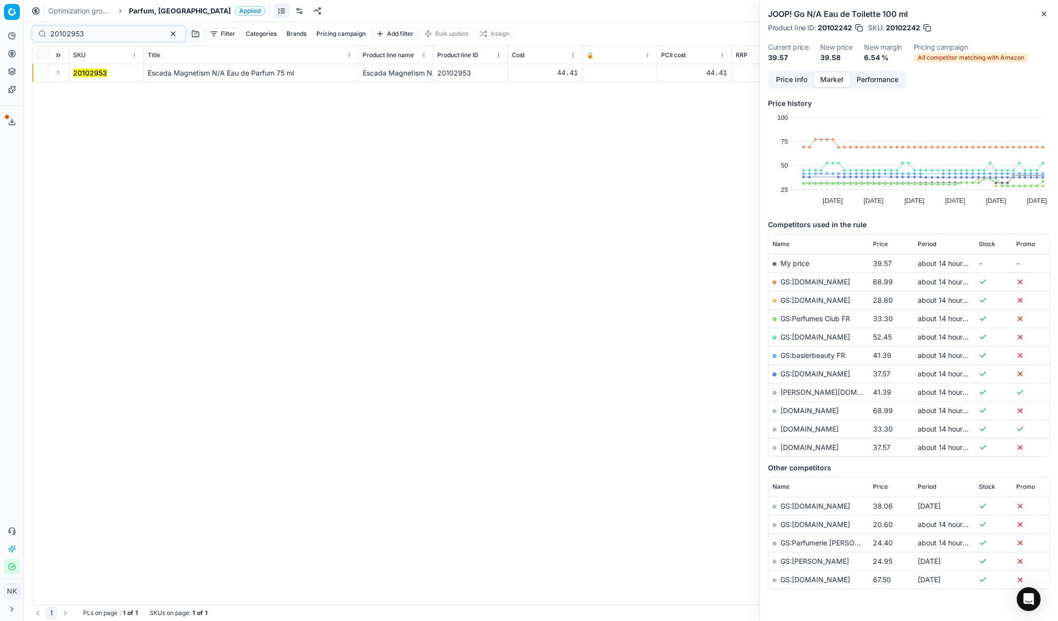
click at [59, 76] on button "Expand" at bounding box center [58, 73] width 12 height 12
click at [92, 91] on mark "20102953" at bounding box center [90, 91] width 34 height 8
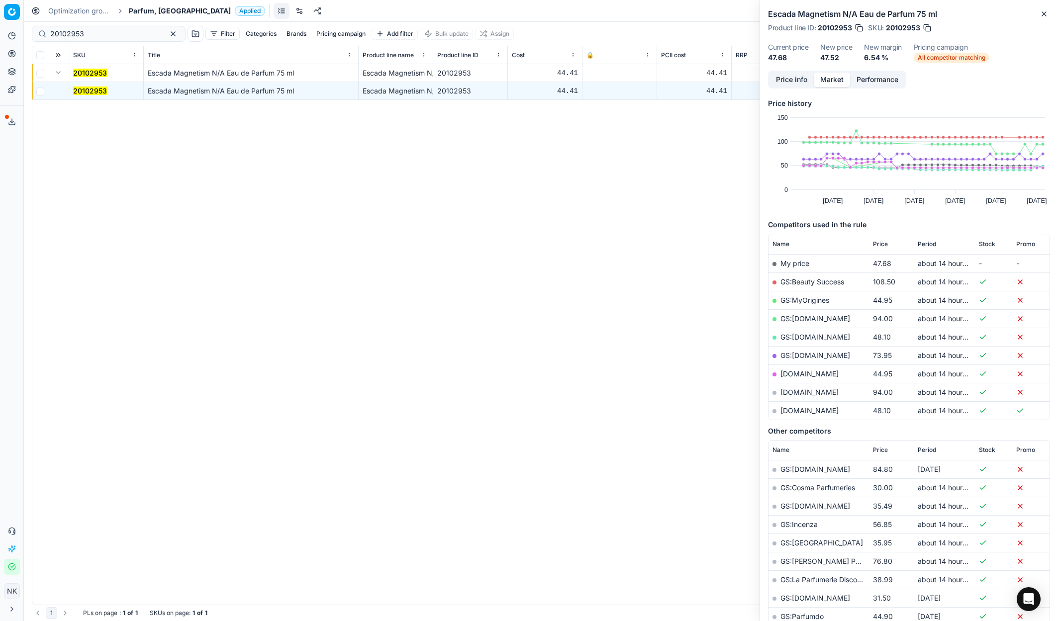
click at [802, 299] on link "GS:MyOrigines" at bounding box center [804, 300] width 49 height 8
click at [87, 37] on input "20102953" at bounding box center [104, 34] width 109 height 10
paste input "20460"
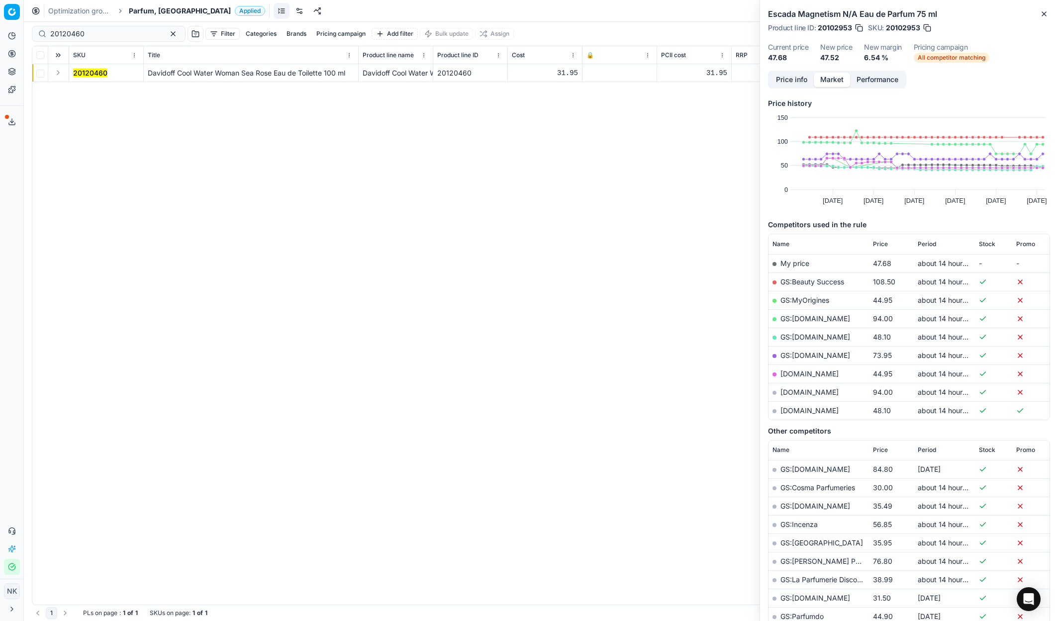
click at [56, 74] on button "Expand" at bounding box center [58, 73] width 12 height 12
click at [87, 90] on mark "20120460" at bounding box center [90, 91] width 34 height 8
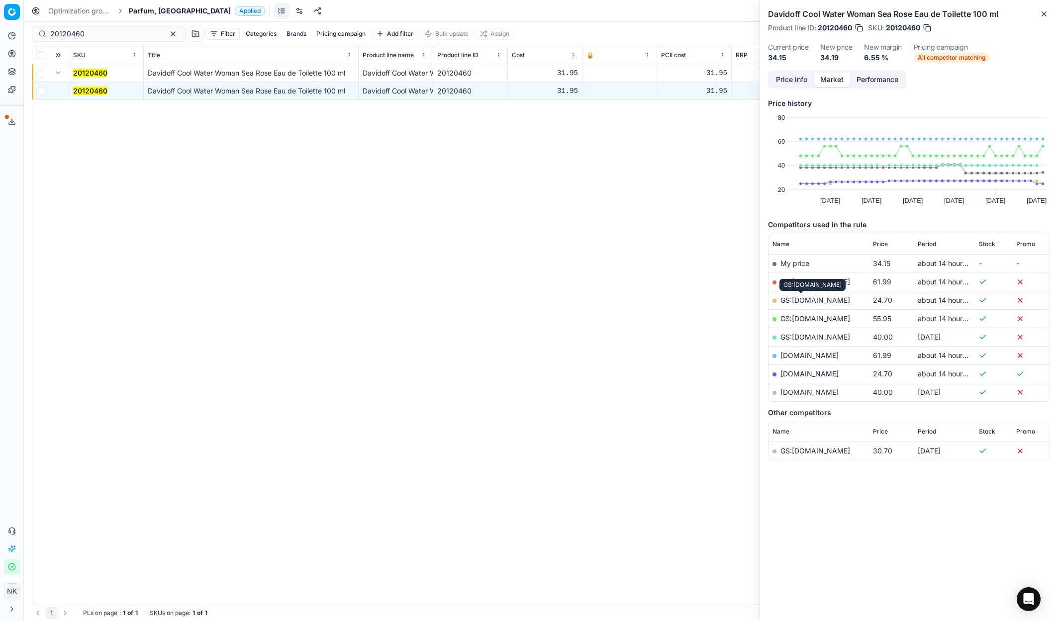
click at [799, 301] on link "GS:[DOMAIN_NAME]" at bounding box center [815, 300] width 70 height 8
click at [109, 31] on input "20120460" at bounding box center [104, 34] width 109 height 10
paste input "80008095-75"
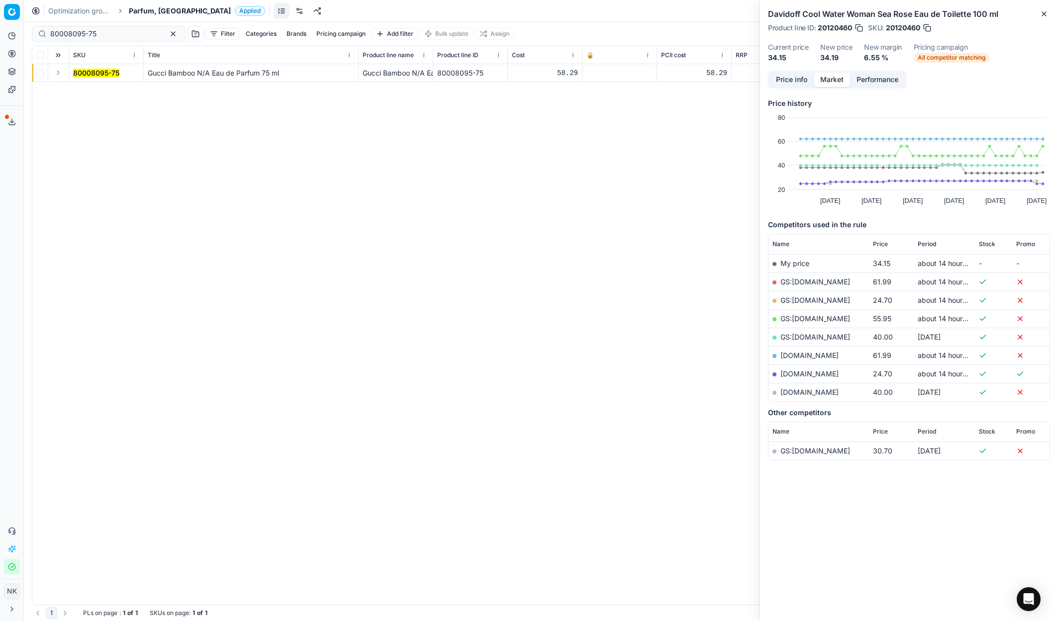
click at [59, 74] on button "Expand" at bounding box center [58, 73] width 12 height 12
click at [91, 90] on mark "80008095-75" at bounding box center [96, 91] width 46 height 8
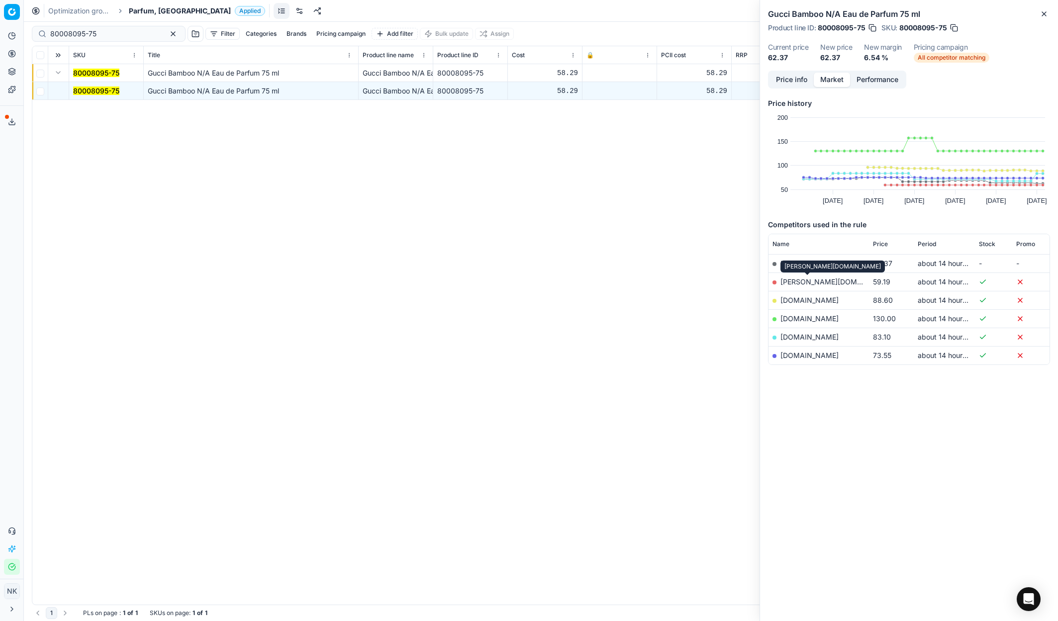
click at [799, 283] on link "[PERSON_NAME][DOMAIN_NAME]" at bounding box center [837, 282] width 115 height 8
click at [123, 34] on input "80008095-75" at bounding box center [104, 34] width 109 height 10
paste input "26178-90"
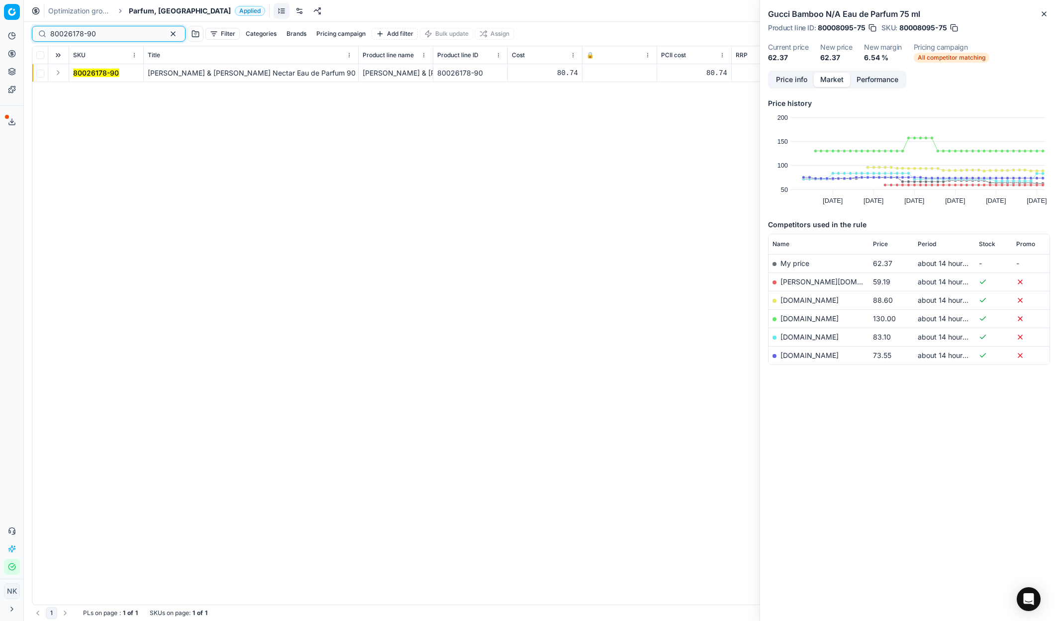
type input "80026178-90"
click at [57, 73] on button "Expand" at bounding box center [58, 73] width 12 height 12
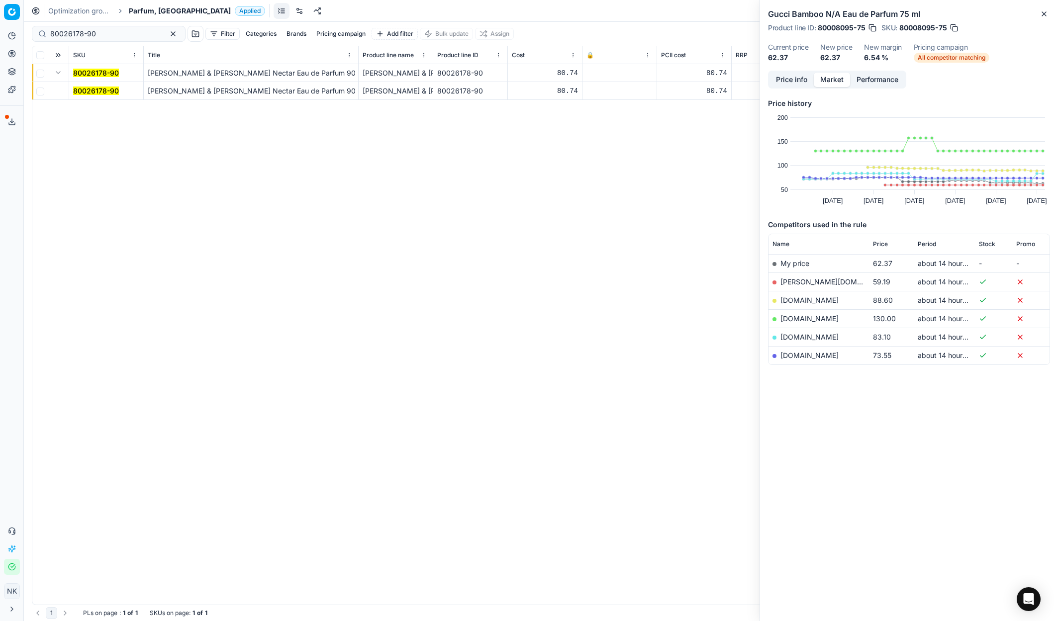
click at [88, 86] on span "80026178-90" at bounding box center [96, 91] width 46 height 10
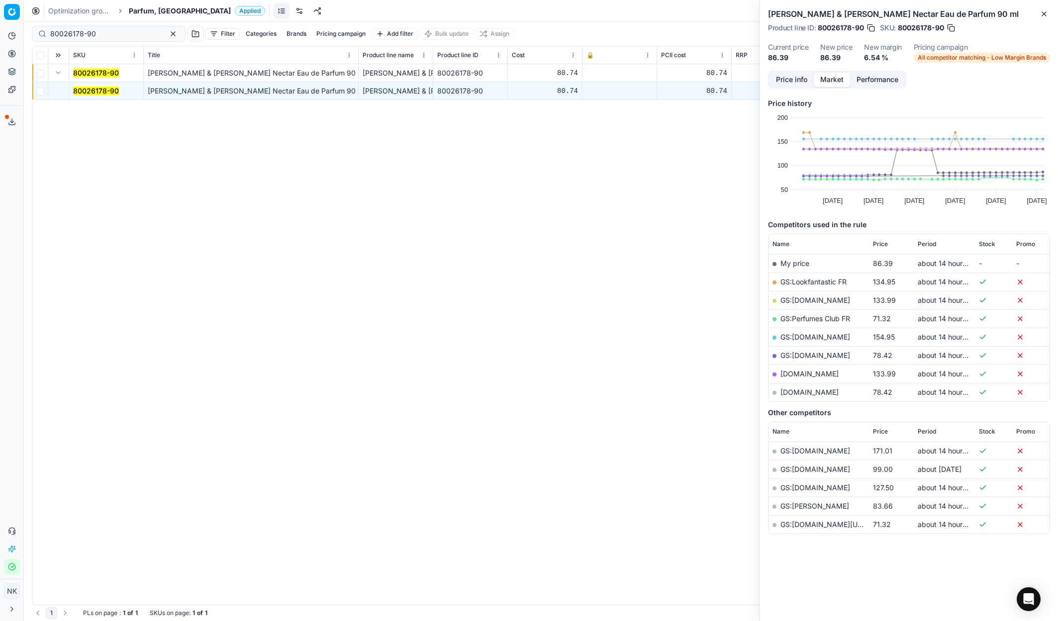
click at [811, 323] on link "GS:Perfumes Club FR" at bounding box center [815, 318] width 70 height 8
click at [149, 7] on span "Parfum, [GEOGRAPHIC_DATA]" at bounding box center [180, 11] width 102 height 10
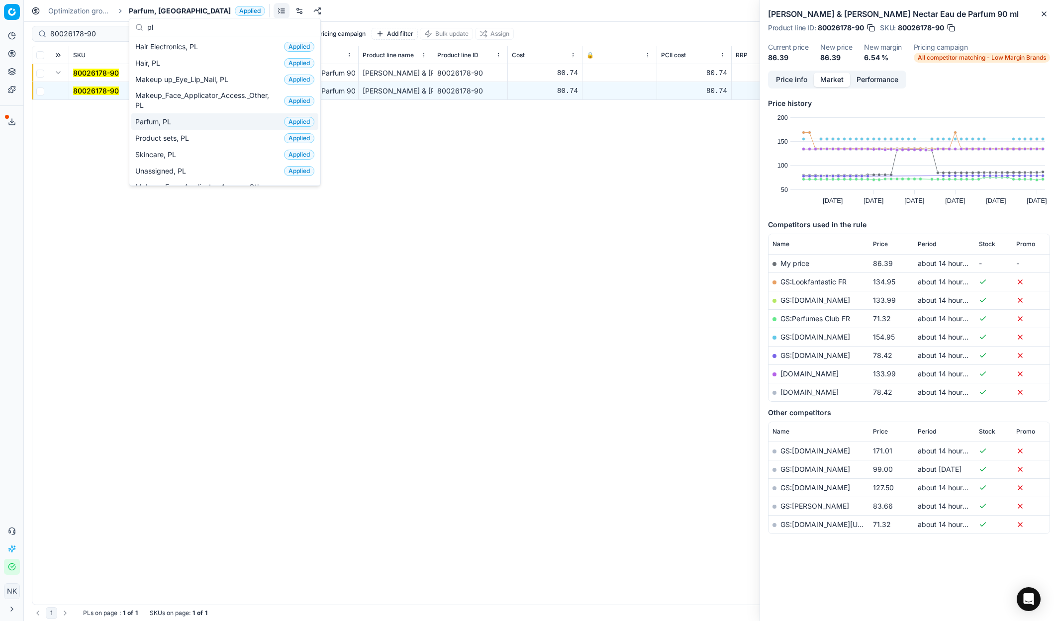
type input "pl"
click at [169, 123] on span "Parfum, PL" at bounding box center [155, 122] width 40 height 10
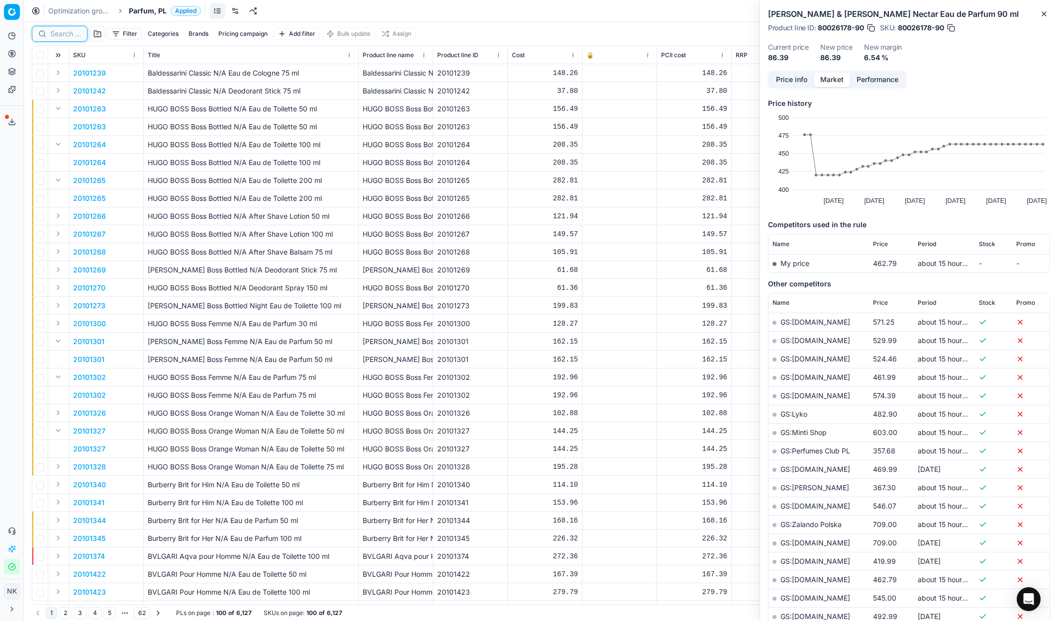
click at [63, 29] on input at bounding box center [65, 34] width 31 height 10
paste input "80029104-200"
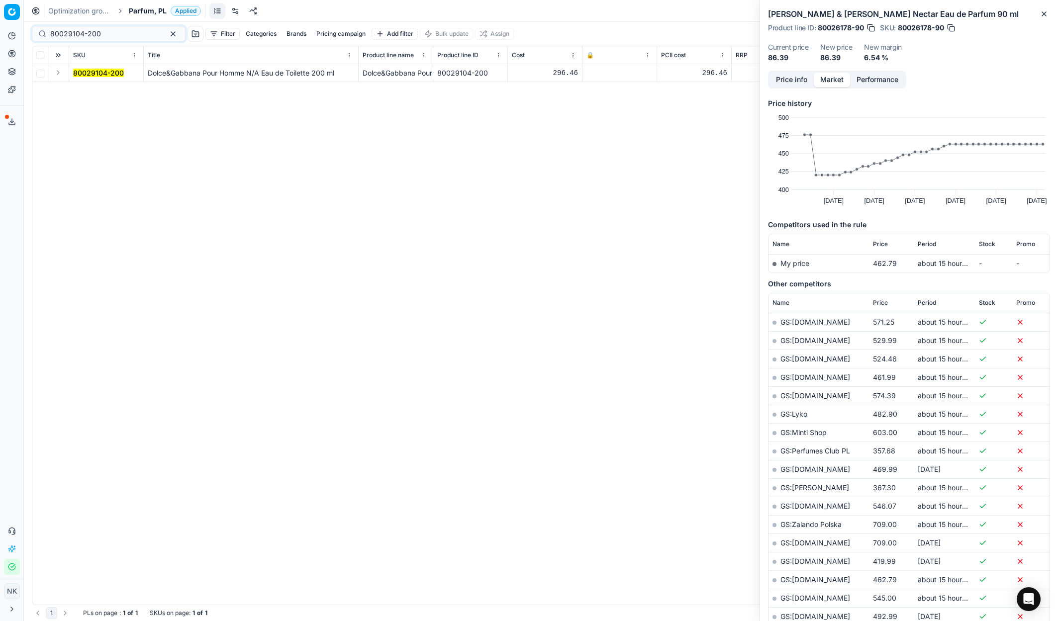
click at [57, 70] on button "Expand" at bounding box center [58, 73] width 12 height 12
click at [88, 88] on mark "80029104-200" at bounding box center [98, 91] width 51 height 8
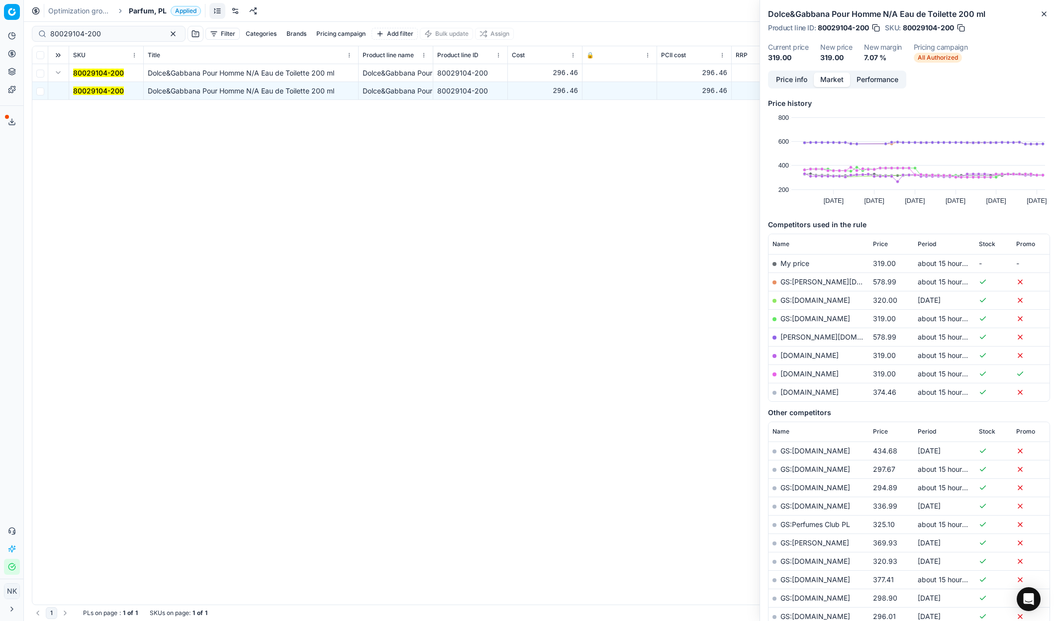
click at [90, 92] on mark "80029104-200" at bounding box center [98, 91] width 51 height 8
click at [801, 318] on link "GS:[DOMAIN_NAME]" at bounding box center [815, 318] width 70 height 8
click at [116, 29] on input "80029104-200" at bounding box center [104, 34] width 109 height 10
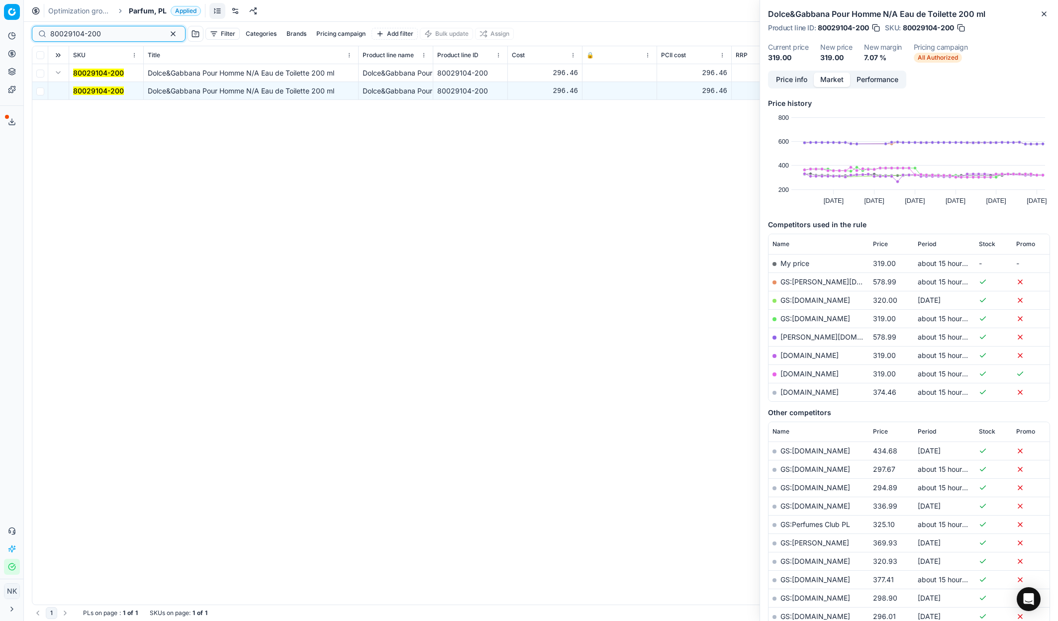
paste input "90005031-0007588"
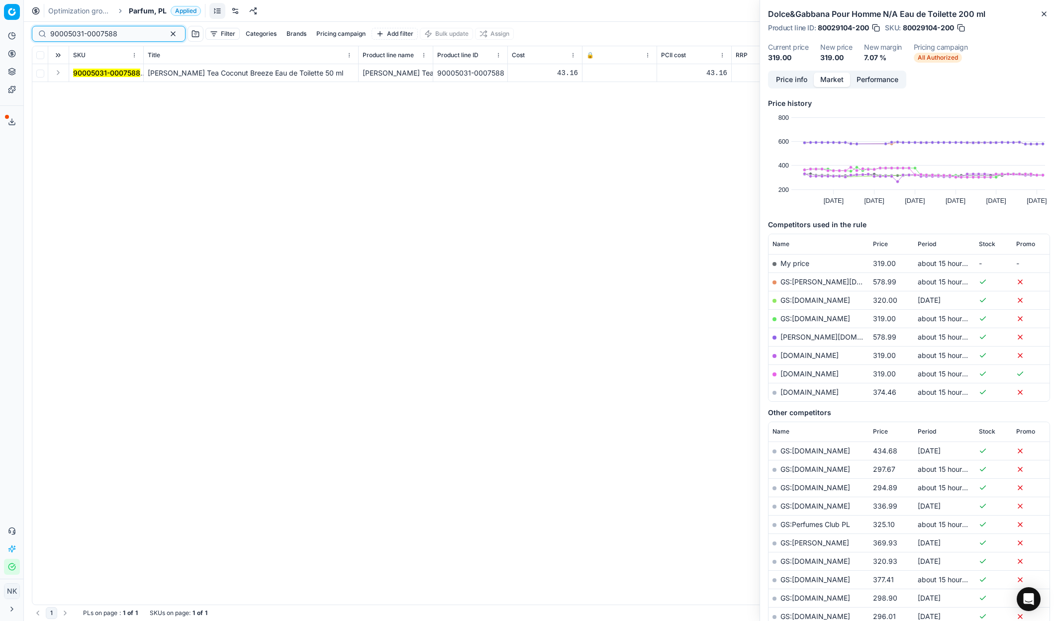
type input "90005031-0007588"
click at [59, 75] on button "Expand" at bounding box center [58, 73] width 12 height 12
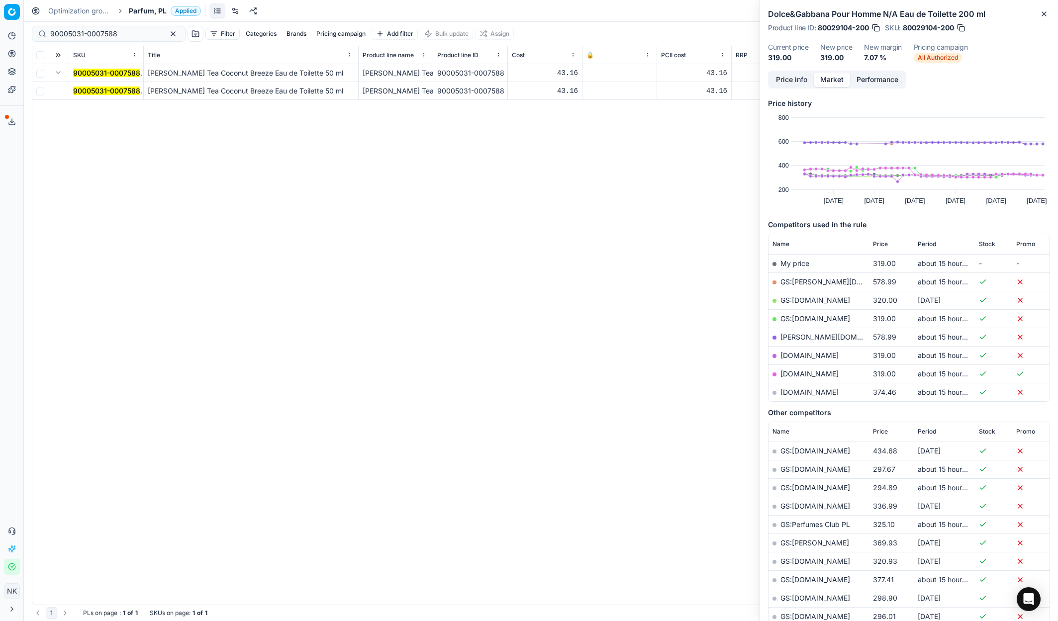
click at [90, 85] on td "90005031-0007588" at bounding box center [106, 91] width 75 height 18
click at [90, 88] on mark "90005031-0007588" at bounding box center [106, 91] width 67 height 8
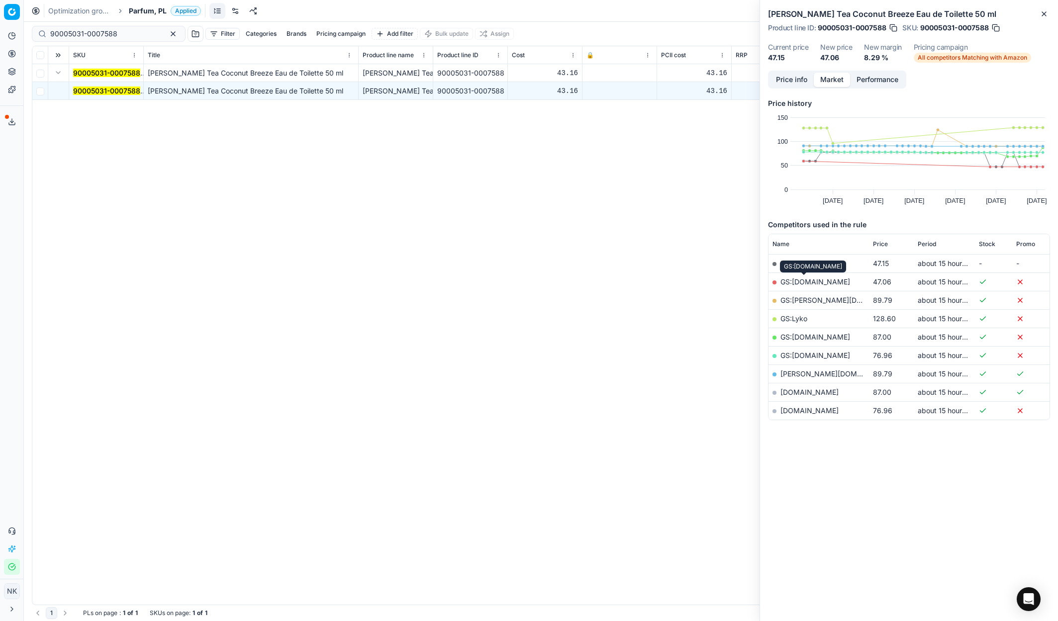
click at [805, 283] on link "GS:[DOMAIN_NAME]" at bounding box center [815, 282] width 70 height 8
click at [141, 8] on span "Parfum, PL" at bounding box center [148, 11] width 38 height 10
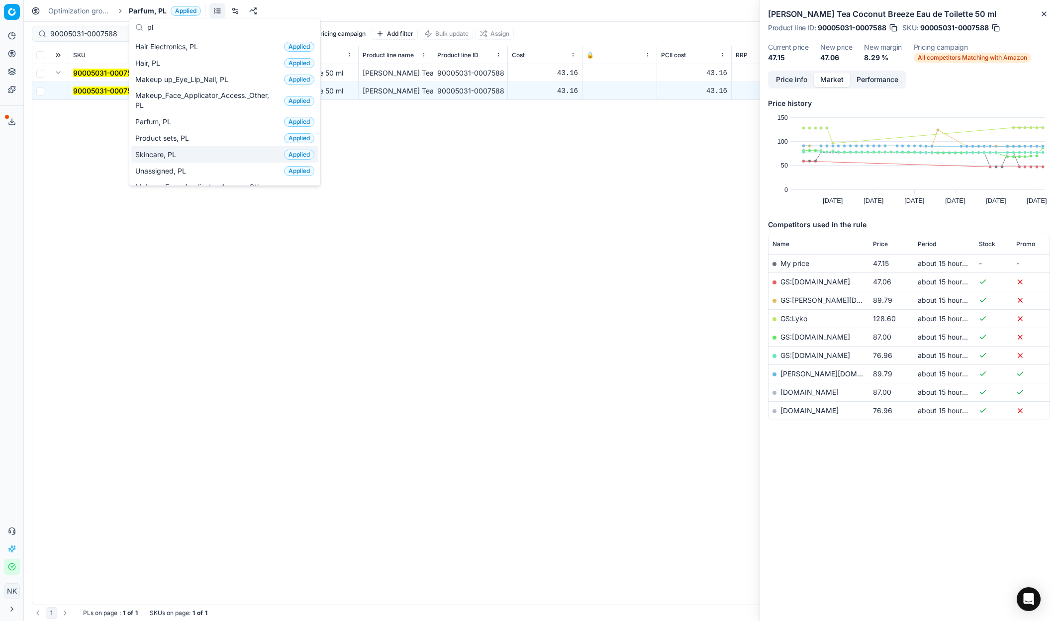
type input "pl"
click at [170, 156] on span "Skincare, PL" at bounding box center [157, 155] width 45 height 10
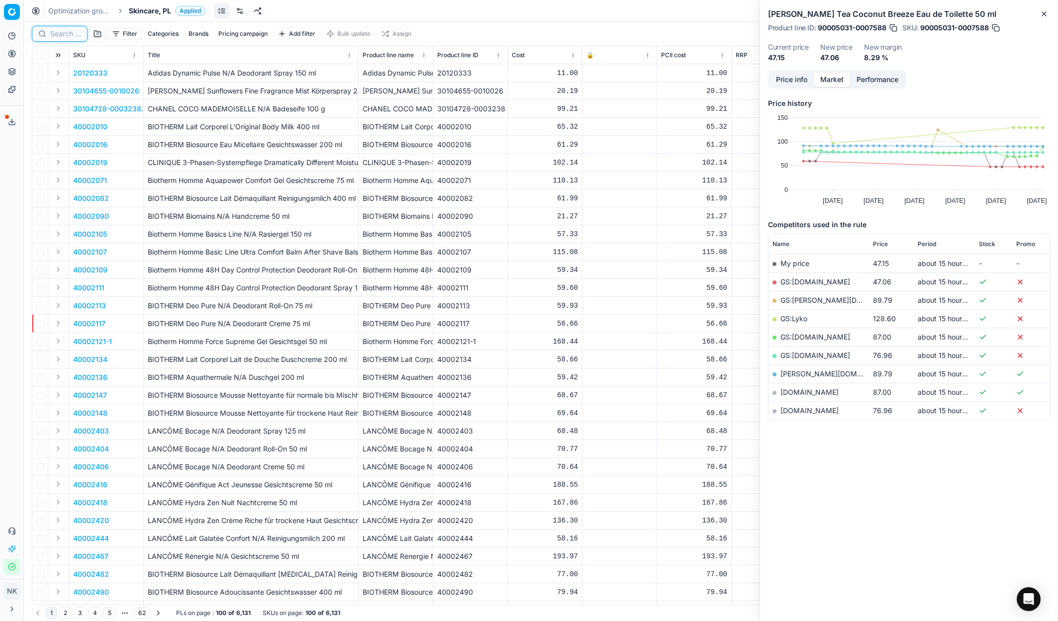
click at [55, 35] on input at bounding box center [65, 34] width 31 height 10
paste input "80051097-60"
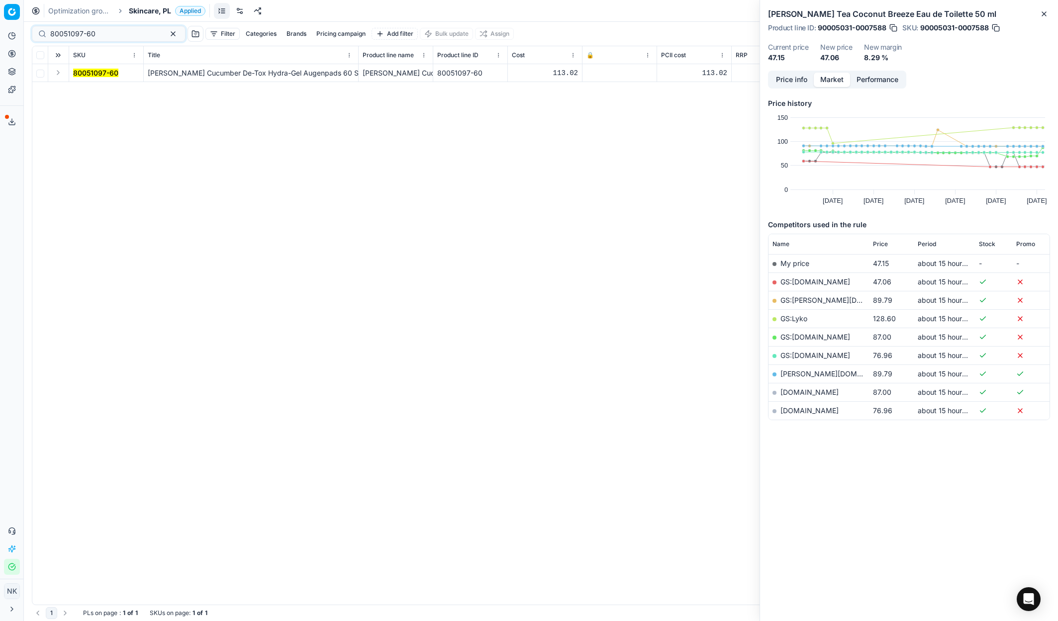
click at [59, 75] on button "Expand" at bounding box center [58, 73] width 12 height 12
click at [87, 89] on mark "80051097-60" at bounding box center [95, 91] width 45 height 8
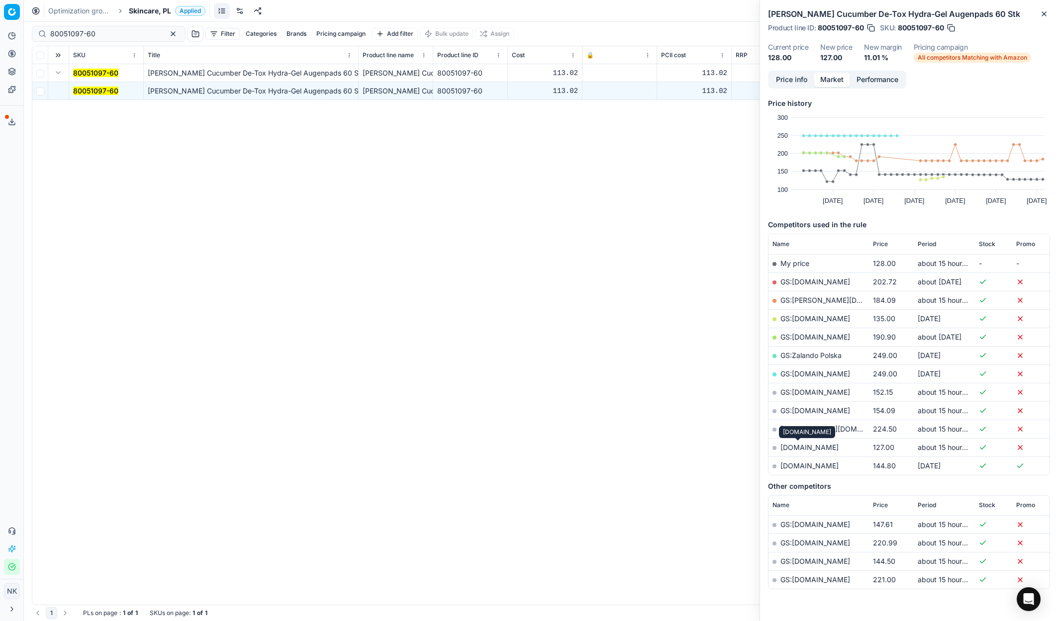
click at [790, 447] on link "[DOMAIN_NAME]" at bounding box center [809, 447] width 58 height 8
click at [94, 32] on input "80051097-60" at bounding box center [104, 34] width 109 height 10
paste input "40004018"
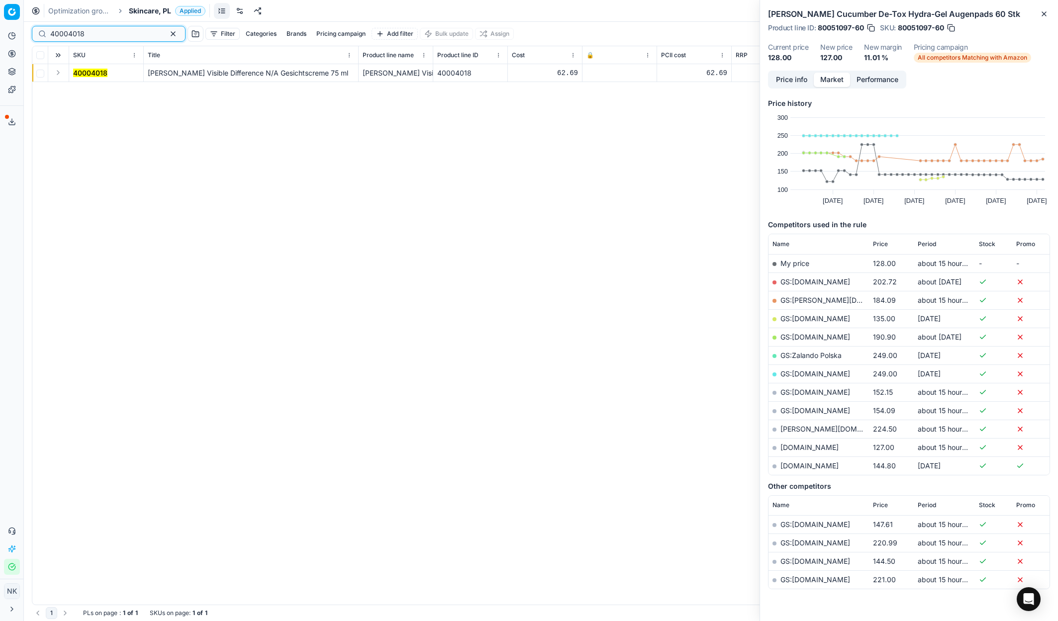
type input "40004018"
click at [58, 72] on button "Expand" at bounding box center [58, 73] width 12 height 12
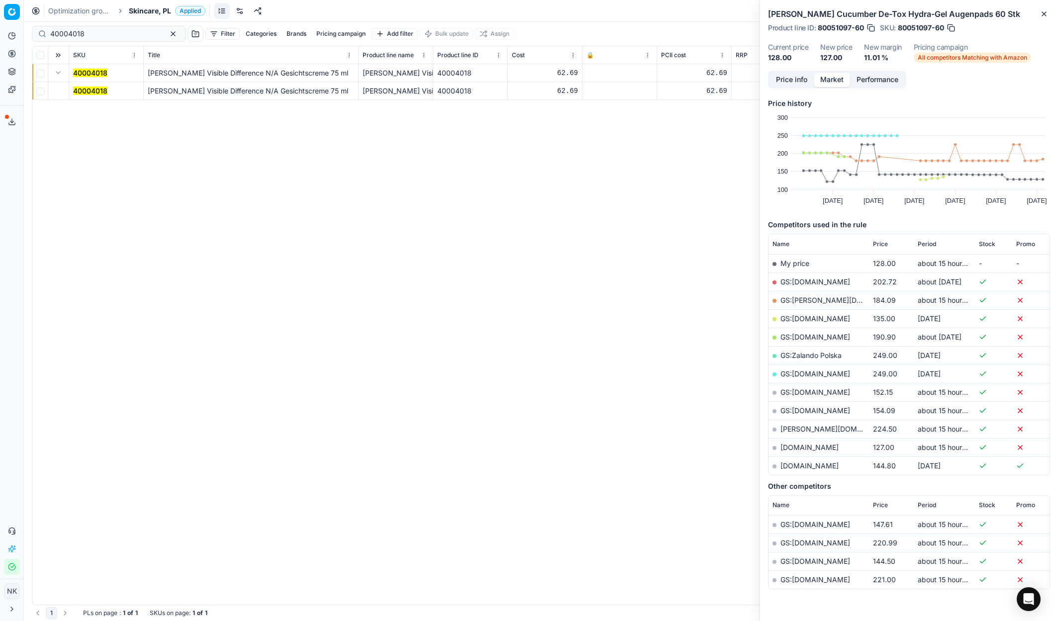
click at [84, 89] on mark "40004018" at bounding box center [90, 91] width 34 height 8
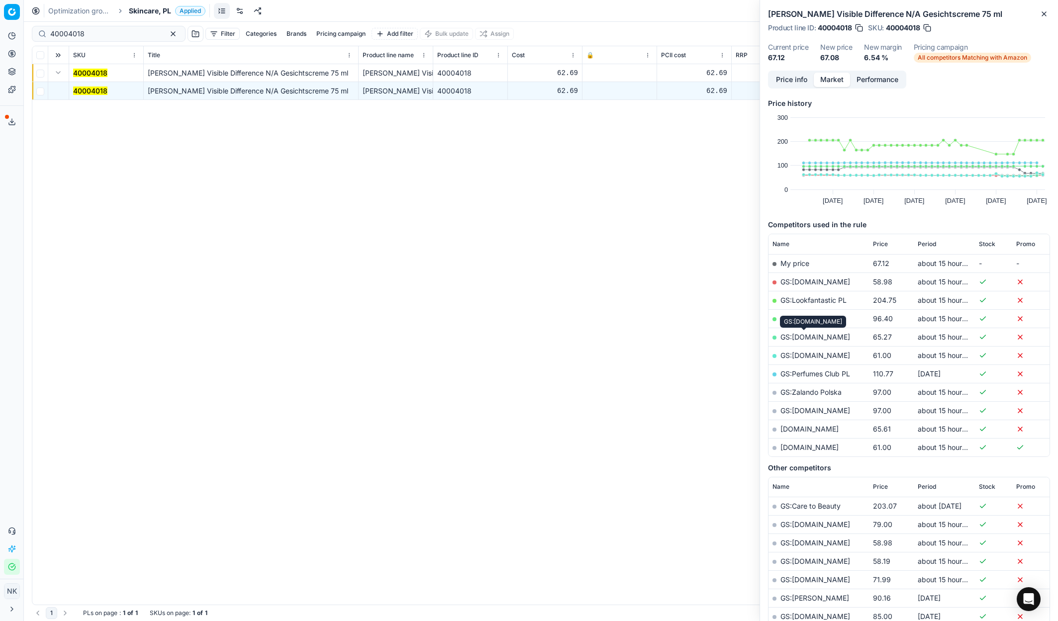
click at [811, 337] on link "GS:[DOMAIN_NAME]" at bounding box center [815, 337] width 70 height 8
click at [144, 13] on span "Skincare, PL" at bounding box center [150, 11] width 42 height 10
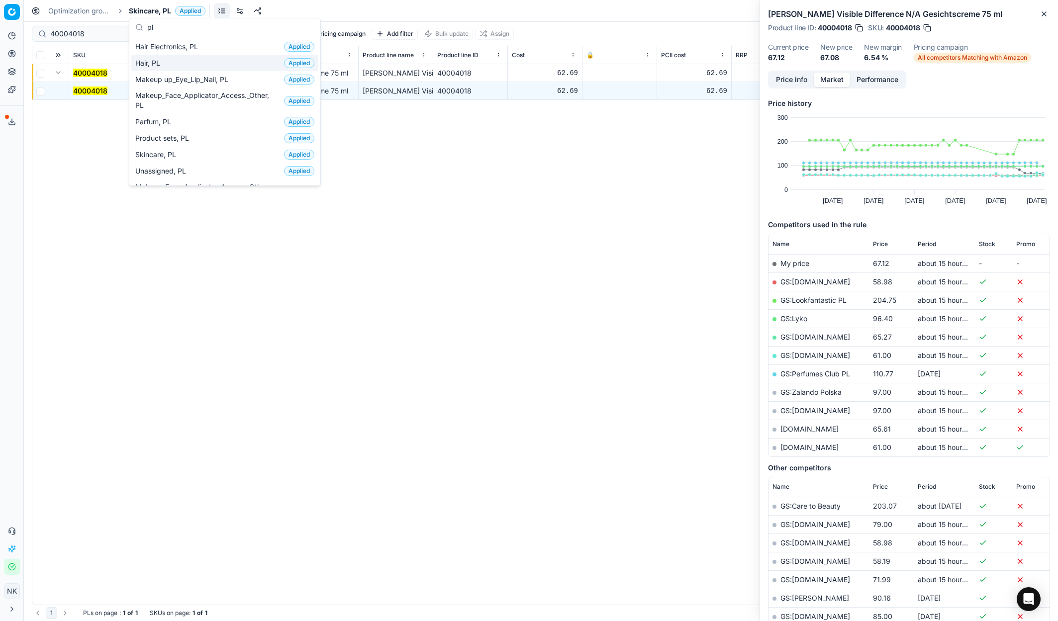
type input "pl"
click at [173, 63] on div "Hair, PL Applied" at bounding box center [224, 63] width 187 height 16
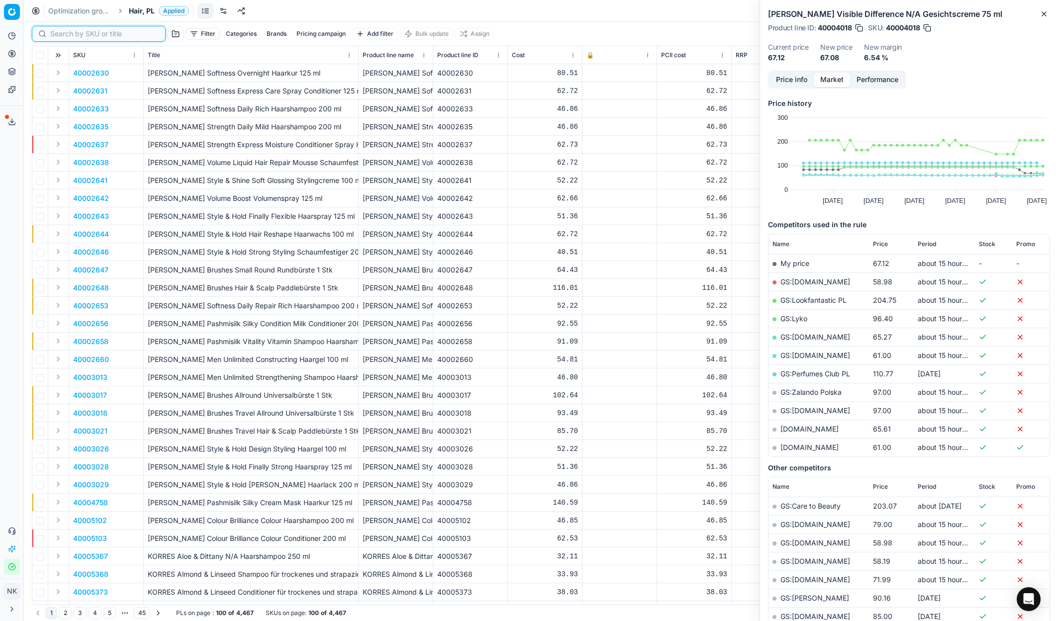
click at [67, 35] on input at bounding box center [104, 34] width 109 height 10
paste input "80075199-150"
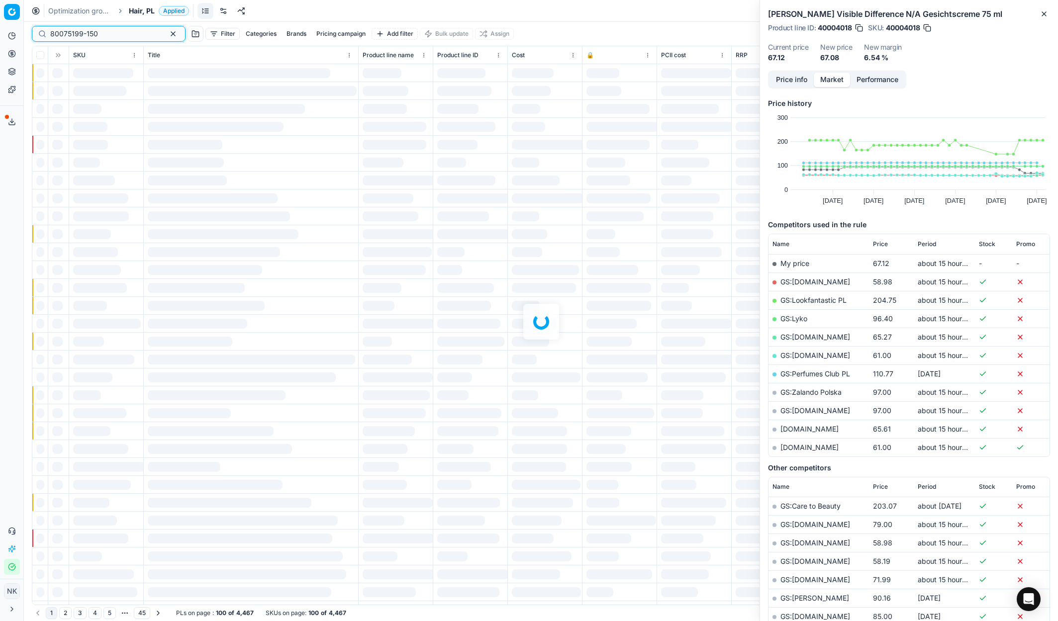
type input "80075199-150"
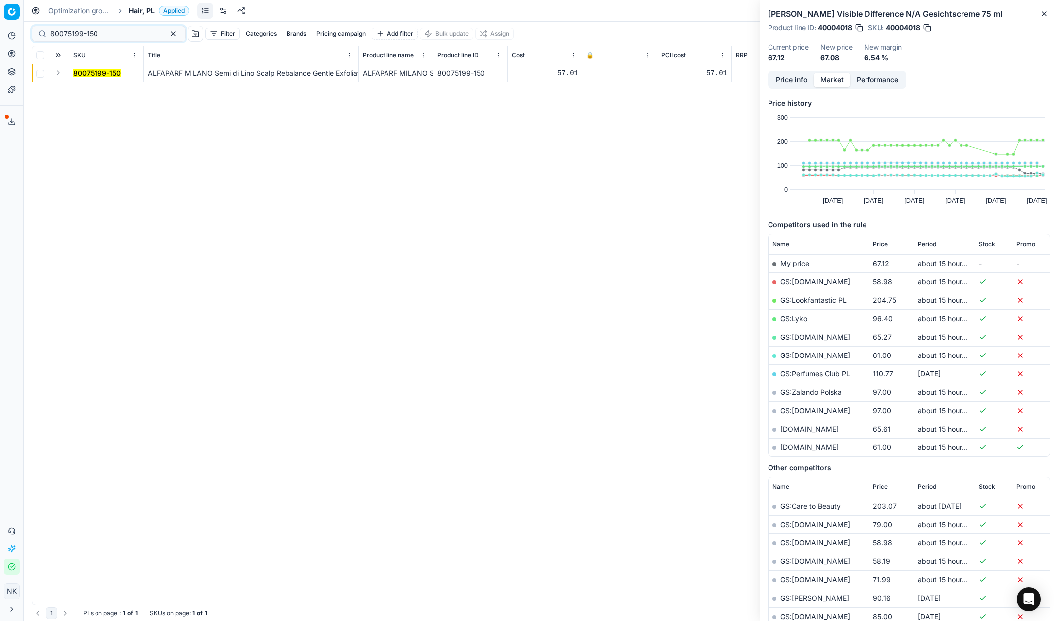
click at [57, 74] on button "Expand" at bounding box center [58, 73] width 12 height 12
click at [99, 89] on mark "80075199-150" at bounding box center [97, 91] width 48 height 8
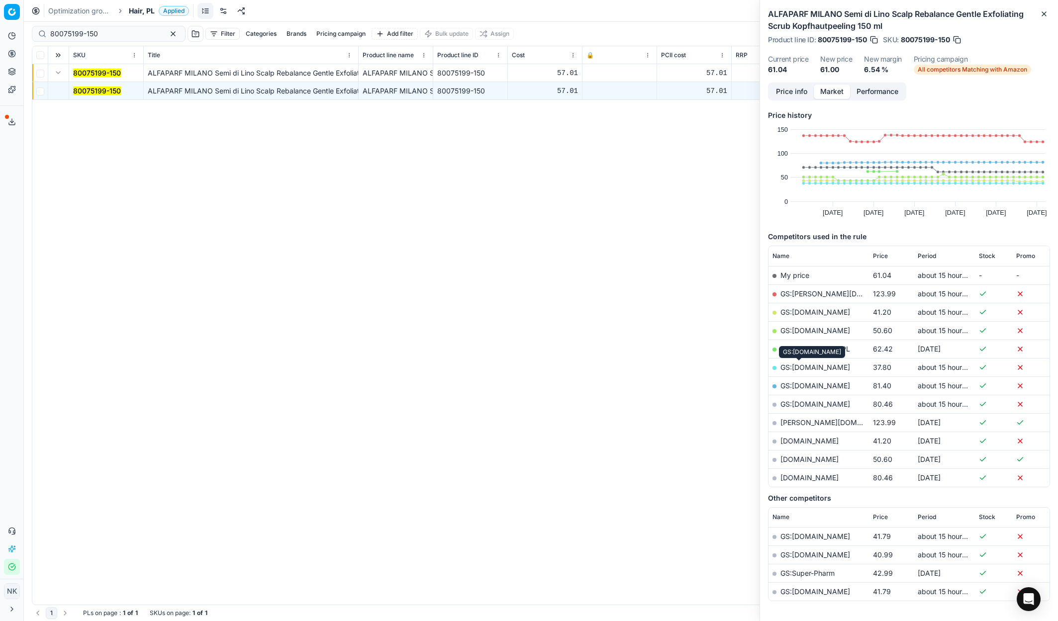
click at [802, 367] on link "GS:[DOMAIN_NAME]" at bounding box center [815, 367] width 70 height 8
click at [142, 7] on span "Hair, PL" at bounding box center [142, 11] width 26 height 10
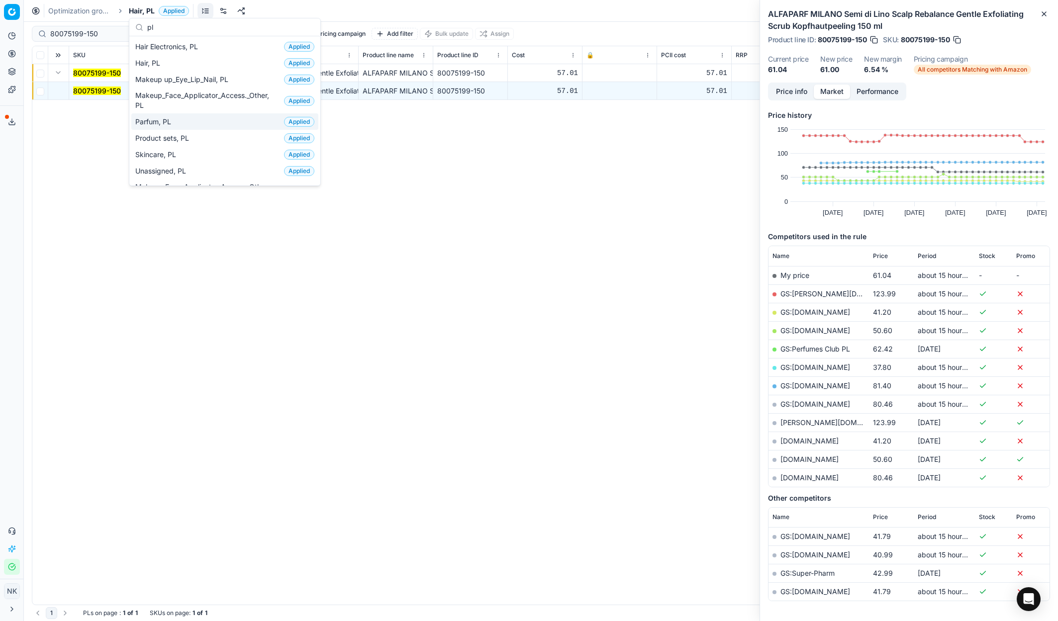
type input "pl"
click at [152, 118] on span "Parfum, PL" at bounding box center [155, 122] width 40 height 10
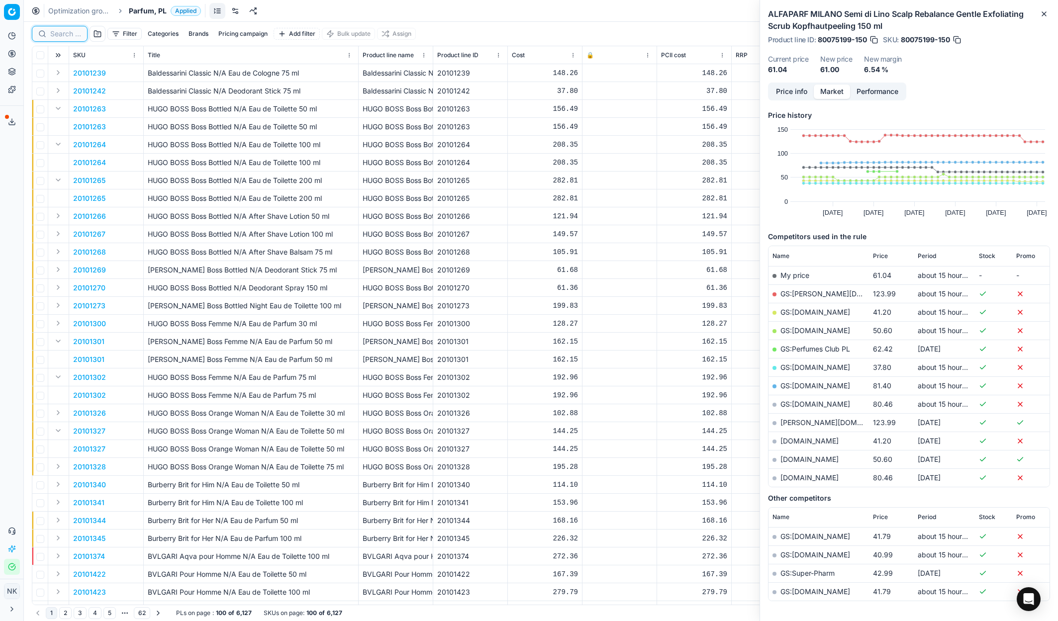
click at [58, 36] on input at bounding box center [65, 34] width 31 height 10
paste input "90010683-0016764"
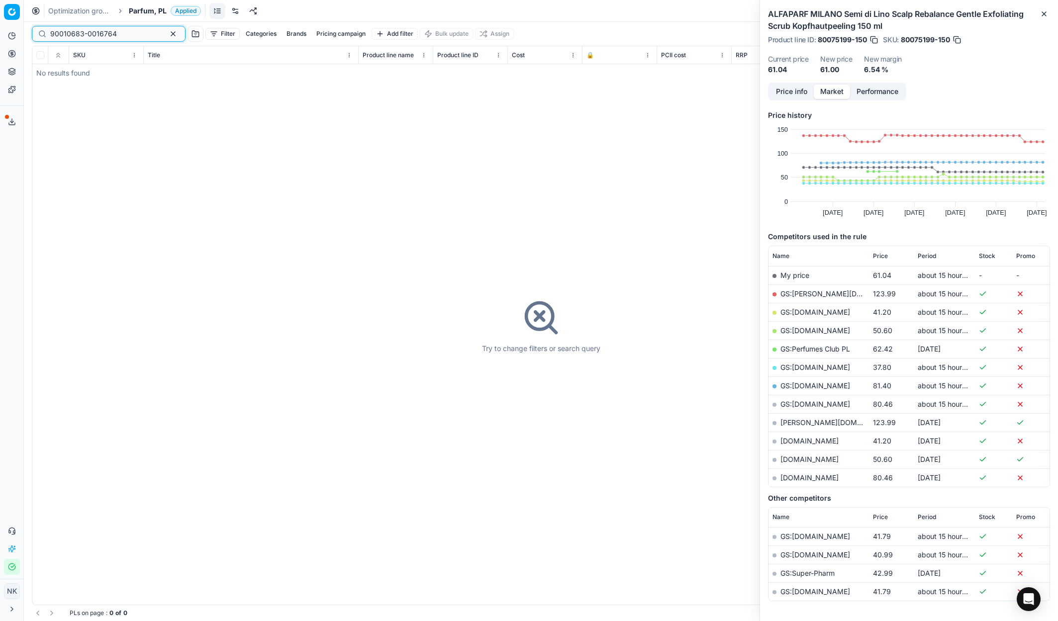
type input "90010683-0016764"
click at [148, 11] on span "Parfum, PL" at bounding box center [148, 11] width 38 height 10
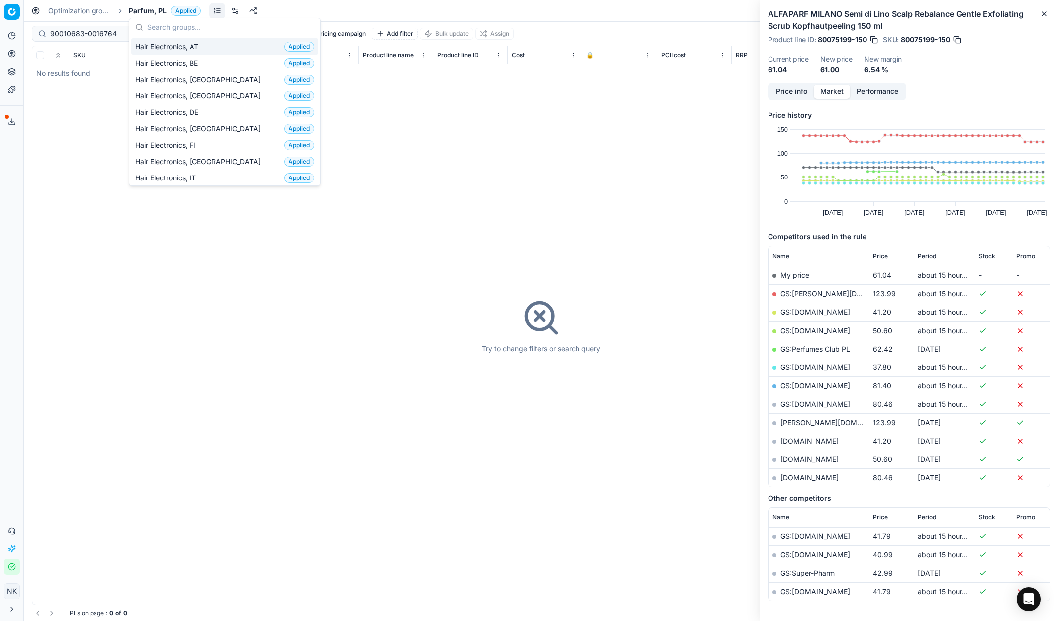
click at [157, 8] on span "Parfum, PL" at bounding box center [148, 11] width 38 height 10
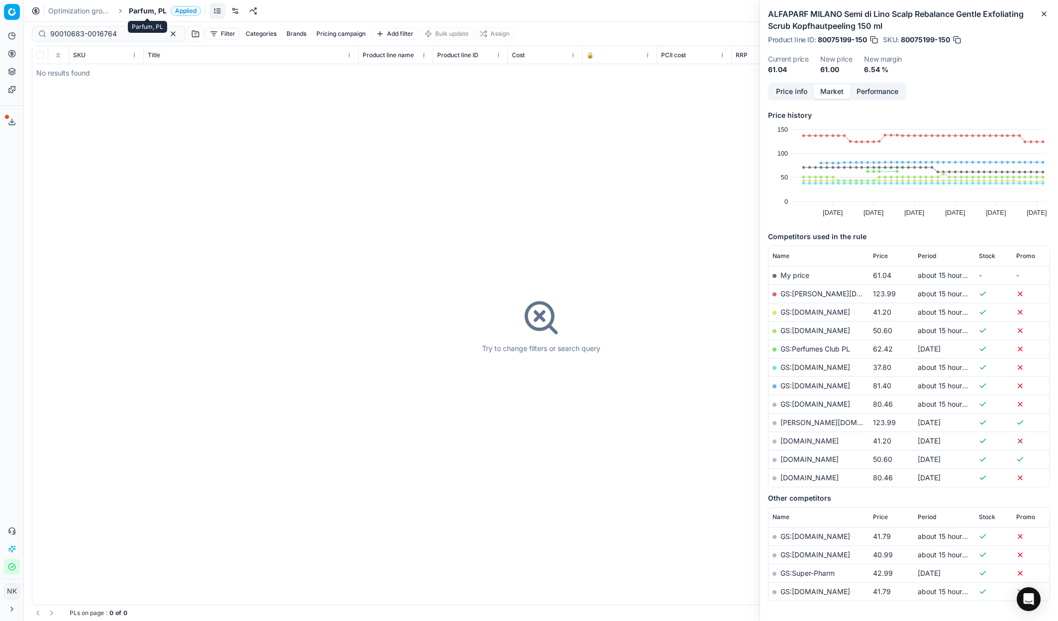
click at [143, 21] on div "Parfum, PL" at bounding box center [147, 27] width 39 height 12
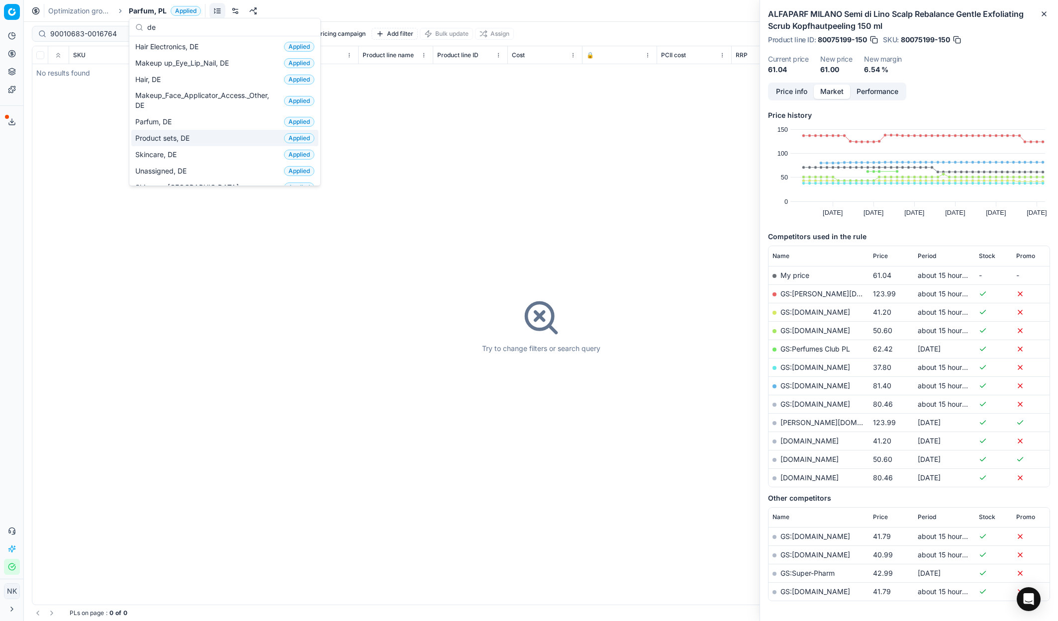
type input "de"
click at [159, 119] on span "Parfum, DE" at bounding box center [155, 122] width 40 height 10
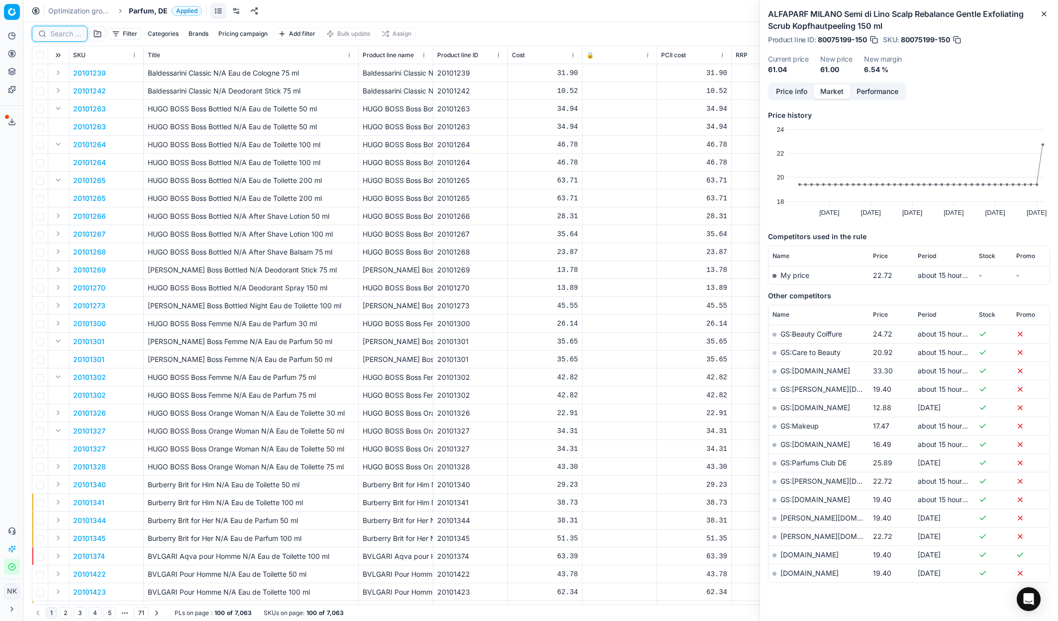
click at [65, 37] on input at bounding box center [65, 34] width 31 height 10
paste input "90015016-0023521"
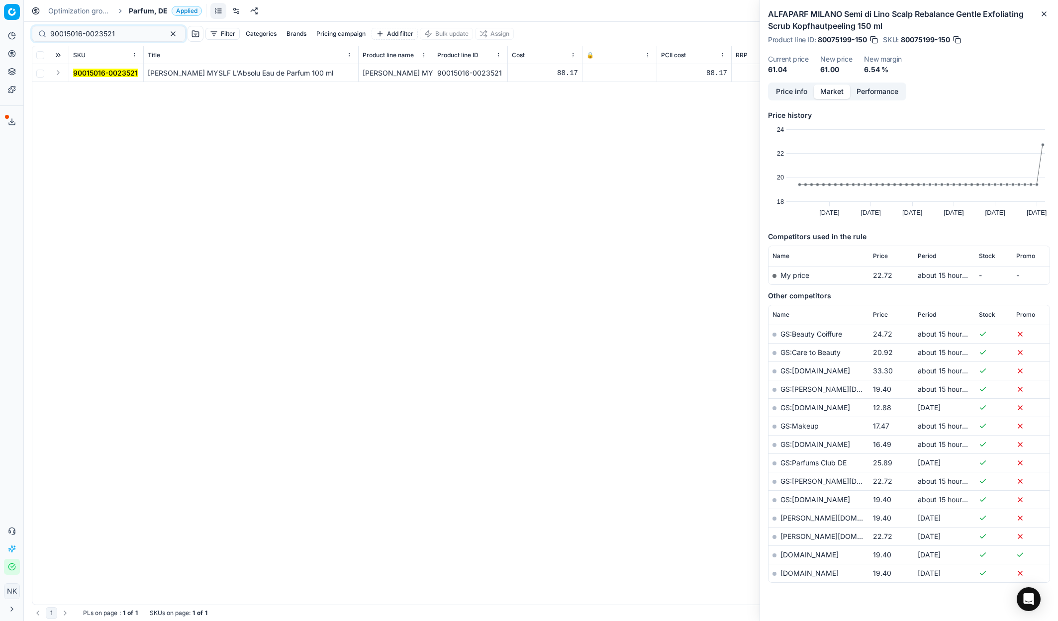
click at [59, 73] on button "Expand" at bounding box center [58, 73] width 12 height 12
click at [90, 90] on mark "90015016-0023521" at bounding box center [105, 91] width 65 height 8
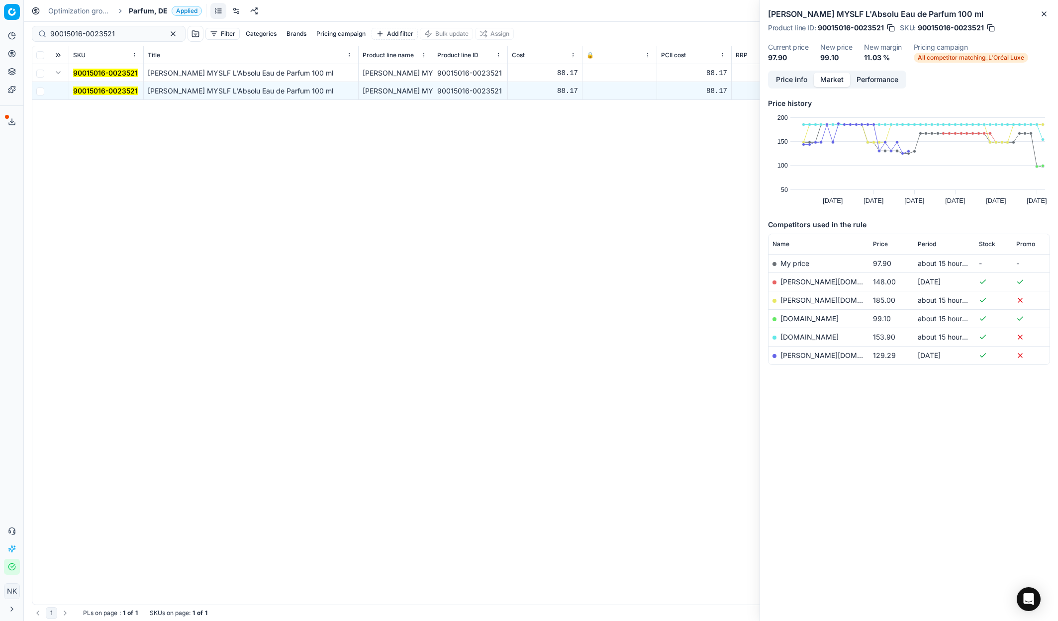
click at [786, 318] on link "[DOMAIN_NAME]" at bounding box center [809, 318] width 58 height 8
click at [108, 35] on input "90015016-0023521" at bounding box center [104, 34] width 109 height 10
paste input "428-0024022"
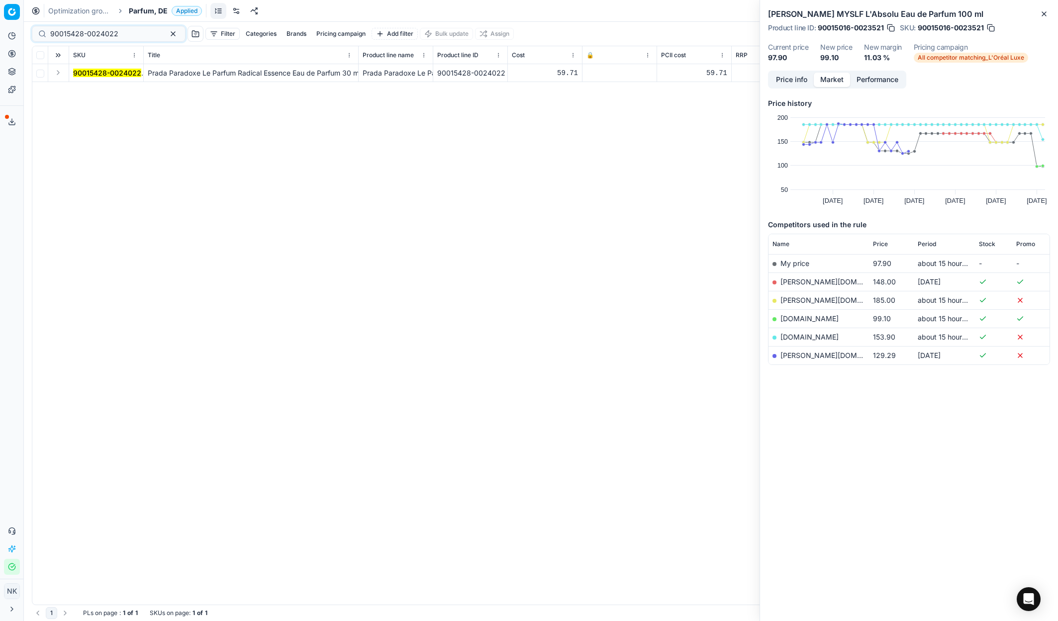
click at [62, 72] on button "Expand" at bounding box center [58, 73] width 12 height 12
click at [89, 87] on mark "90015428-0024022" at bounding box center [107, 91] width 68 height 8
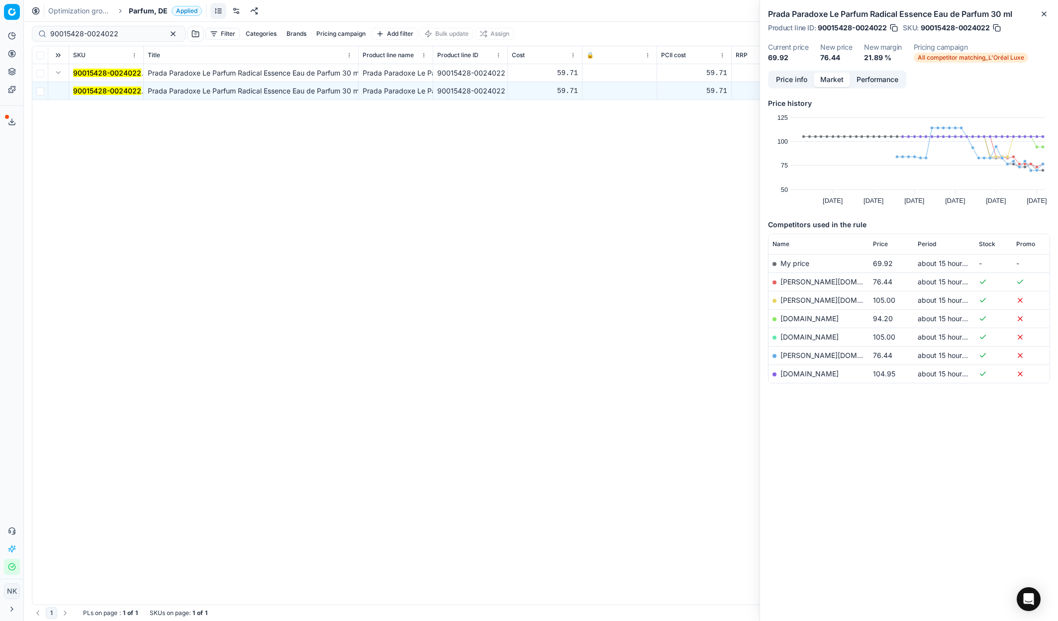
click at [808, 281] on link "[PERSON_NAME][DOMAIN_NAME]" at bounding box center [837, 282] width 115 height 8
click at [88, 34] on input "90015428-0024022" at bounding box center [104, 34] width 109 height 10
paste input "20103351"
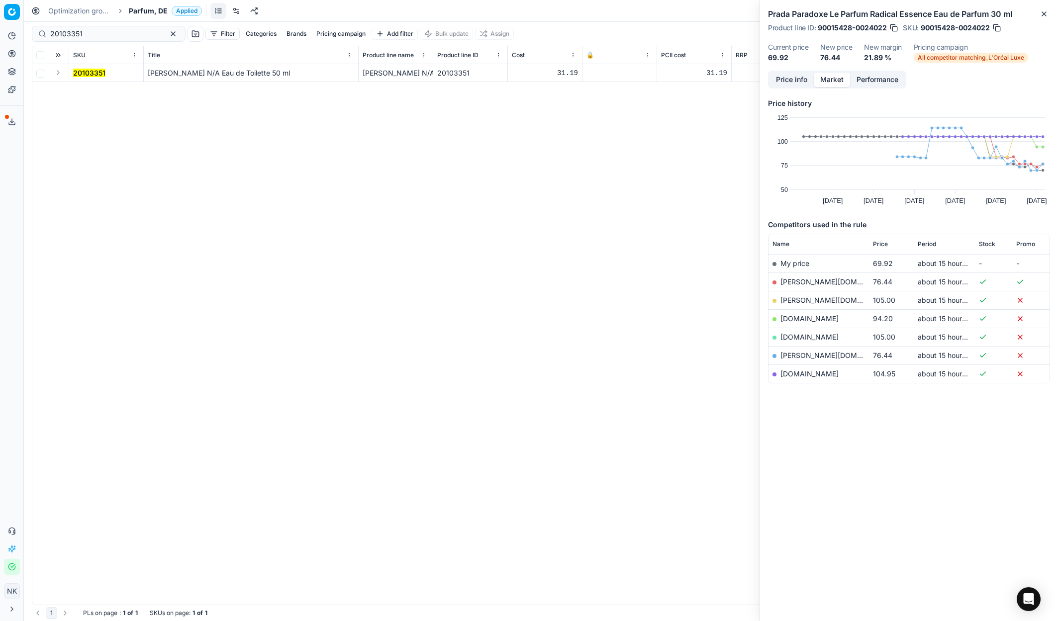
click at [60, 73] on button "Expand" at bounding box center [58, 73] width 12 height 12
click at [86, 93] on mark "20103351" at bounding box center [89, 91] width 32 height 8
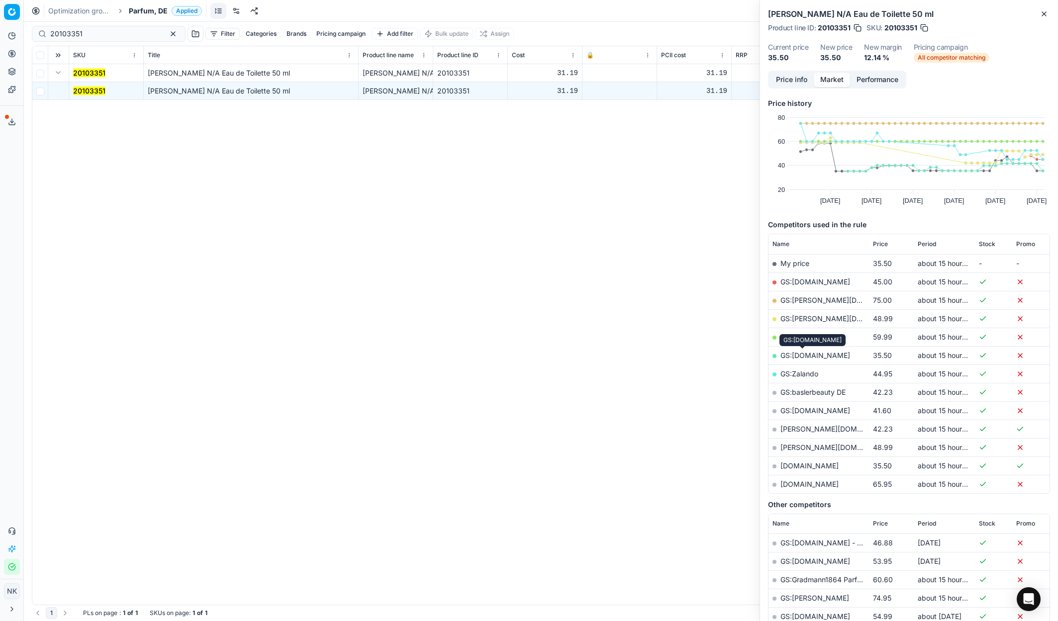
click at [805, 357] on link "GS:[DOMAIN_NAME]" at bounding box center [815, 355] width 70 height 8
click at [100, 33] on input "20103351" at bounding box center [104, 34] width 109 height 10
paste input "90005508-0008162"
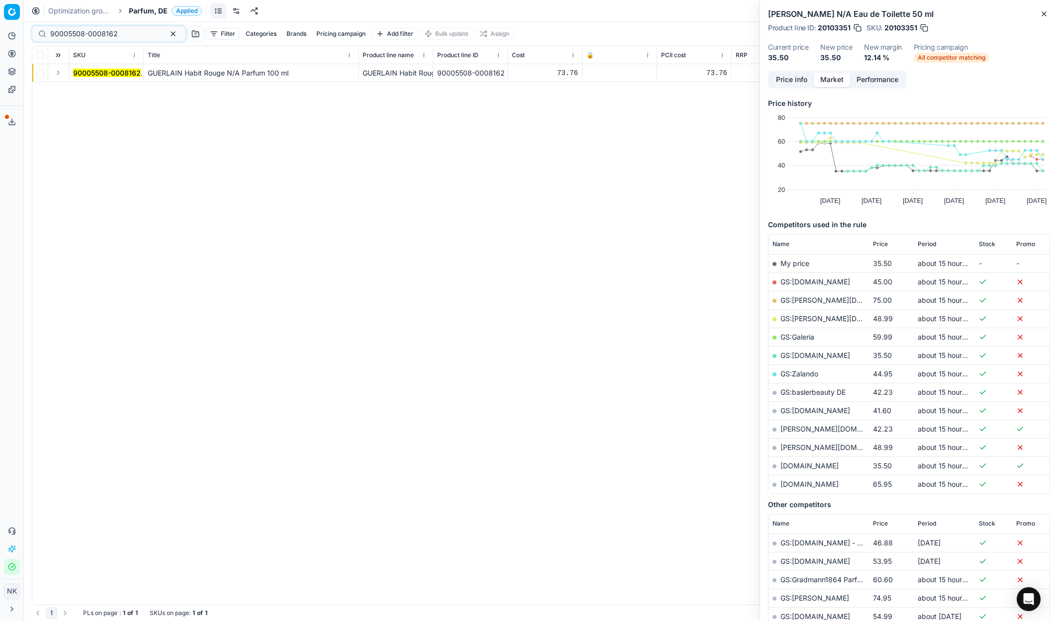
click at [56, 75] on button "Expand" at bounding box center [58, 73] width 12 height 12
click at [89, 88] on mark "90005508-0008162" at bounding box center [107, 91] width 68 height 8
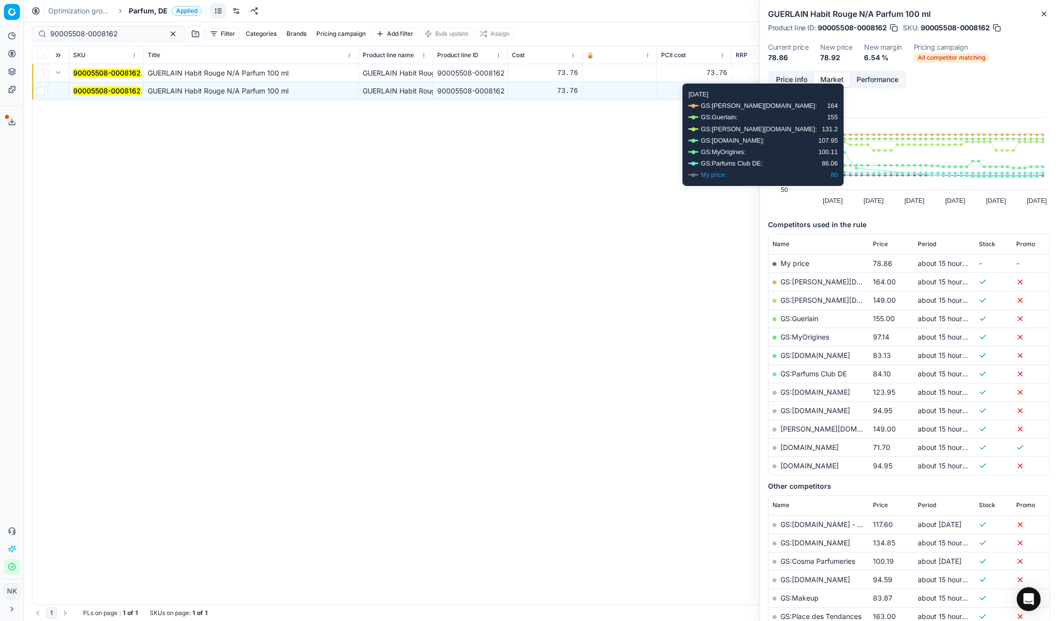
click at [795, 78] on button "Price info" at bounding box center [791, 80] width 44 height 14
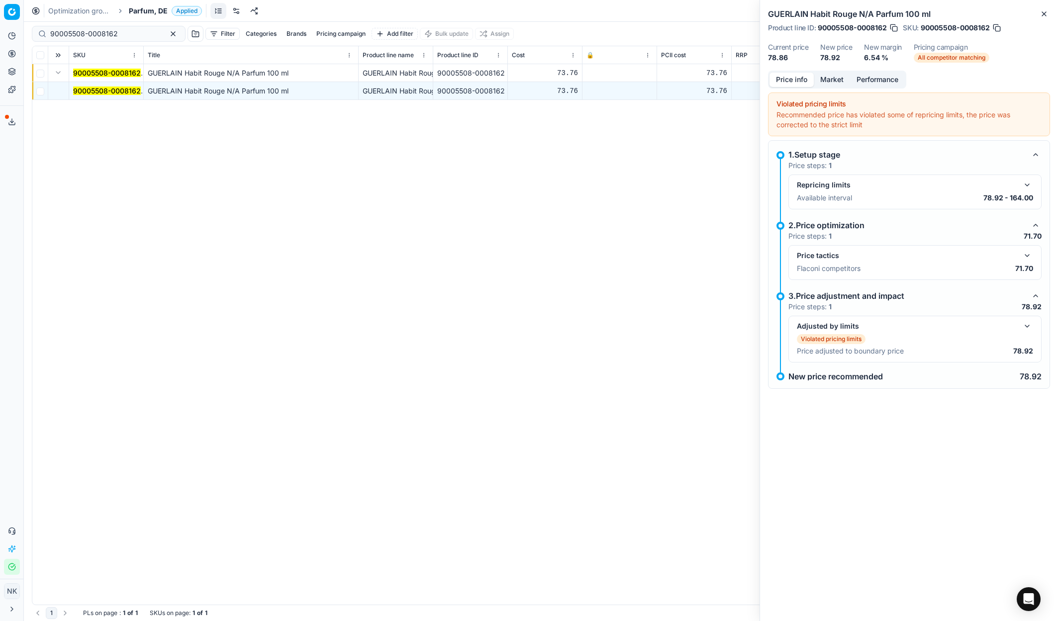
click at [1026, 253] on button "button" at bounding box center [1027, 256] width 12 height 12
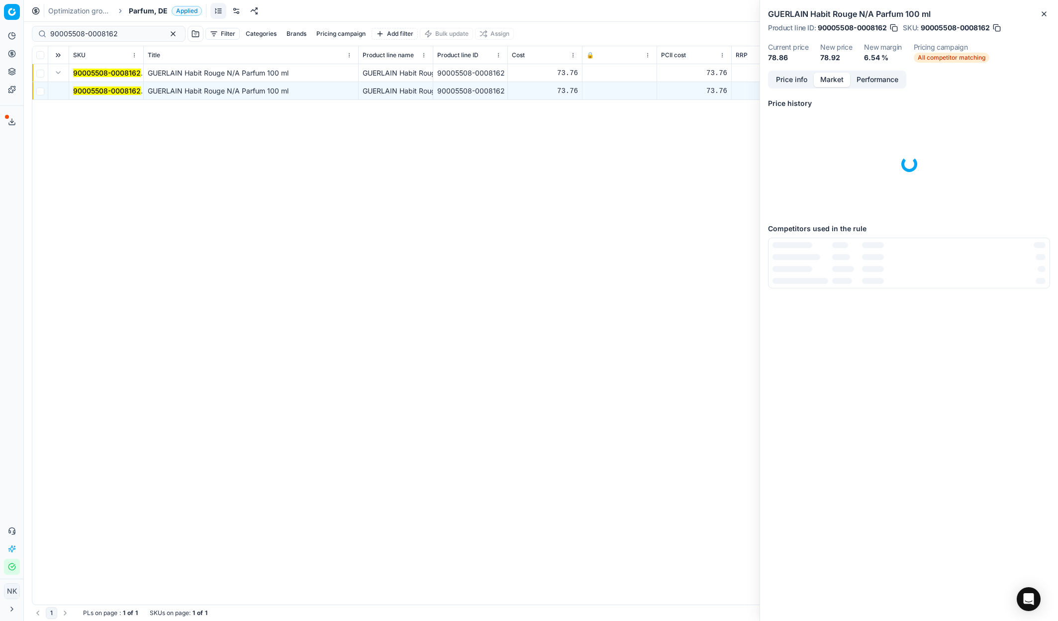
click at [837, 79] on button "Market" at bounding box center [832, 80] width 36 height 14
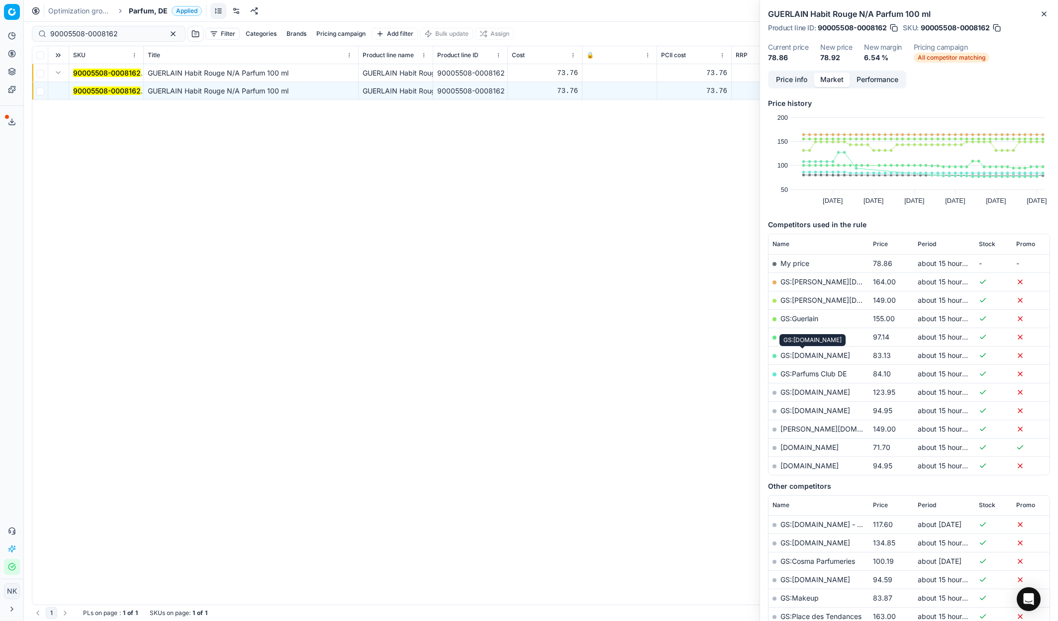
click at [799, 355] on link "GS:[DOMAIN_NAME]" at bounding box center [815, 355] width 70 height 8
click at [882, 245] on span "Price" at bounding box center [880, 244] width 15 height 8
click at [881, 244] on span "Price" at bounding box center [880, 244] width 15 height 8
click at [802, 316] on link "GS:Parfums Club DE" at bounding box center [813, 318] width 66 height 8
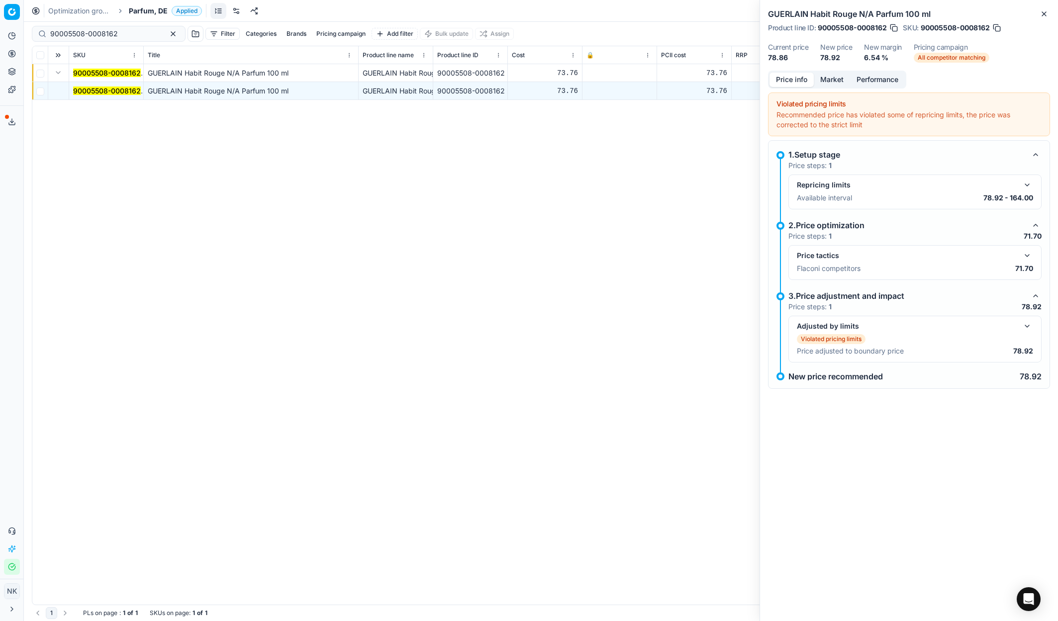
click at [799, 77] on button "Price info" at bounding box center [791, 80] width 44 height 14
click at [1027, 323] on button "button" at bounding box center [1027, 326] width 12 height 12
click at [1026, 254] on button "button" at bounding box center [1027, 256] width 12 height 12
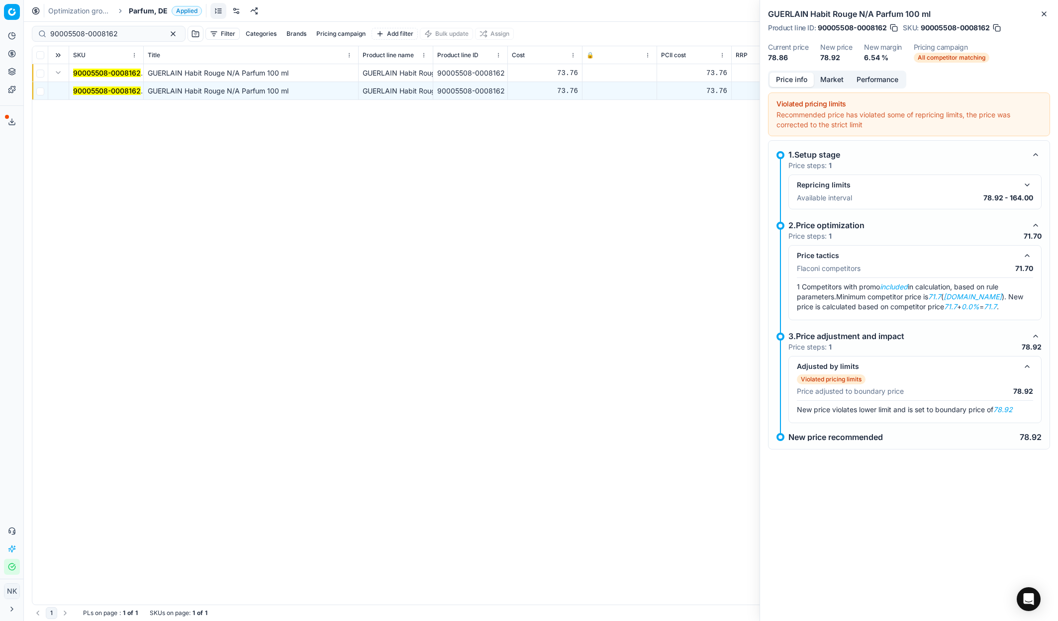
click at [834, 81] on button "Market" at bounding box center [832, 80] width 36 height 14
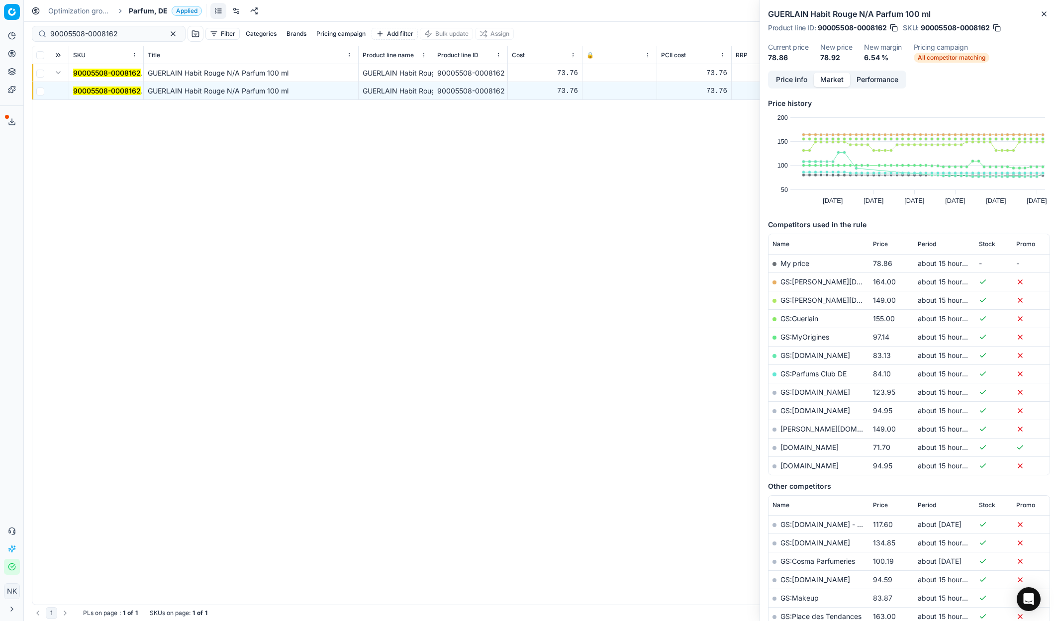
click at [885, 241] on span "Price" at bounding box center [880, 244] width 15 height 8
click at [882, 242] on span "Price" at bounding box center [880, 244] width 15 height 8
click at [802, 301] on link "GS:[DOMAIN_NAME]" at bounding box center [815, 300] width 70 height 8
click at [808, 318] on link "GS:Parfums Club DE" at bounding box center [813, 318] width 66 height 8
click at [129, 32] on input "90005508-0008162" at bounding box center [104, 34] width 109 height 10
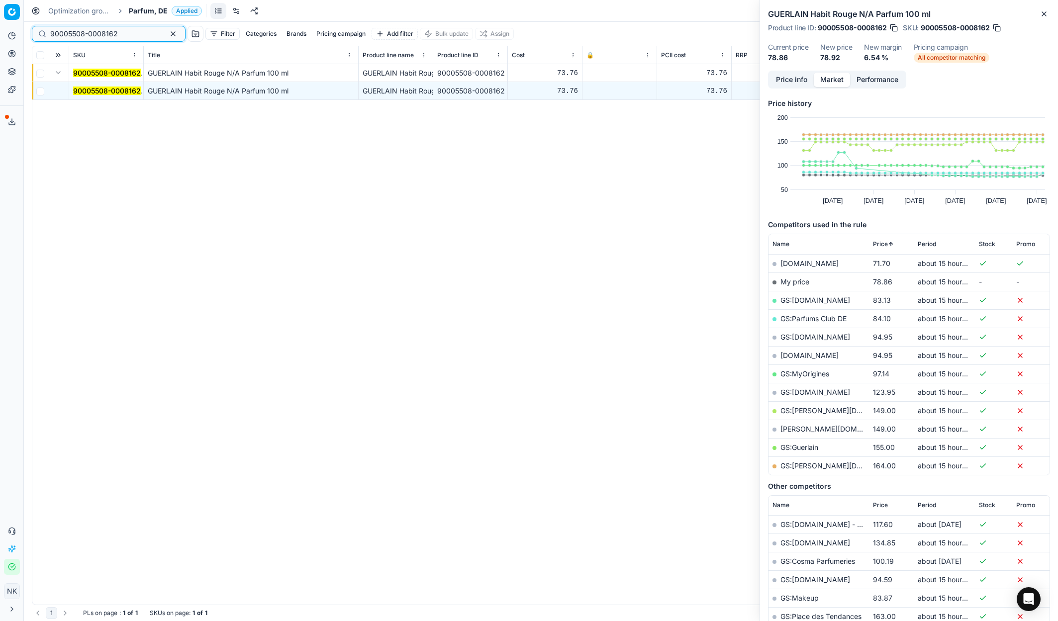
click at [129, 32] on input "90005508-0008162" at bounding box center [104, 34] width 109 height 10
click at [119, 33] on input "90005508-0008162" at bounding box center [104, 34] width 109 height 10
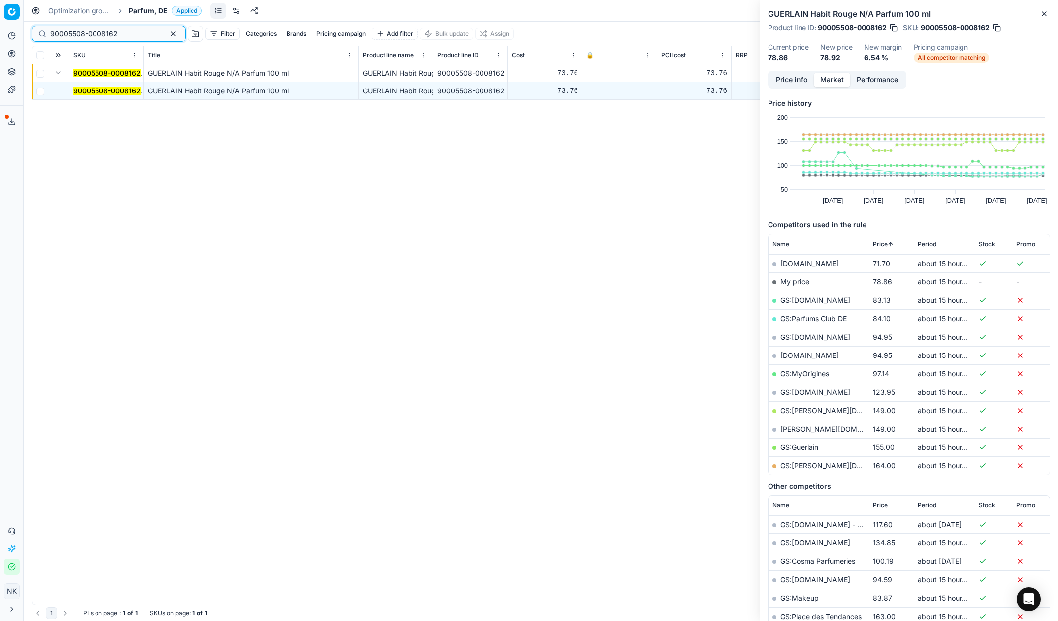
paste input "8421-0013049"
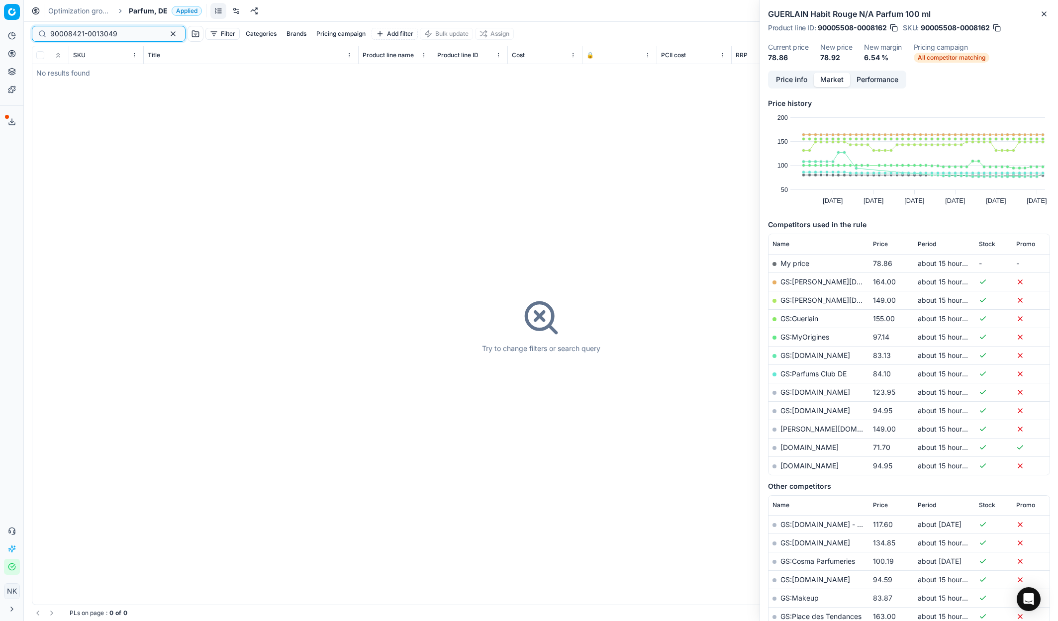
type input "90008421-0013049"
click at [143, 13] on span "Parfum, DE" at bounding box center [148, 11] width 39 height 10
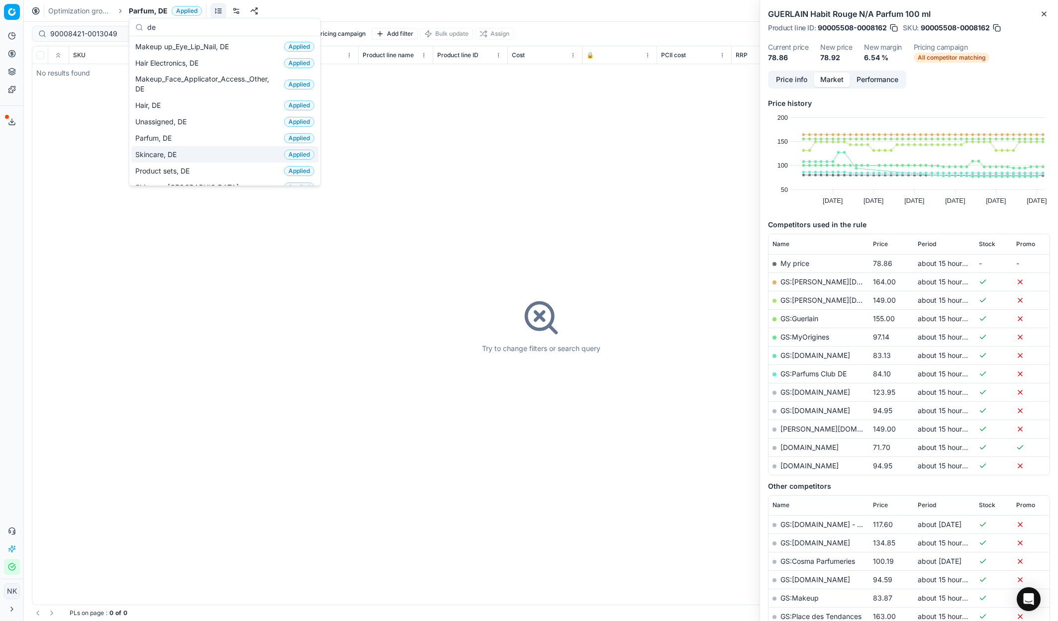
type input "de"
click at [165, 153] on span "Skincare, DE" at bounding box center [157, 155] width 45 height 10
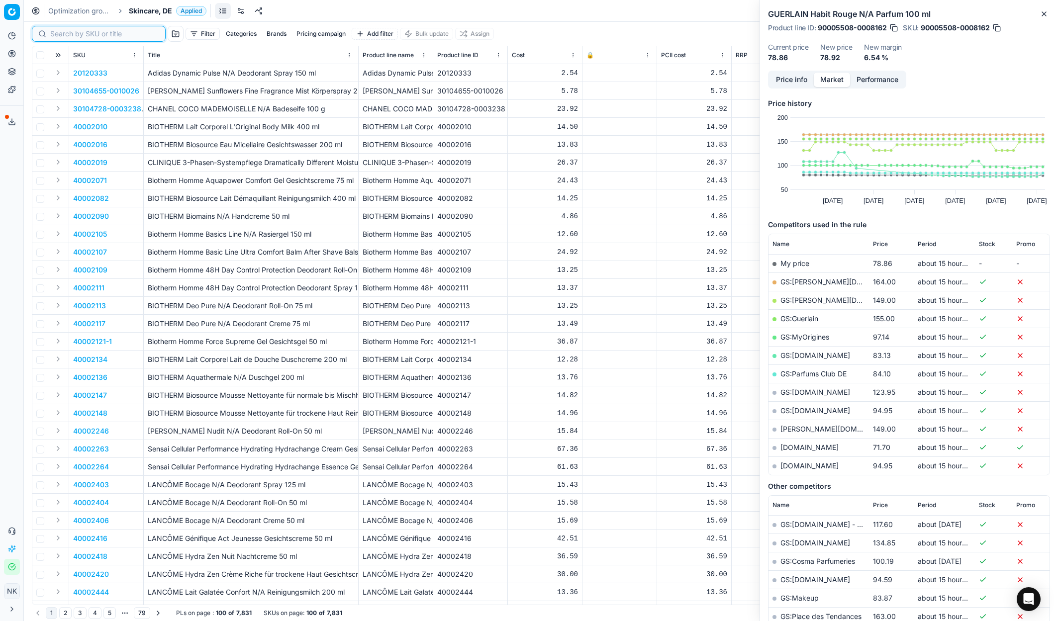
click at [64, 35] on input at bounding box center [104, 34] width 109 height 10
paste input "90008421-0013049"
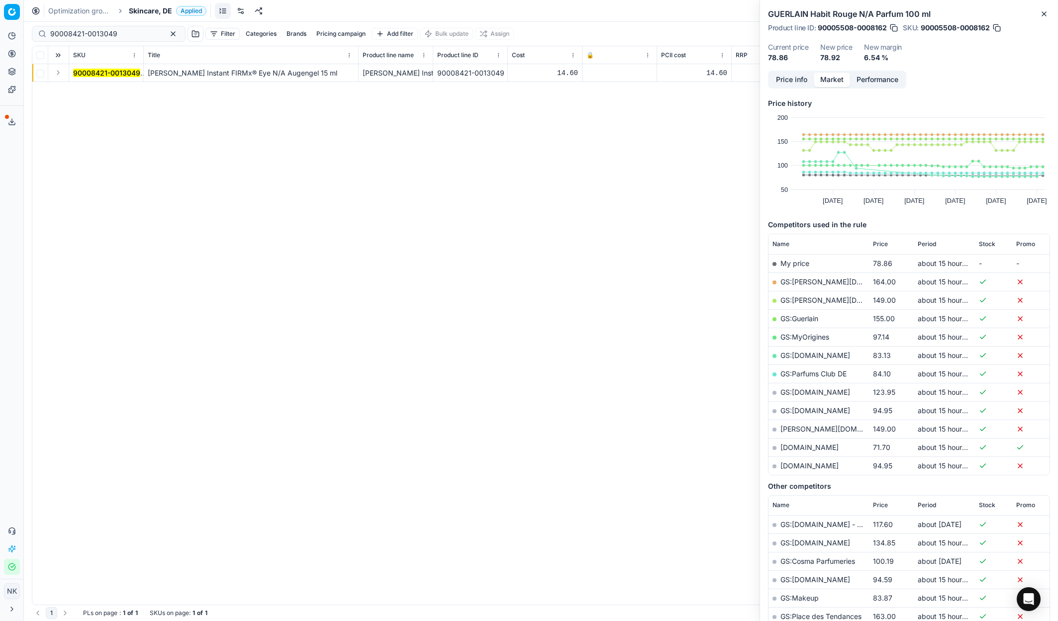
click at [57, 73] on button "Expand" at bounding box center [58, 73] width 12 height 12
click at [90, 90] on mark "90008421-0013049" at bounding box center [106, 91] width 67 height 8
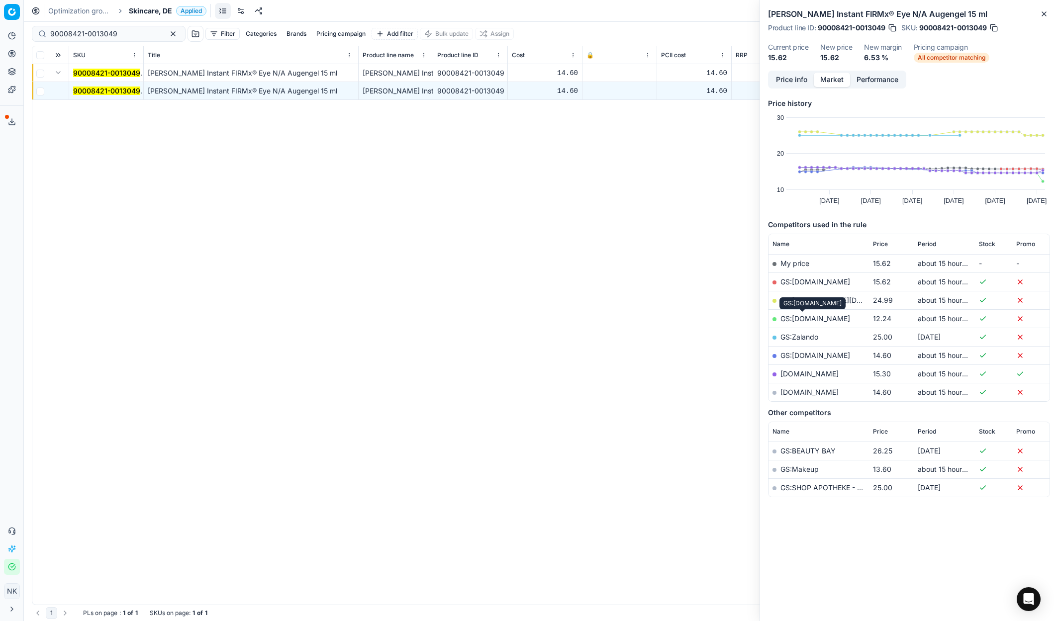
click at [807, 319] on link "GS:[DOMAIN_NAME]" at bounding box center [815, 318] width 70 height 8
click at [119, 39] on div "90008421-0013049" at bounding box center [109, 34] width 154 height 16
click at [121, 31] on input "90008421-0013049" at bounding box center [104, 34] width 109 height 10
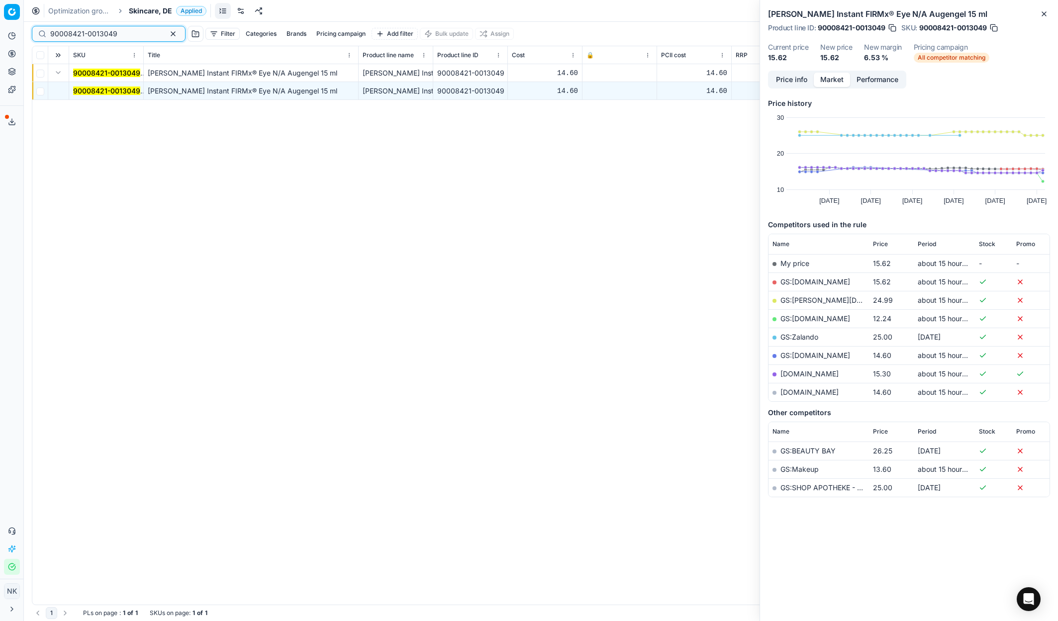
click at [121, 31] on input "90008421-0013049" at bounding box center [104, 34] width 109 height 10
paste input "80075916-150"
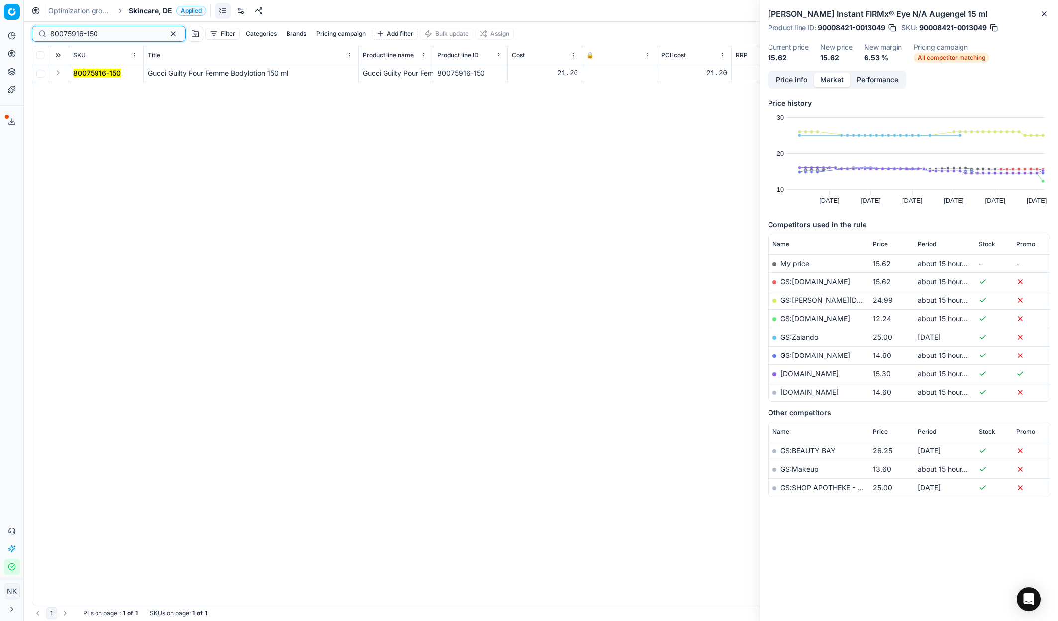
type input "80075916-150"
click at [59, 74] on button "Expand" at bounding box center [58, 73] width 12 height 12
click at [88, 92] on mark "80075916-150" at bounding box center [97, 91] width 48 height 8
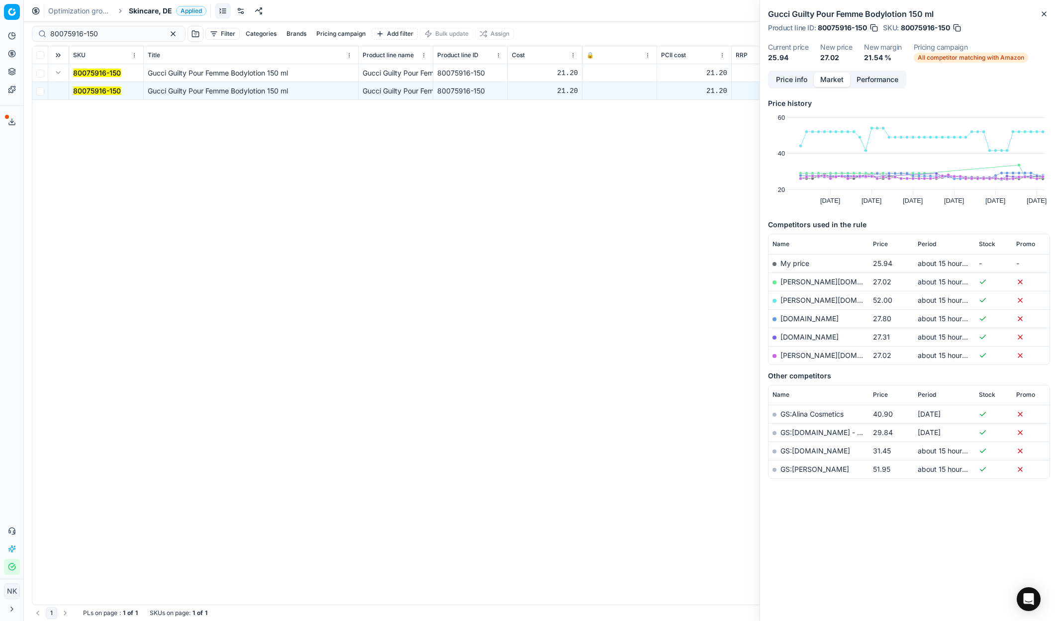
click at [809, 281] on link "[PERSON_NAME][DOMAIN_NAME]" at bounding box center [837, 282] width 115 height 8
click at [144, 6] on span "Skincare, DE" at bounding box center [150, 11] width 43 height 10
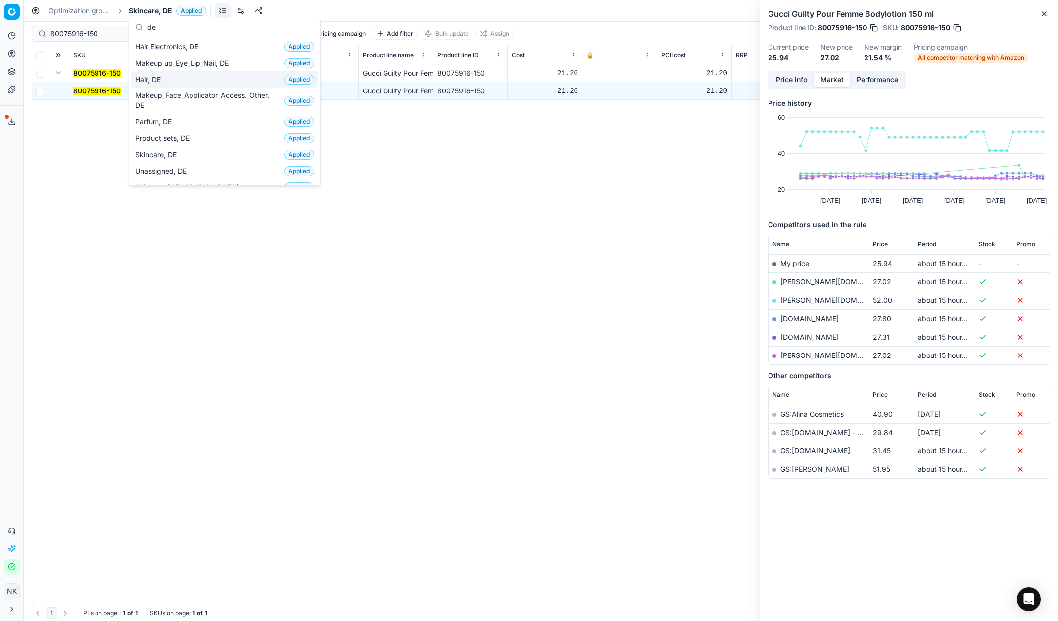
type input "de"
click at [150, 81] on span "Hair, DE" at bounding box center [149, 80] width 29 height 10
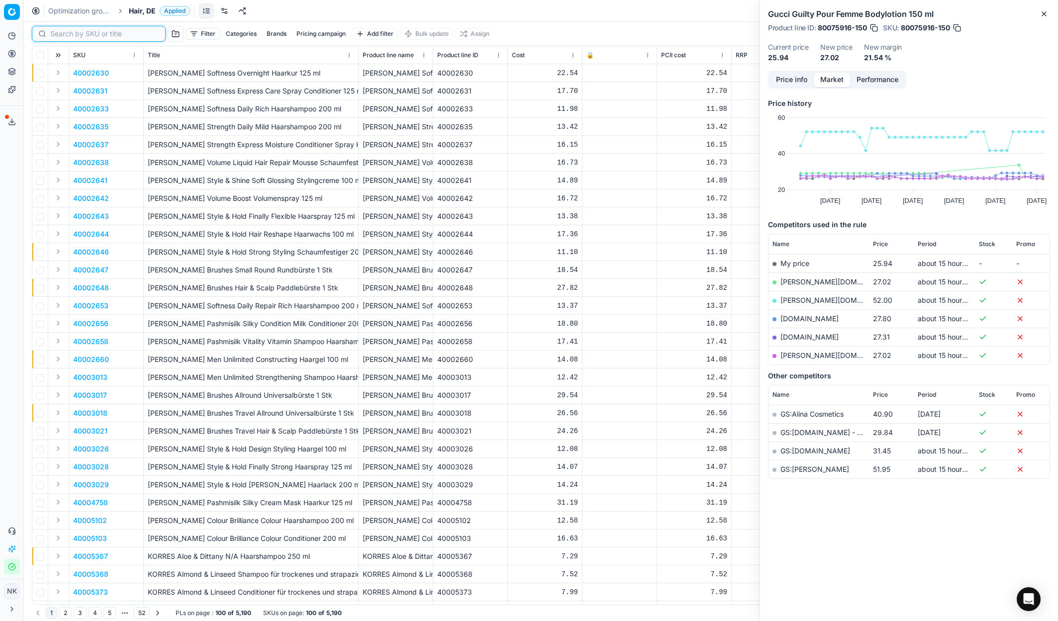
click at [64, 35] on input at bounding box center [104, 34] width 109 height 10
paste input "80029452-150"
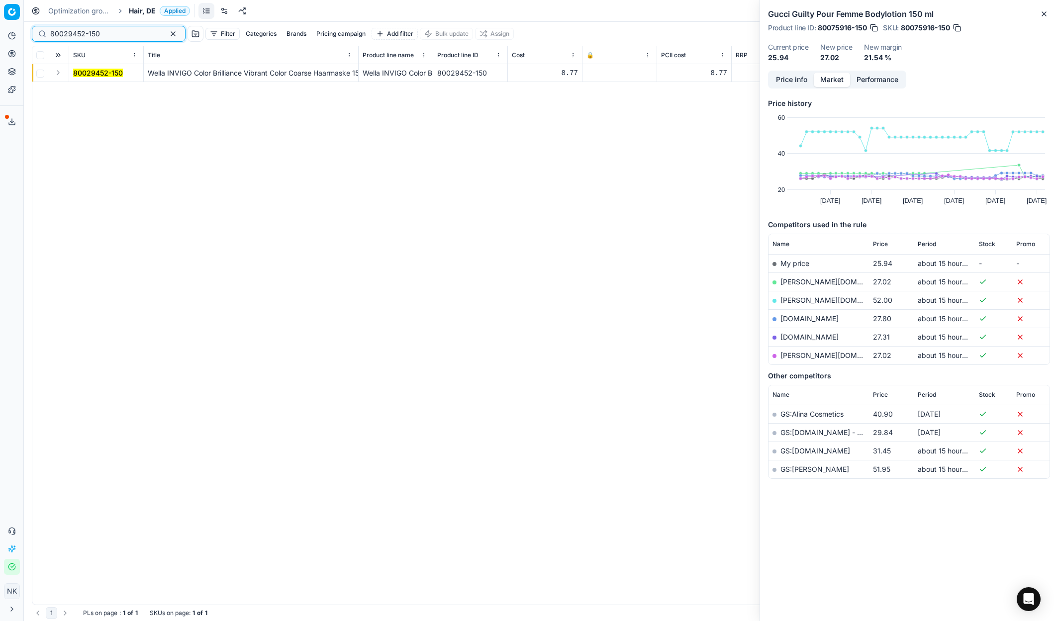
type input "80029452-150"
click at [56, 74] on button "Expand" at bounding box center [58, 73] width 12 height 12
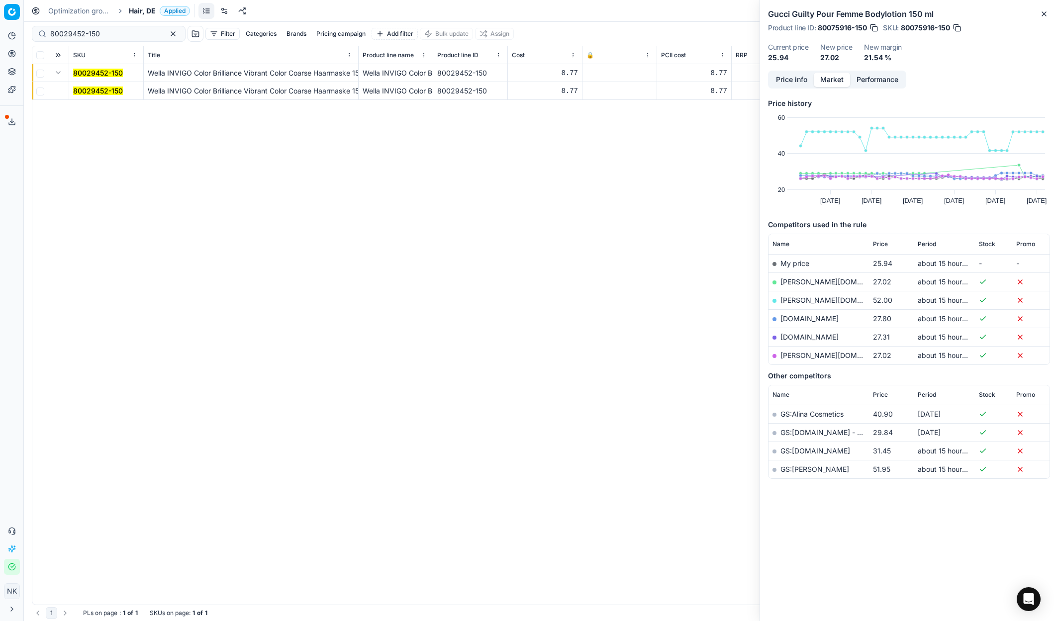
click at [86, 91] on mark "80029452-150" at bounding box center [98, 91] width 50 height 8
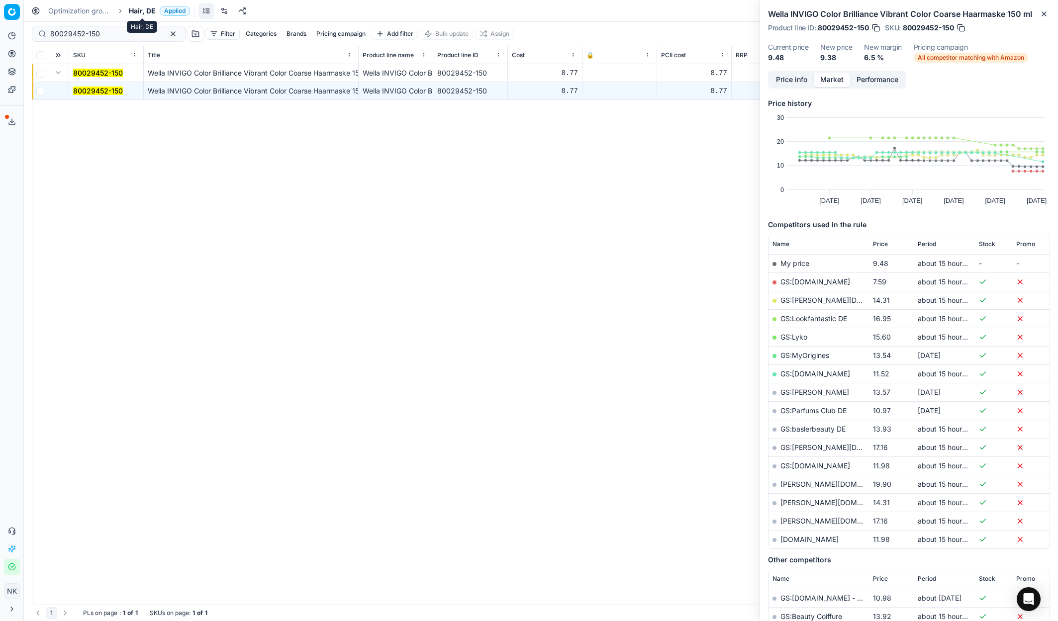
click at [136, 8] on span "Hair, DE" at bounding box center [142, 11] width 27 height 10
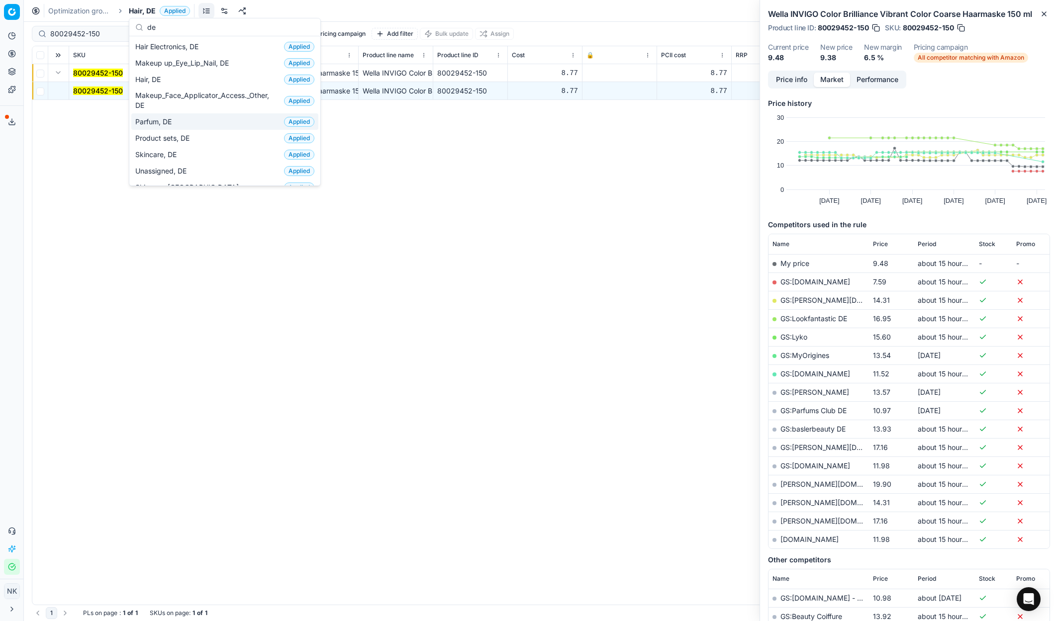
type input "de"
click at [166, 125] on span "Parfum, DE" at bounding box center [155, 122] width 40 height 10
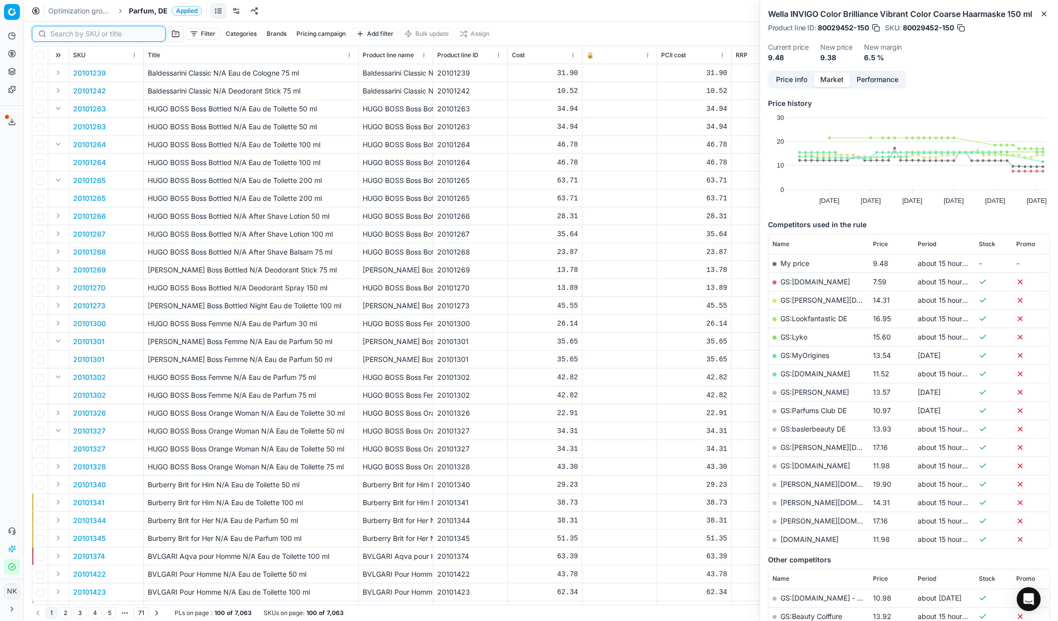
click at [64, 33] on input at bounding box center [104, 34] width 109 height 10
paste input "20102644"
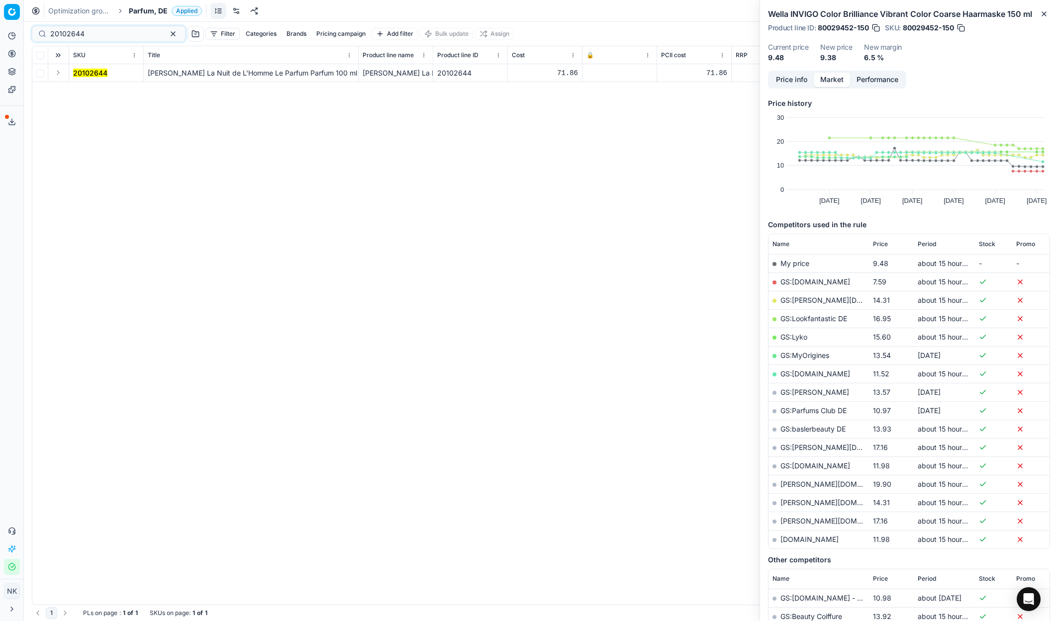
click at [56, 72] on button "Expand" at bounding box center [58, 73] width 12 height 12
click at [81, 94] on mark "20102644" at bounding box center [90, 91] width 34 height 8
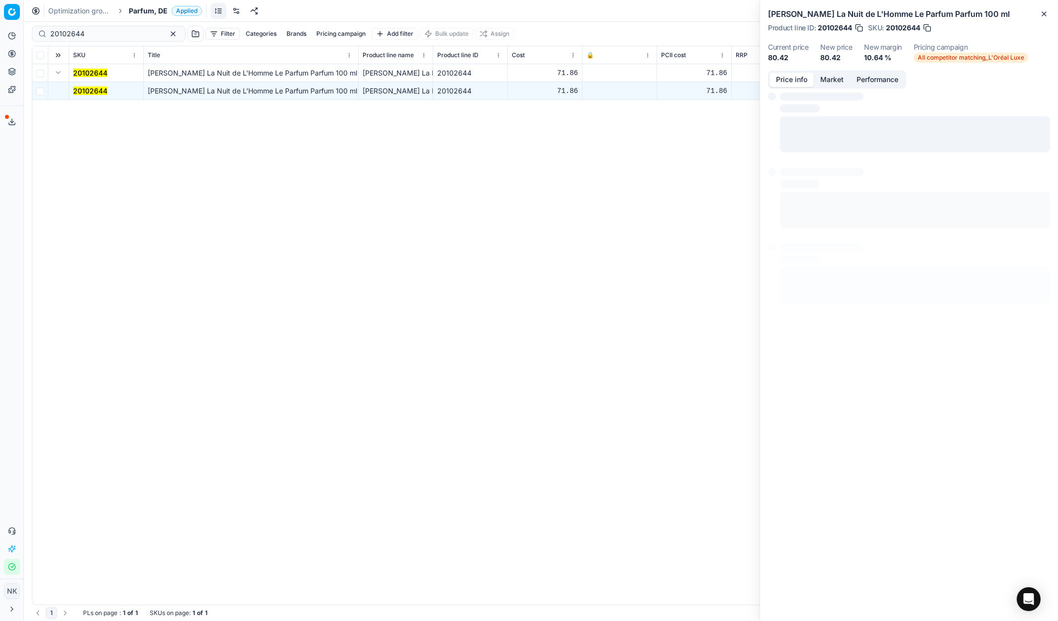
click at [787, 80] on button "Price info" at bounding box center [791, 80] width 44 height 14
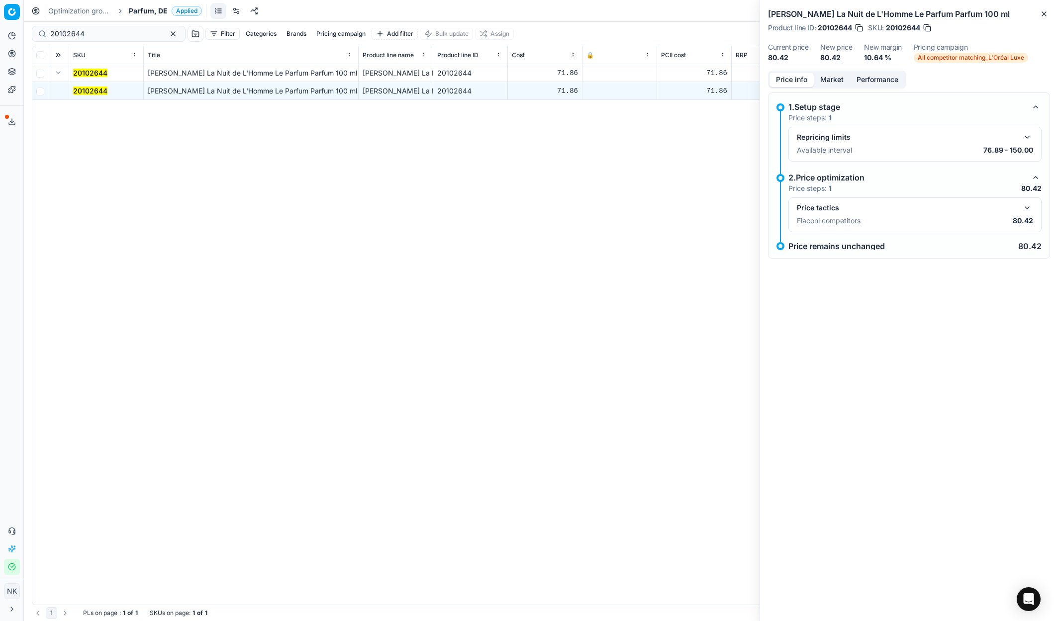
click at [1032, 204] on button "button" at bounding box center [1027, 208] width 12 height 12
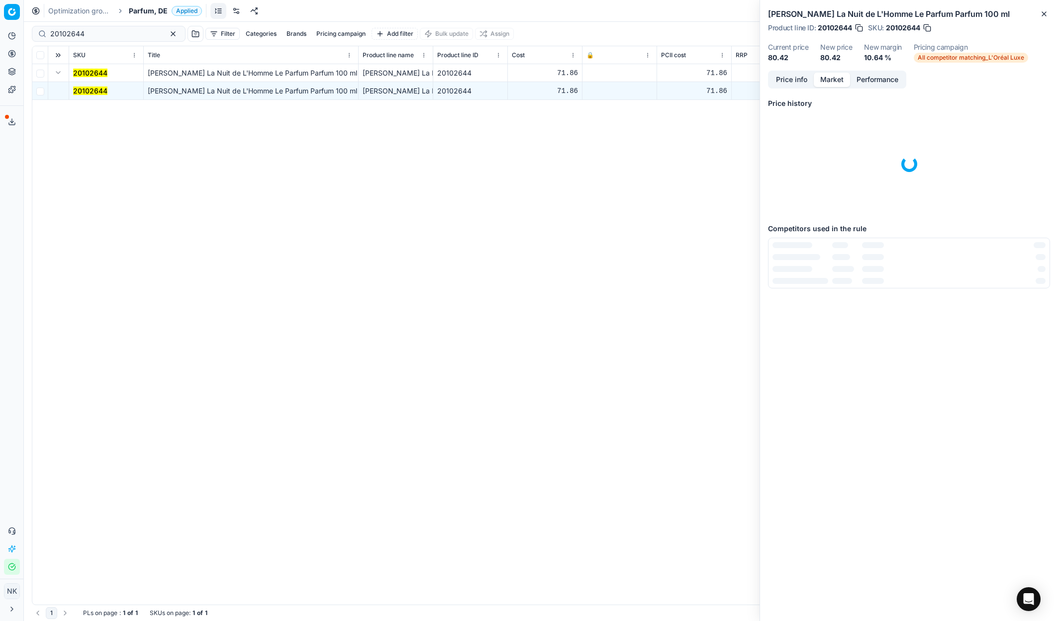
click at [823, 73] on button "Market" at bounding box center [832, 80] width 36 height 14
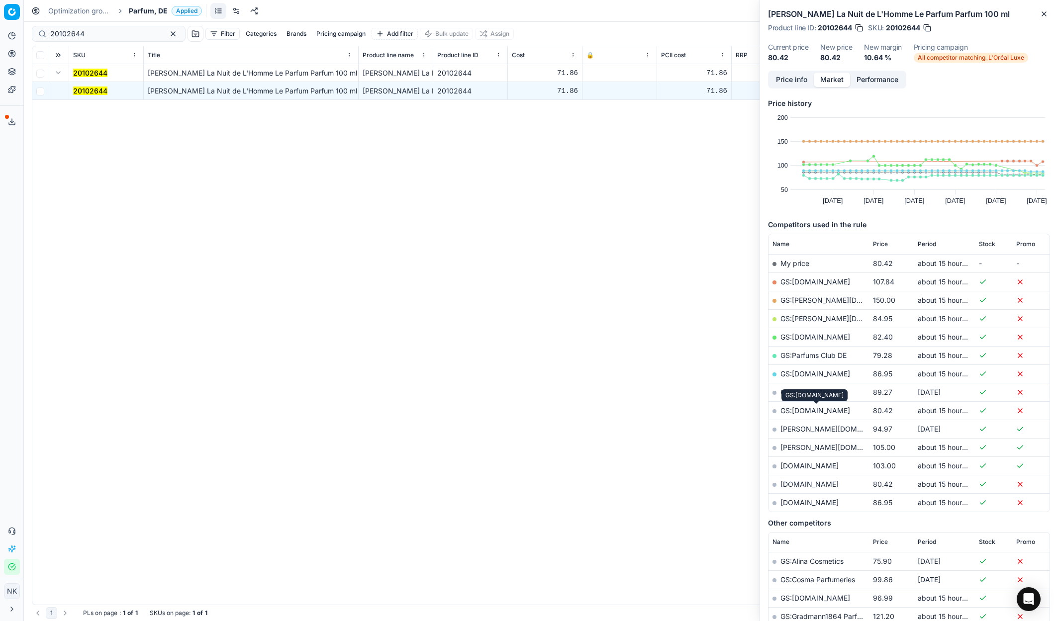
click at [815, 413] on link "GS:[DOMAIN_NAME]" at bounding box center [815, 410] width 70 height 8
click at [82, 36] on input "20102644" at bounding box center [104, 34] width 109 height 10
paste input "80074204-567"
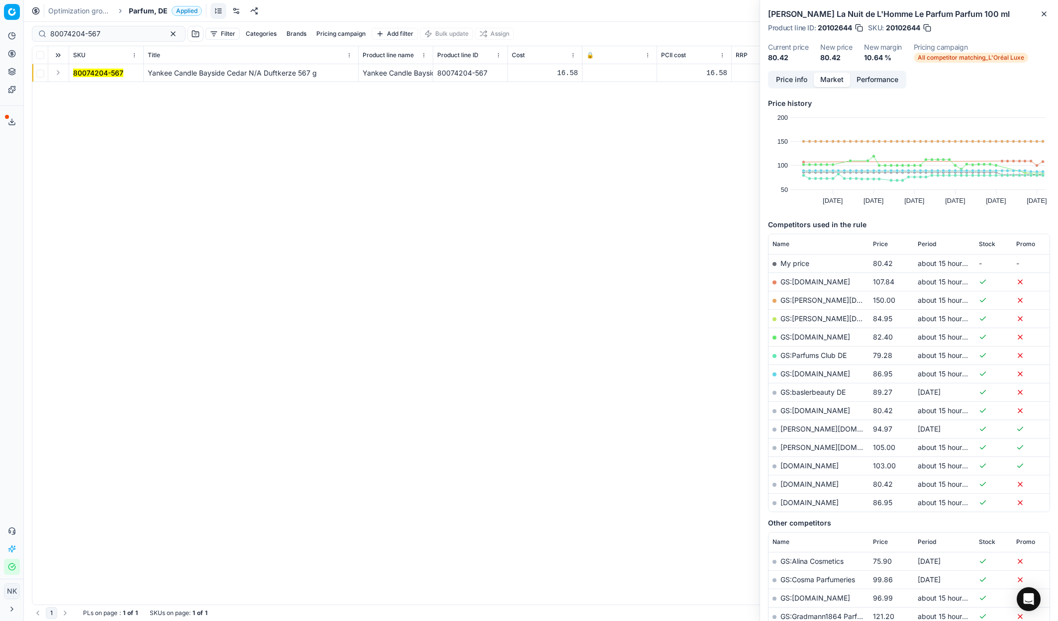
click at [59, 76] on button "Expand" at bounding box center [58, 73] width 12 height 12
click at [101, 89] on mark "80074204-567" at bounding box center [98, 91] width 50 height 8
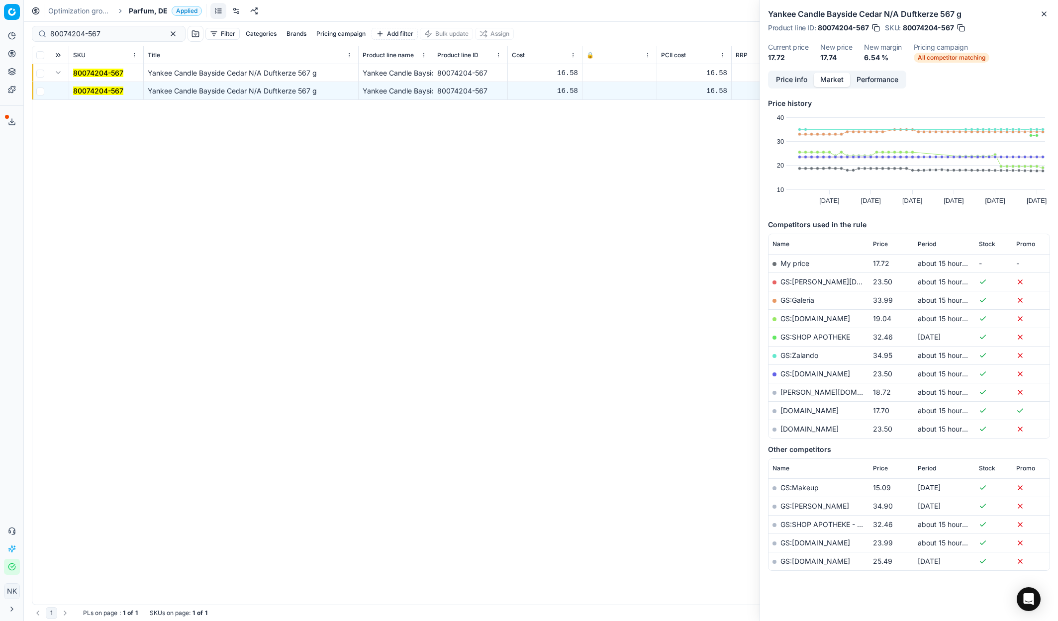
click at [794, 408] on link "[DOMAIN_NAME]" at bounding box center [809, 410] width 58 height 8
click at [114, 38] on input "80074204-567" at bounding box center [104, 34] width 109 height 10
paste input "53748-100"
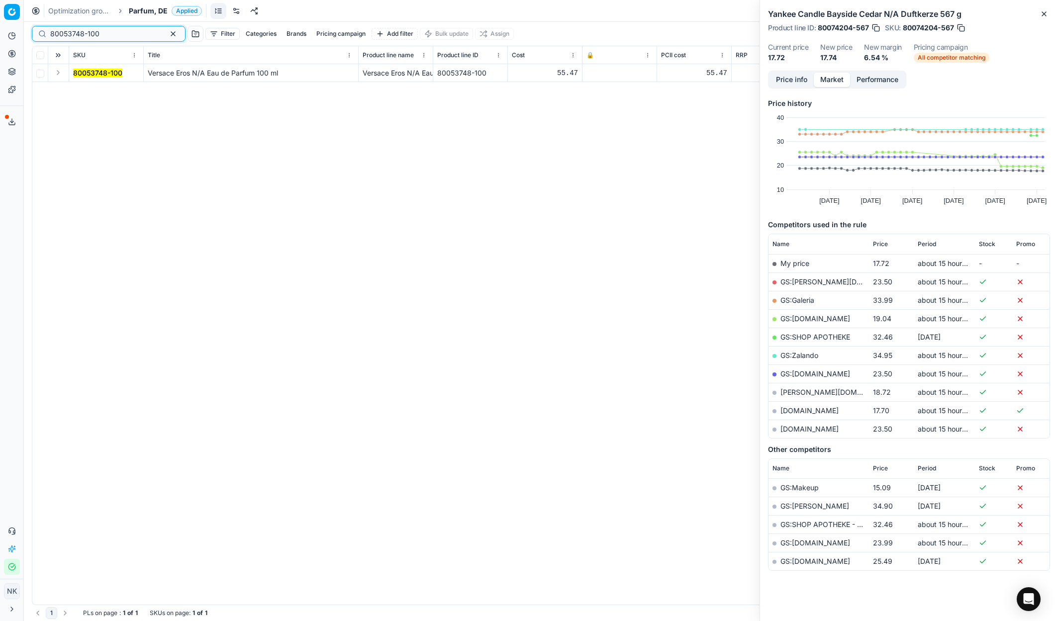
type input "80053748-100"
click at [58, 73] on button "Expand" at bounding box center [58, 73] width 12 height 12
click at [87, 91] on mark "80053748-100" at bounding box center [97, 91] width 49 height 8
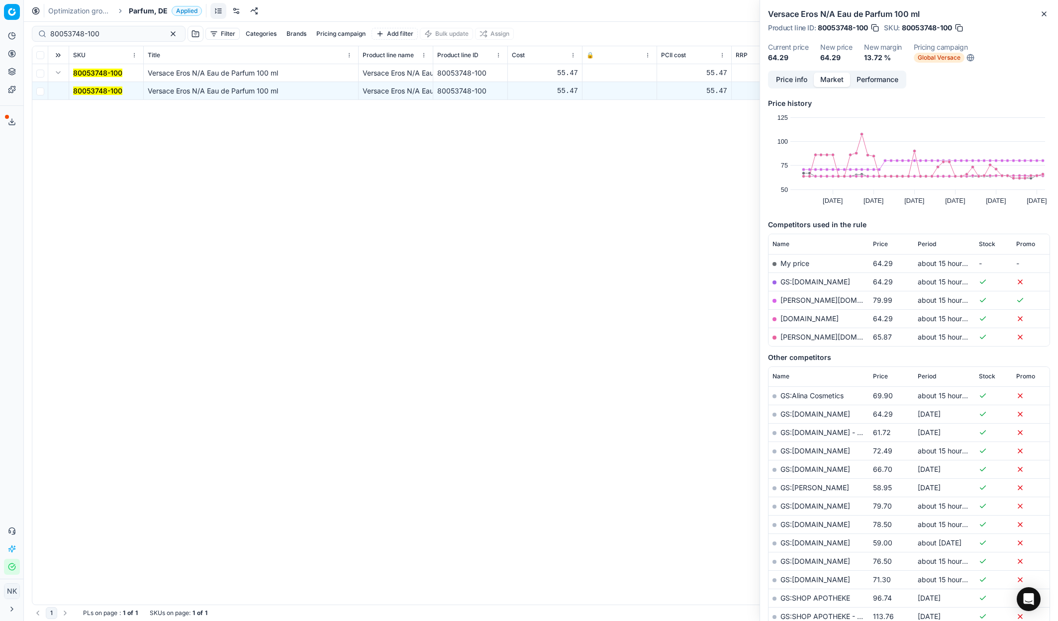
click at [795, 280] on link "GS:[DOMAIN_NAME]" at bounding box center [815, 282] width 70 height 8
click at [131, 12] on span "Parfum, DE" at bounding box center [148, 11] width 39 height 10
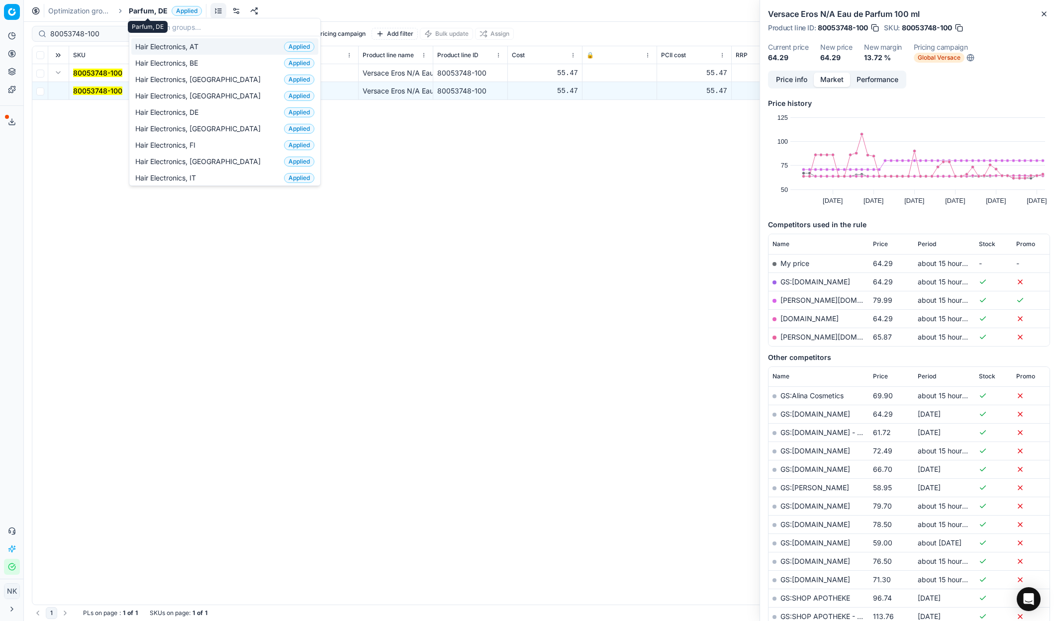
type input "s"
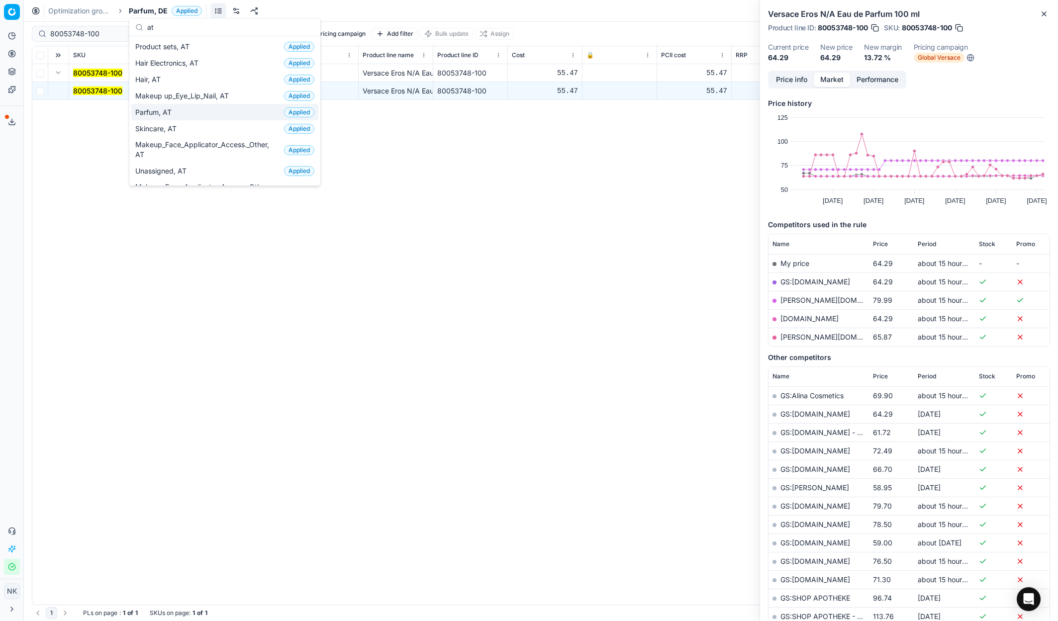
type input "at"
click at [159, 115] on span "Parfum, AT" at bounding box center [155, 112] width 40 height 10
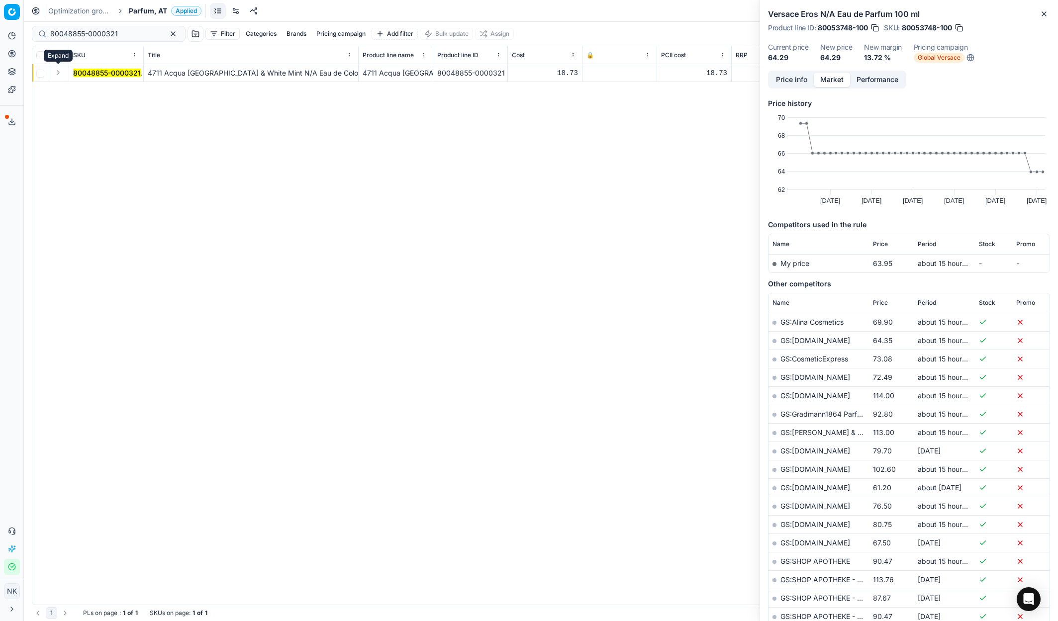
click at [58, 74] on button "Expand" at bounding box center [58, 73] width 12 height 12
click at [85, 93] on mark "80048855-0000321" at bounding box center [107, 91] width 68 height 8
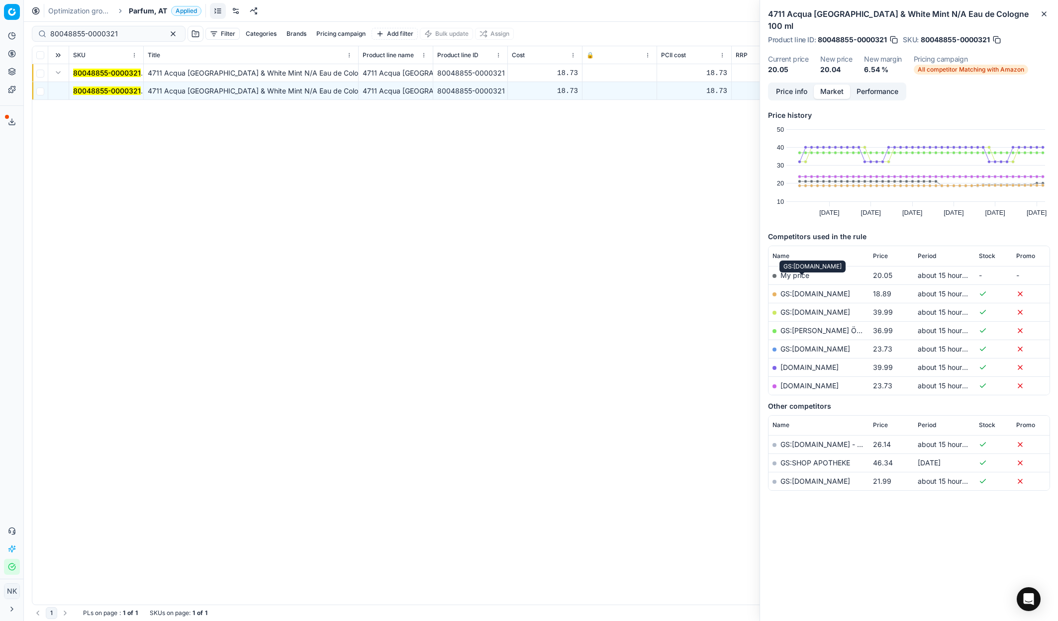
click at [805, 289] on link "GS:[DOMAIN_NAME]" at bounding box center [815, 293] width 70 height 8
click at [101, 36] on input "80048855-0000321" at bounding box center [104, 34] width 109 height 10
paste input "72534-"
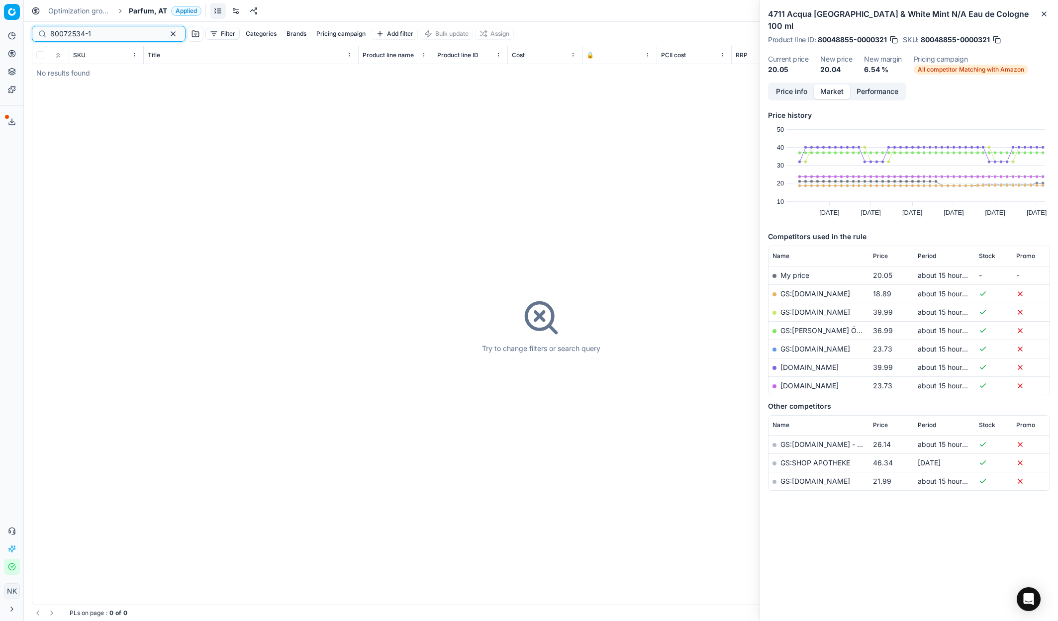
type input "80072534-1"
click at [147, 12] on span "Parfum, AT" at bounding box center [148, 11] width 38 height 10
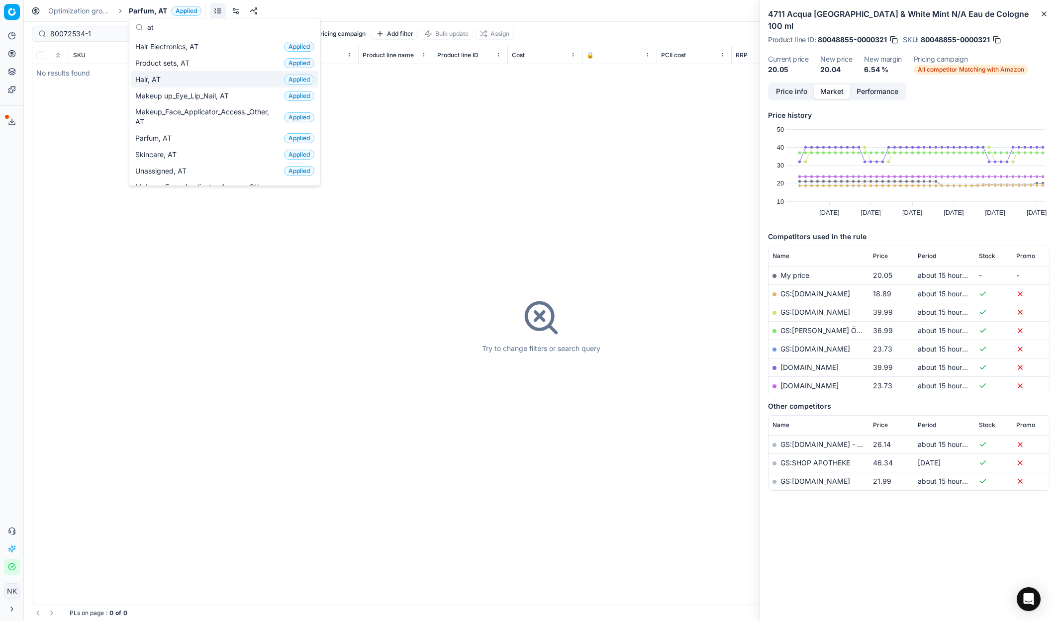
type input "at"
click at [162, 80] on span "Hair, AT" at bounding box center [149, 80] width 29 height 10
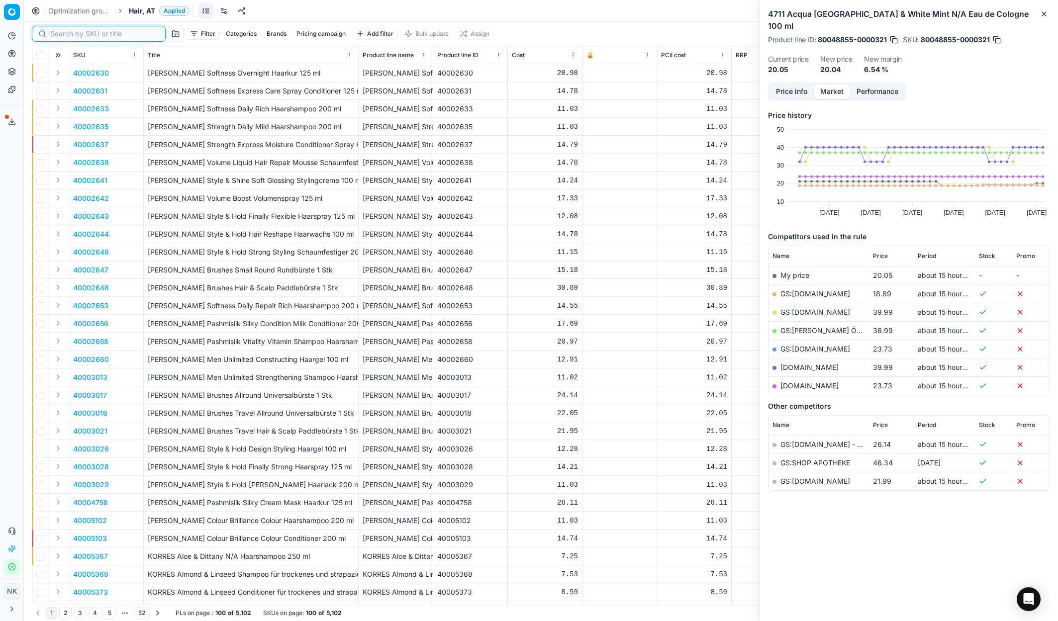
click at [59, 33] on input at bounding box center [104, 34] width 109 height 10
paste input "80072650-30"
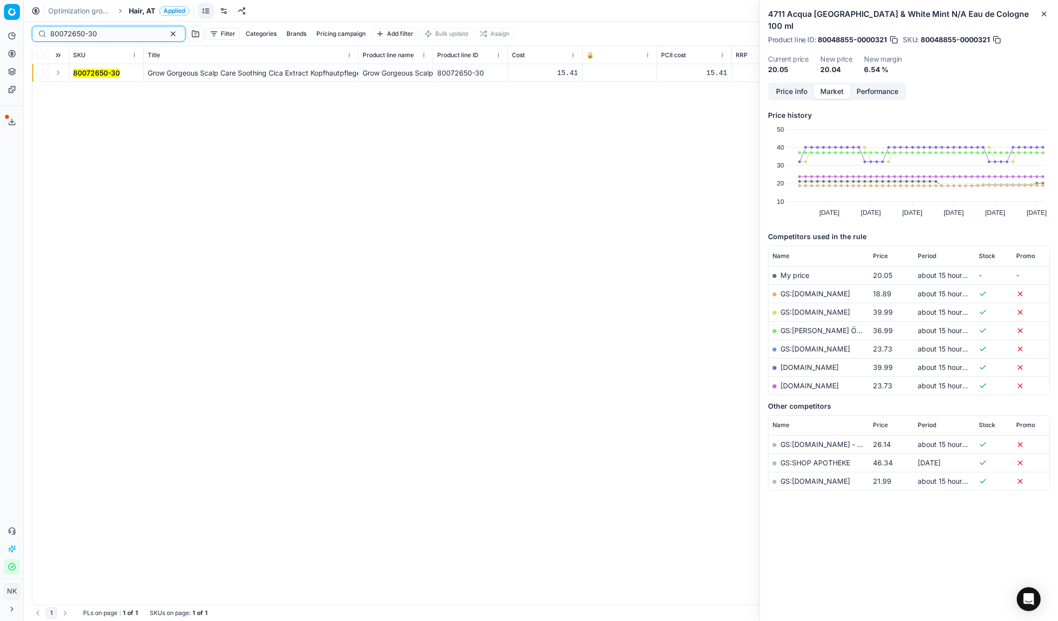
type input "80072650-30"
click at [56, 75] on button "Expand" at bounding box center [58, 73] width 12 height 12
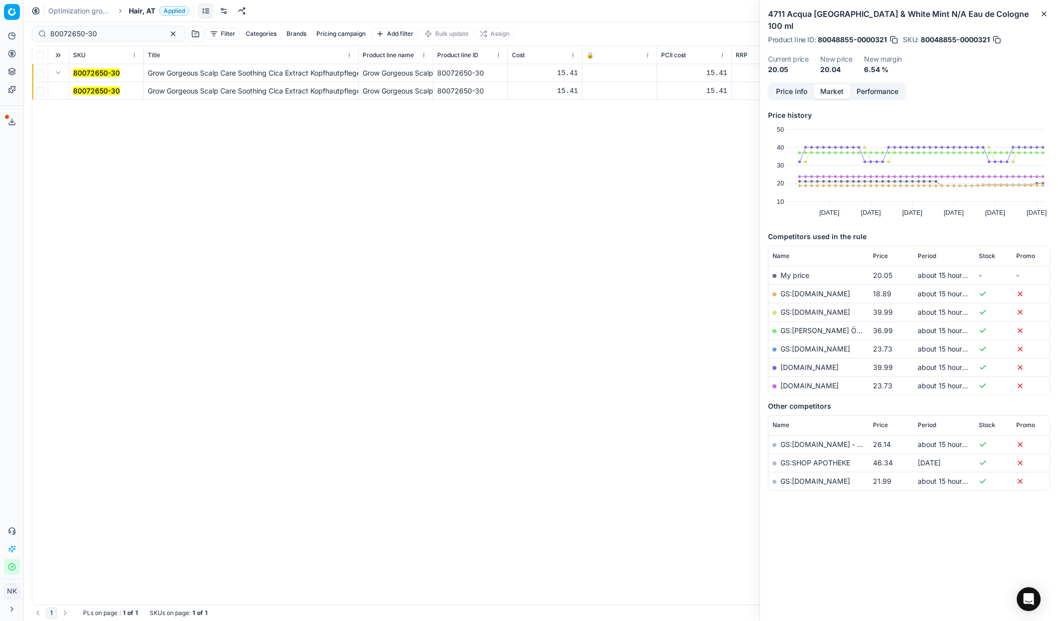
click at [92, 92] on mark "80072650-30" at bounding box center [96, 91] width 47 height 8
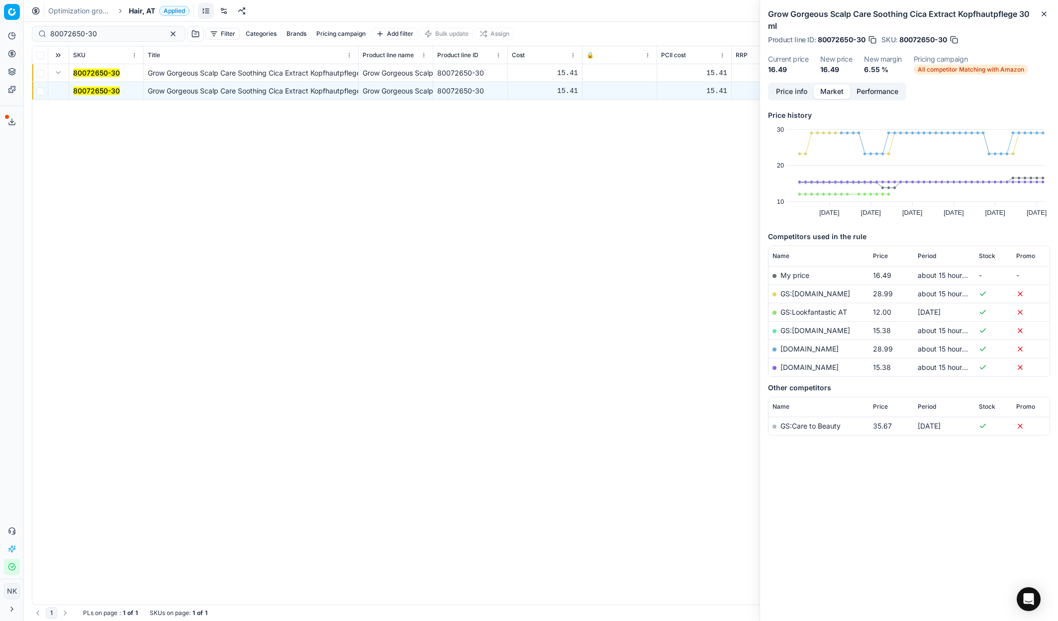
click at [797, 330] on link "GS:[DOMAIN_NAME]" at bounding box center [815, 330] width 70 height 8
